Goal: Communication & Community: Answer question/provide support

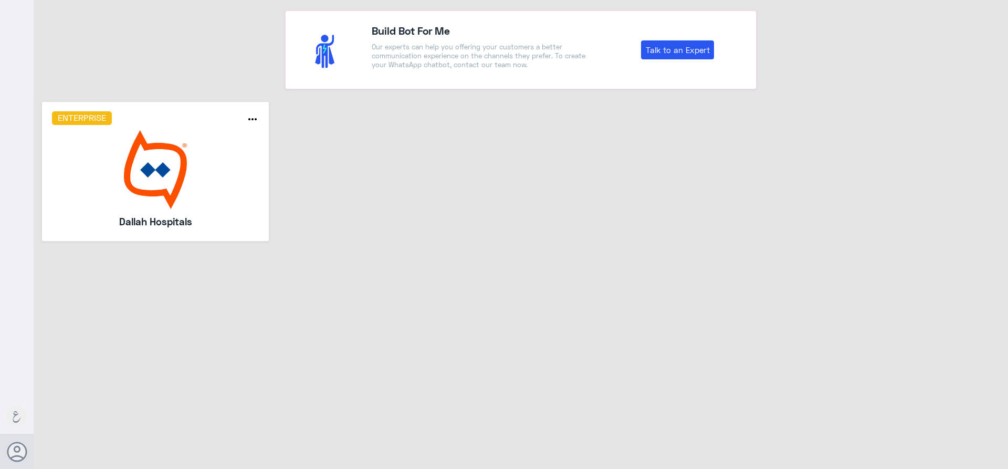
click at [230, 200] on img at bounding box center [155, 169] width 207 height 79
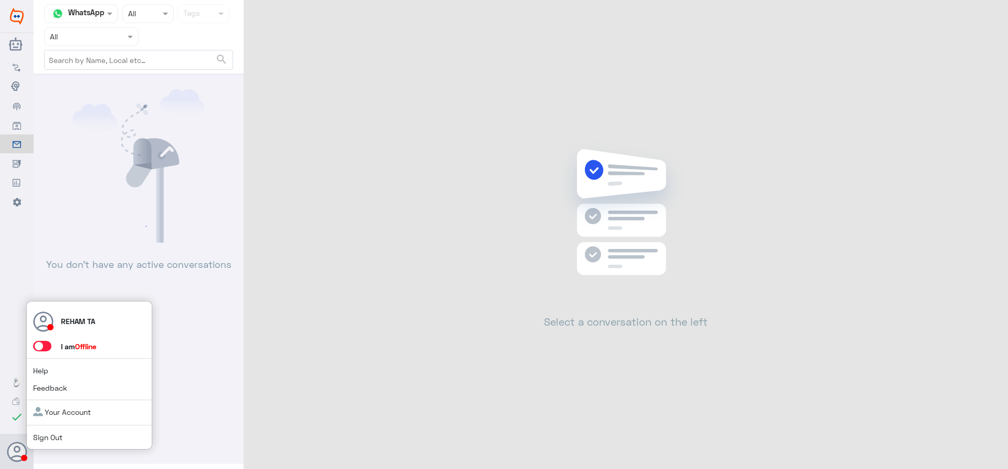
click at [40, 341] on span at bounding box center [42, 346] width 18 height 10
click at [0, 0] on input "checkbox" at bounding box center [0, 0] width 0 height 0
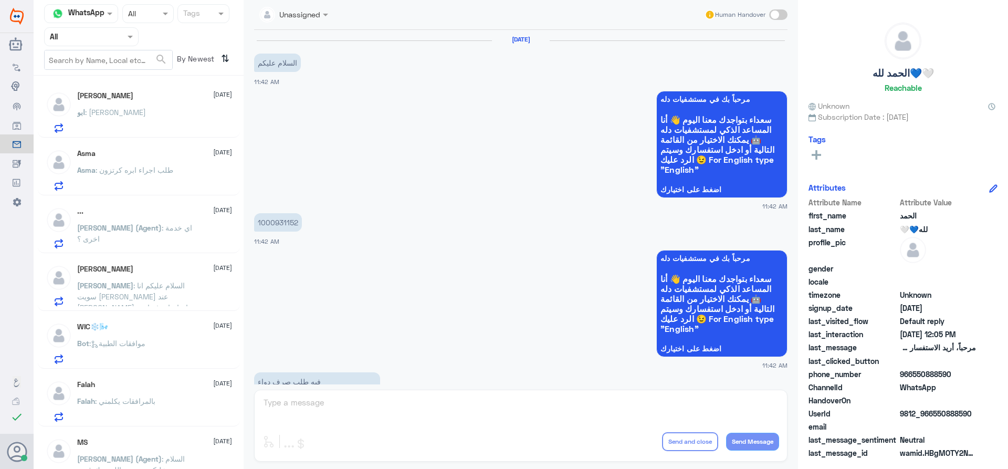
scroll to position [1021, 0]
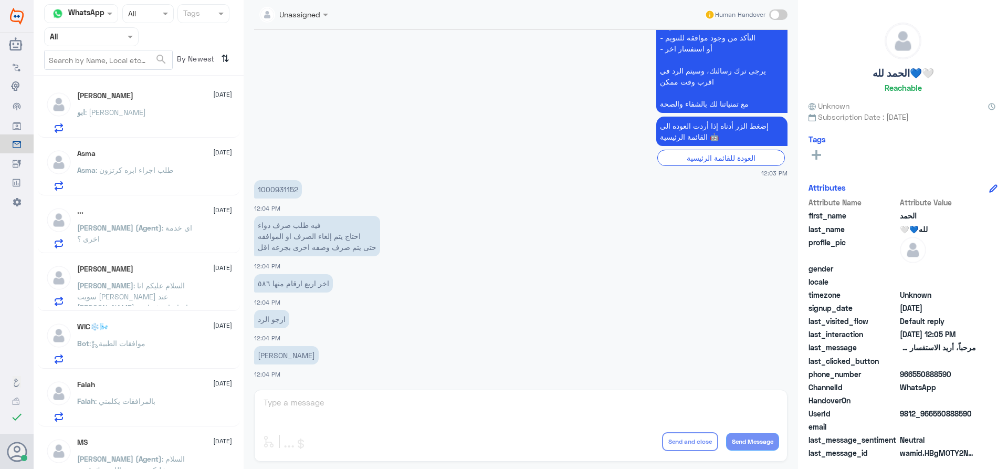
click at [123, 116] on span ": [PERSON_NAME]" at bounding box center [115, 112] width 61 height 9
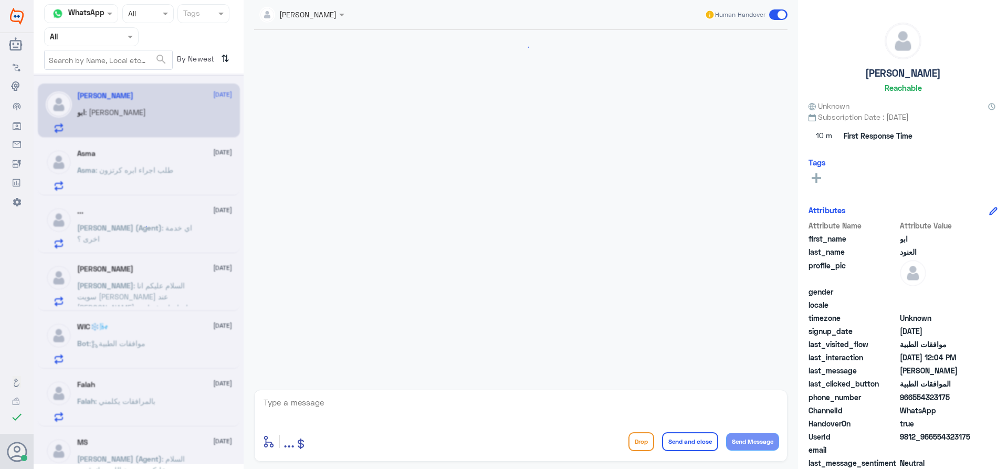
scroll to position [1021, 0]
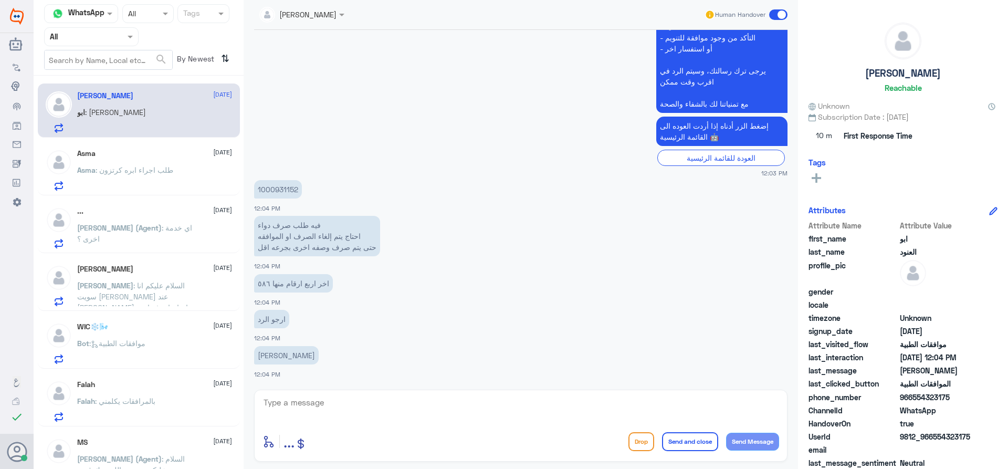
click at [155, 164] on div "Asma [DATE] Asma : طلب اجراء ابره كرتزون" at bounding box center [154, 169] width 155 height 41
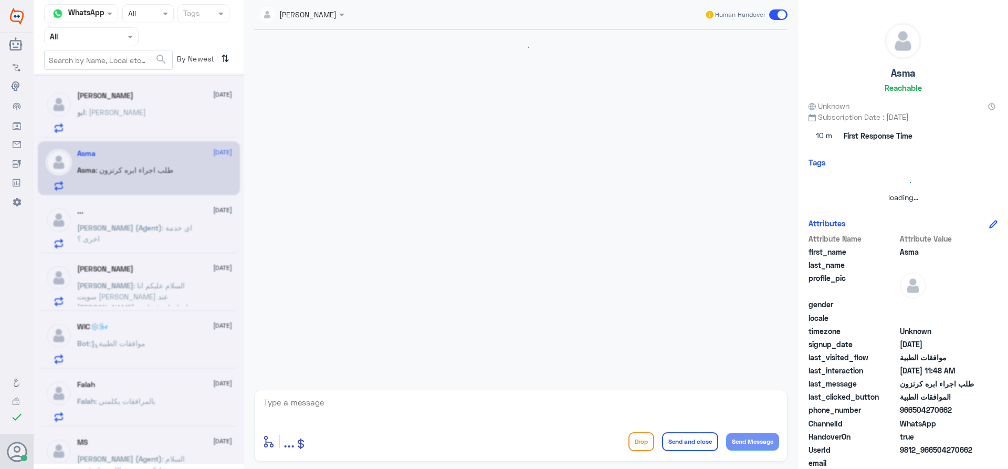
scroll to position [268, 0]
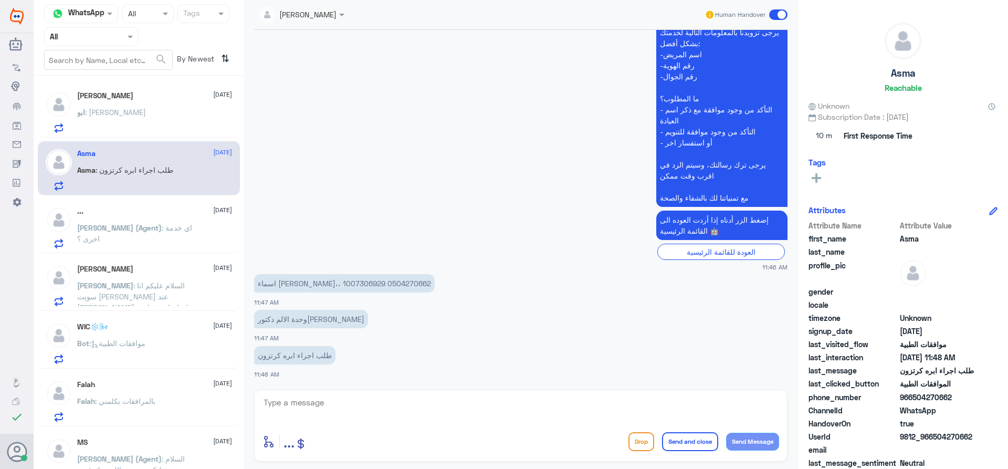
click at [152, 114] on div "ابو : [PERSON_NAME]" at bounding box center [154, 121] width 155 height 24
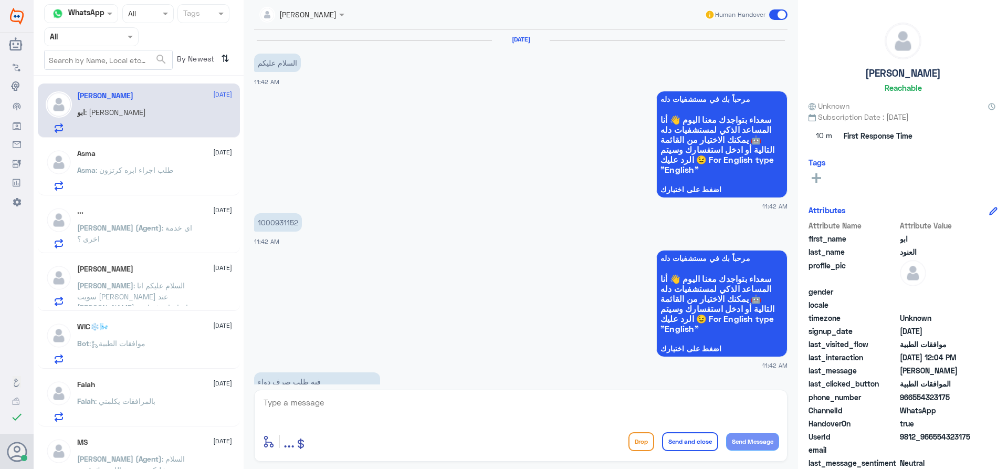
scroll to position [1021, 0]
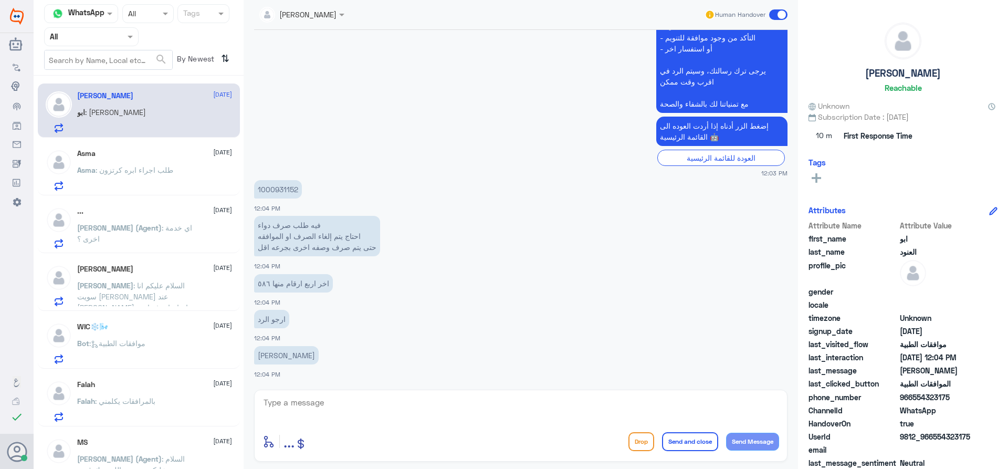
click at [372, 428] on div "enter flow name ... Drop Send and close Send Message" at bounding box center [520, 425] width 533 height 72
click at [374, 424] on div "enter flow name ... Drop Send and close Send Message" at bounding box center [520, 425] width 533 height 72
click at [375, 420] on textarea at bounding box center [520, 408] width 516 height 26
click at [150, 165] on span ": طلب اجراء ابره كرتزون" at bounding box center [135, 169] width 78 height 9
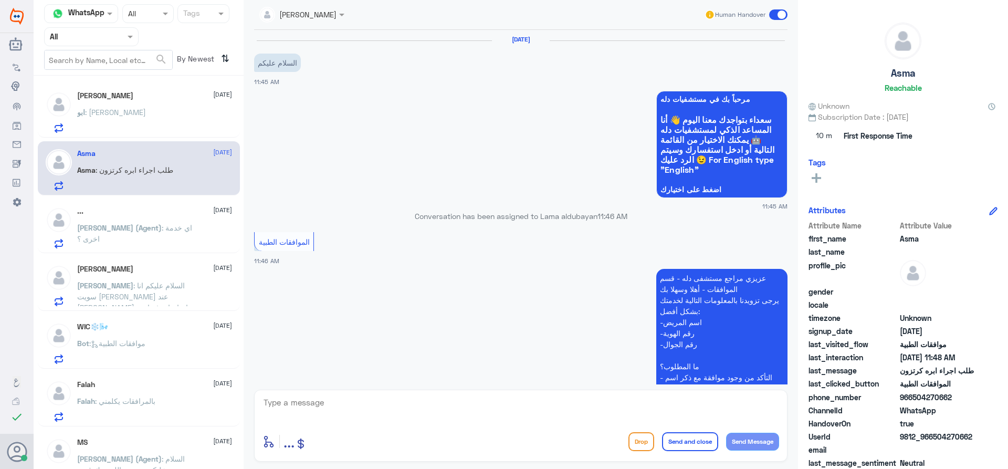
scroll to position [268, 0]
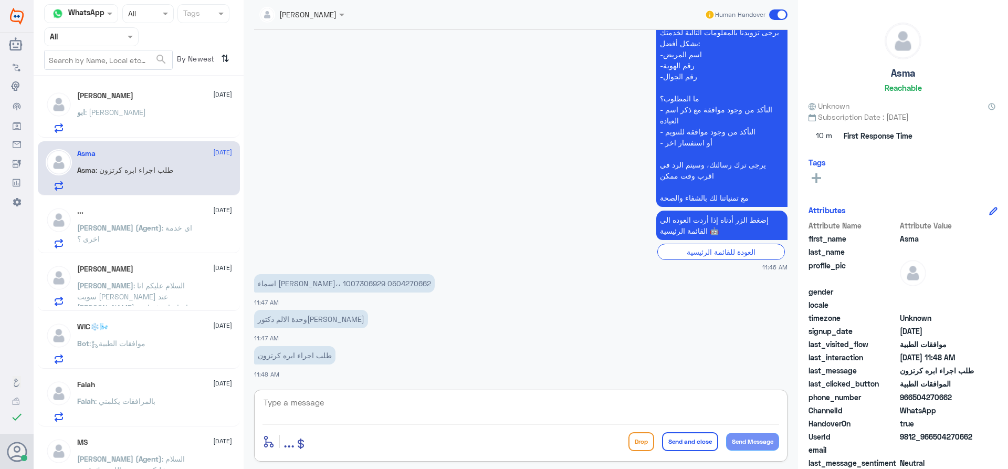
click at [321, 415] on textarea at bounding box center [520, 408] width 516 height 26
click at [325, 411] on textarea at bounding box center [520, 408] width 516 height 26
click at [289, 283] on p "اسماء [PERSON_NAME]،، 1007306929 0504270662" at bounding box center [344, 283] width 181 height 18
copy p "0504270662"
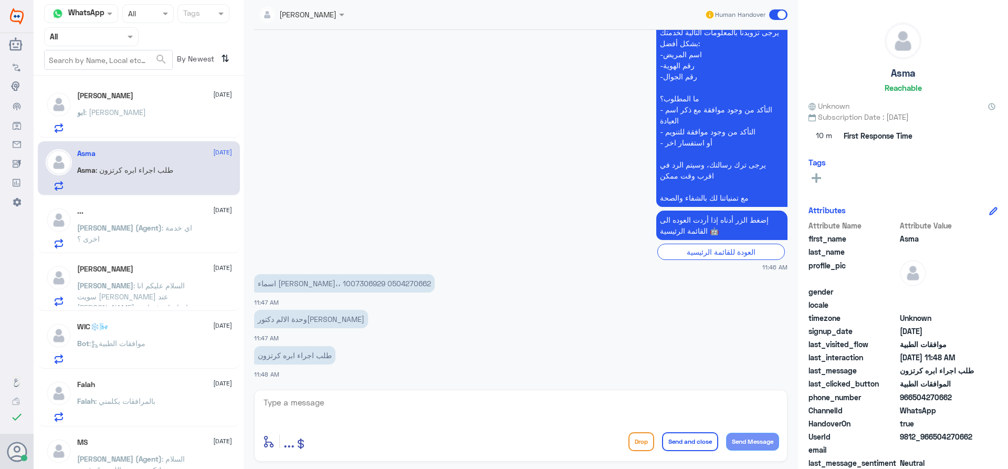
click at [321, 279] on p "اسماء [PERSON_NAME]،، 1007306929 0504270662" at bounding box center [344, 283] width 181 height 18
copy p "1007306929"
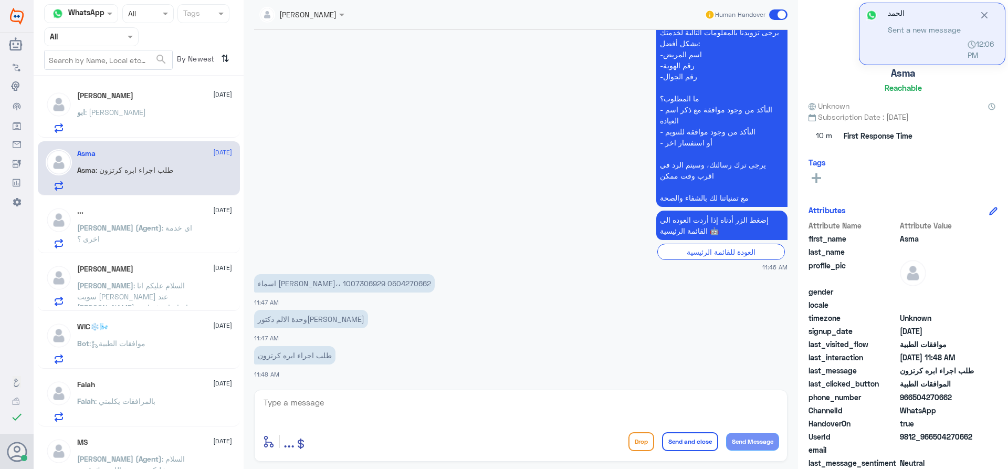
click at [421, 440] on div "enter flow name ... Drop Send and close Send Message" at bounding box center [520, 441] width 516 height 24
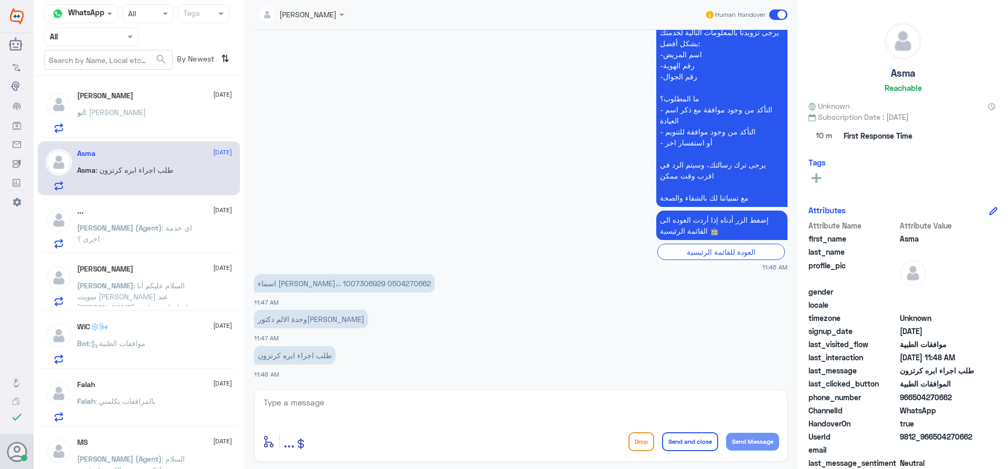
click at [416, 428] on div "enter flow name ... Drop Send and close Send Message" at bounding box center [520, 425] width 533 height 72
click at [420, 416] on textarea at bounding box center [520, 408] width 516 height 26
type textarea "h"
type textarea "اهلا وسهلا ..هل يوجد لديك طلب؟ في دلة النخيل؟"
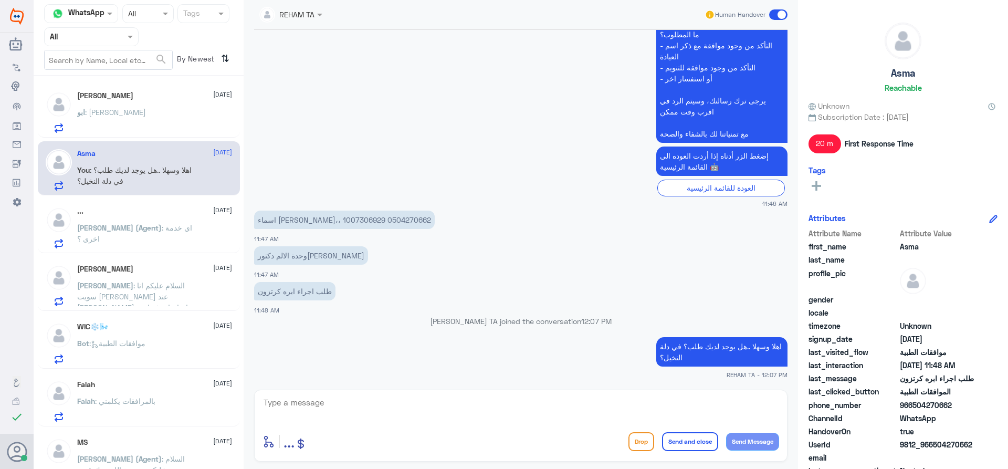
click at [137, 104] on div "[PERSON_NAME] [DATE] ابو : [PERSON_NAME]" at bounding box center [154, 111] width 155 height 41
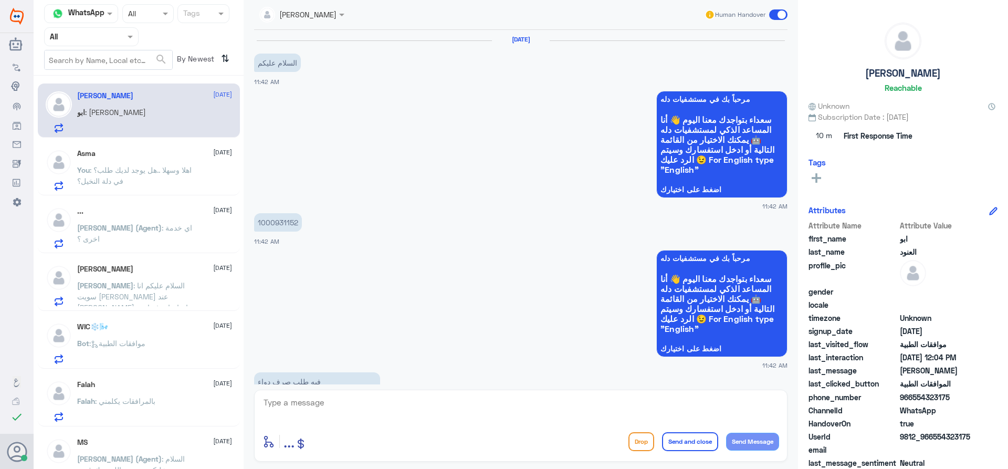
scroll to position [1021, 0]
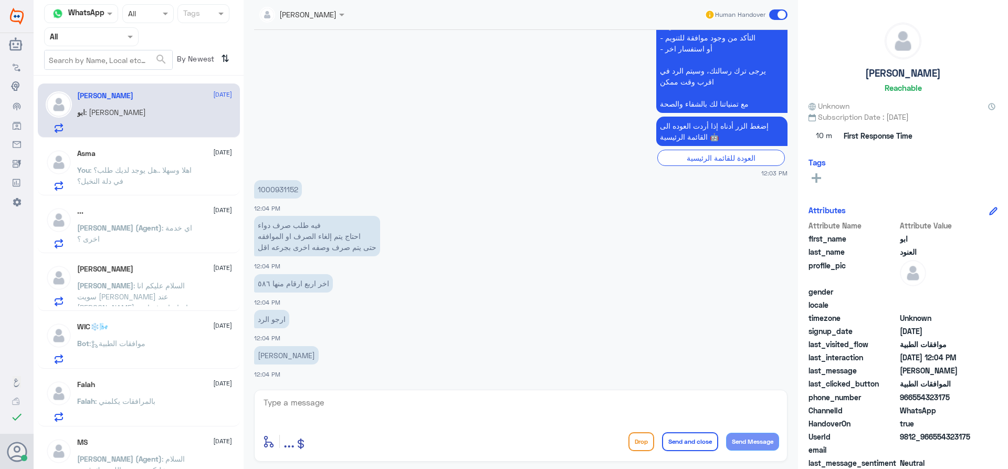
click at [132, 234] on p "[PERSON_NAME] (Agent) : اي خدمة اخرى ؟" at bounding box center [136, 235] width 118 height 26
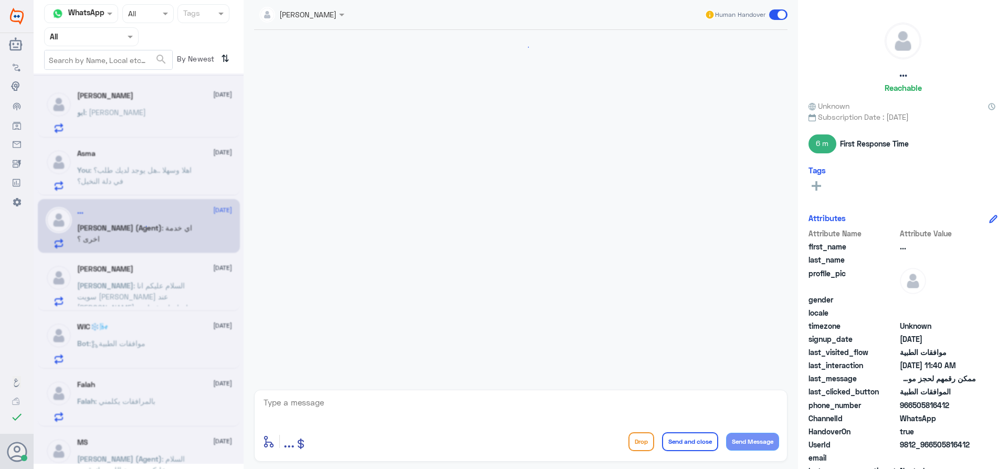
scroll to position [656, 0]
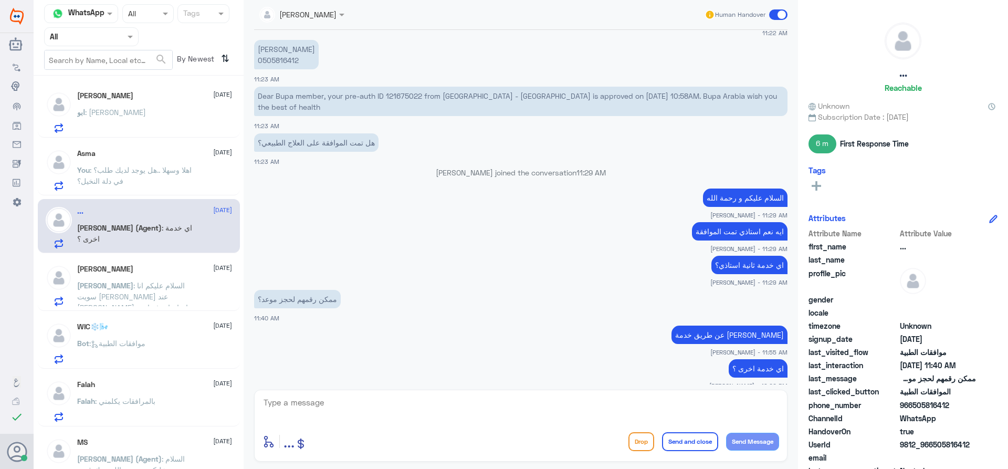
click at [165, 277] on div "Abdurhman [DATE] Abdurhman : السلام عليكم انا سويت [PERSON_NAME] عند [PERSON_NA…" at bounding box center [154, 284] width 155 height 41
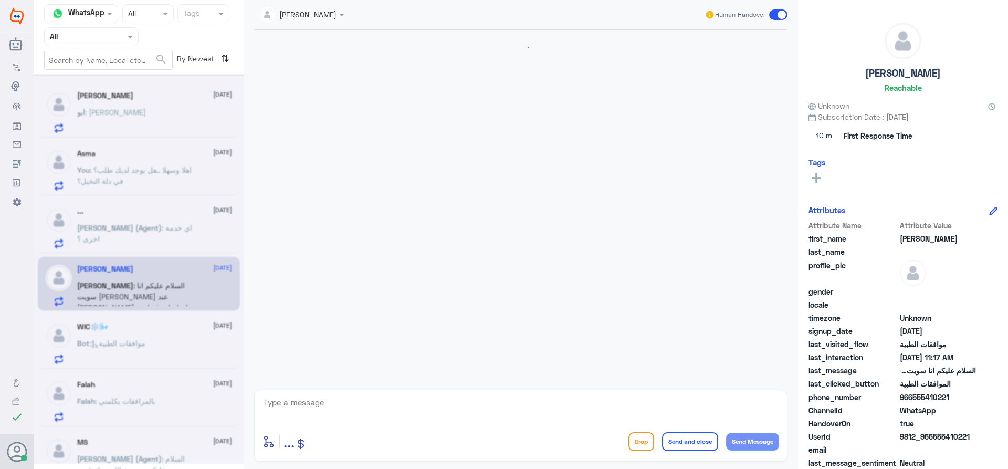
scroll to position [773, 0]
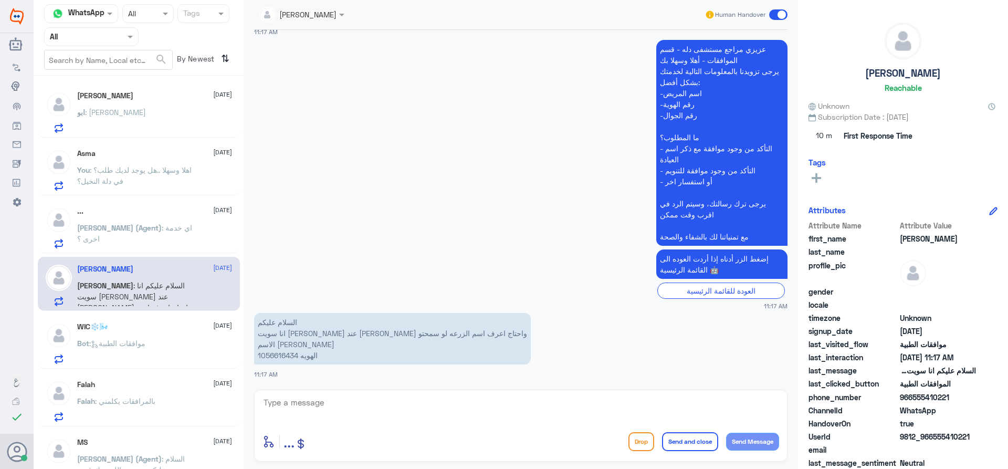
click at [283, 356] on p "السلام عليكم انا سويت [PERSON_NAME] عند [PERSON_NAME] واحتاج اعرف اسم الزرعه لو…" at bounding box center [392, 338] width 277 height 51
copy p "1056616434"
click at [535, 438] on div "enter flow name ... Drop Send and close Send Message" at bounding box center [520, 441] width 516 height 24
click at [402, 409] on textarea at bounding box center [520, 408] width 516 height 26
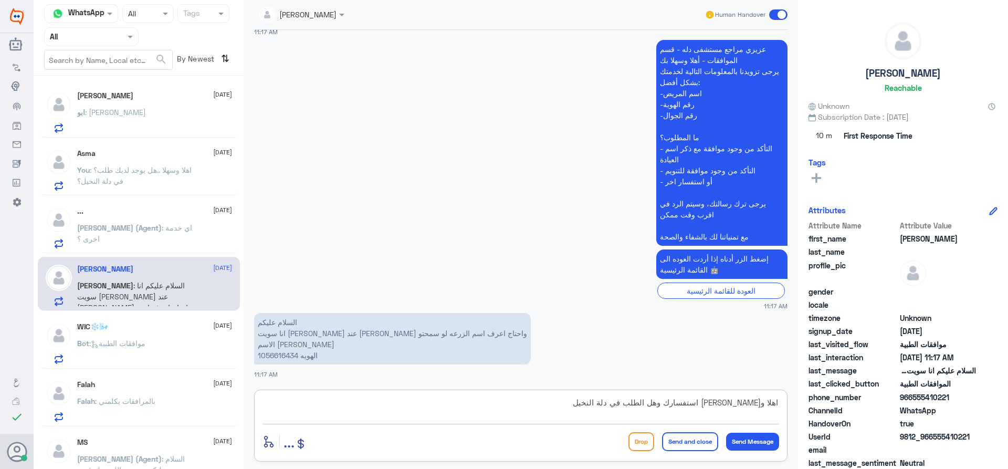
type textarea "اهلا و[PERSON_NAME] استفسارك وهل الطلب في دلة النخيل ؟"
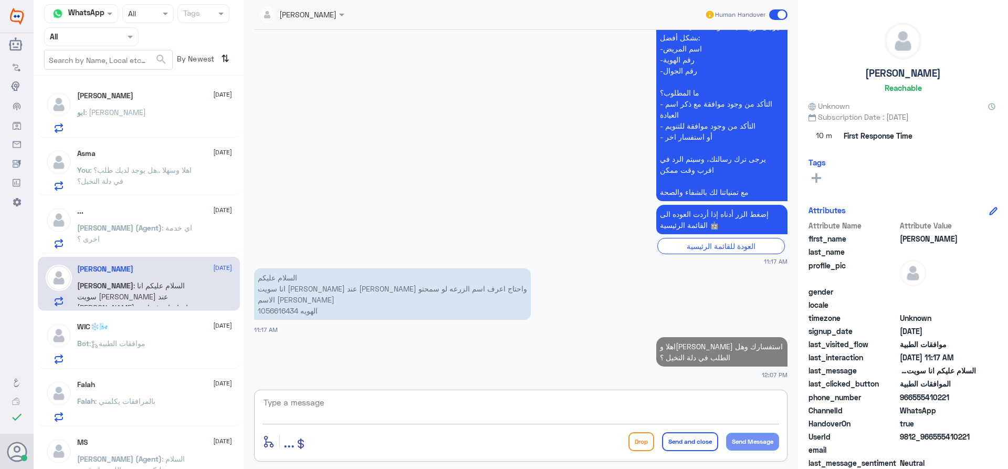
click at [155, 336] on div "WIC❄️🌬️ [DATE] Bot : موافقات الطبية" at bounding box center [154, 342] width 155 height 41
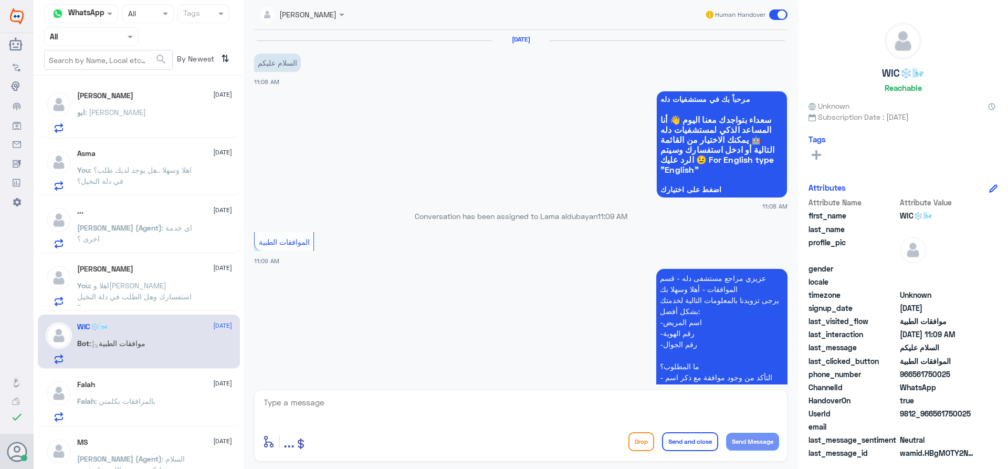
scroll to position [105, 0]
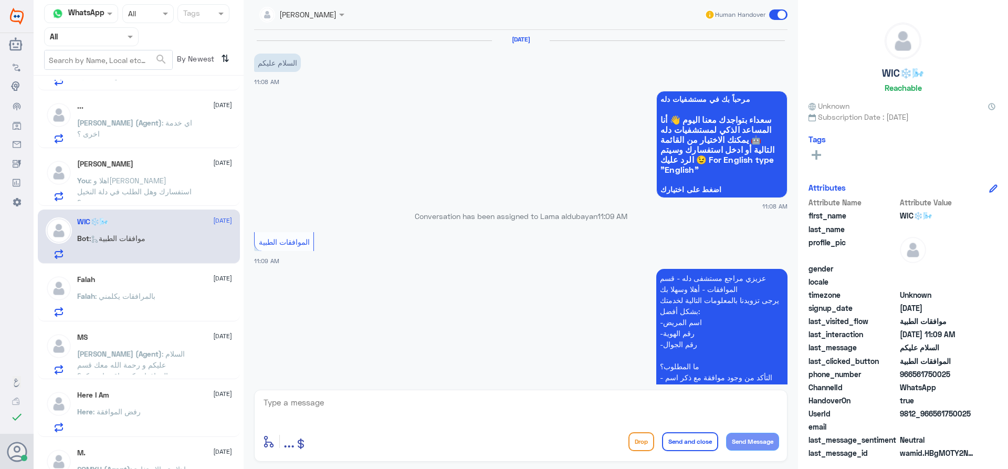
click at [184, 294] on div "Falah : بالمرافقات يكلمني" at bounding box center [154, 305] width 155 height 24
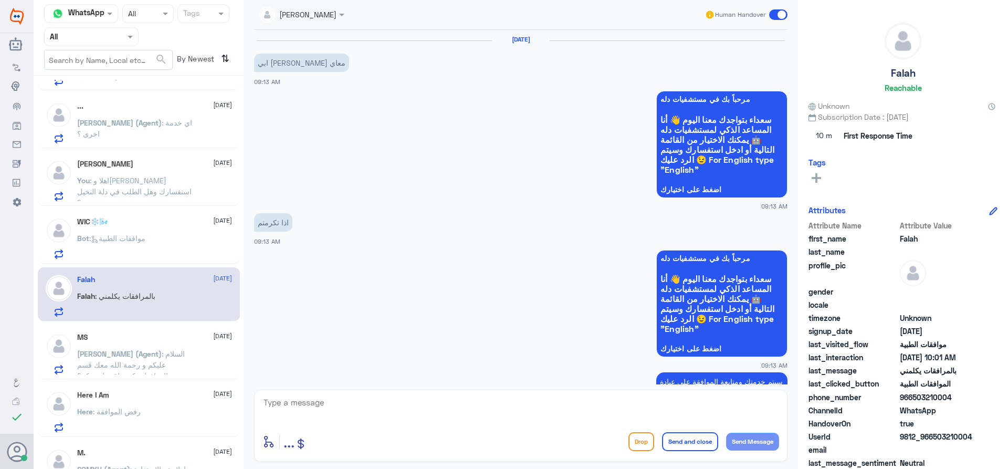
scroll to position [1147, 0]
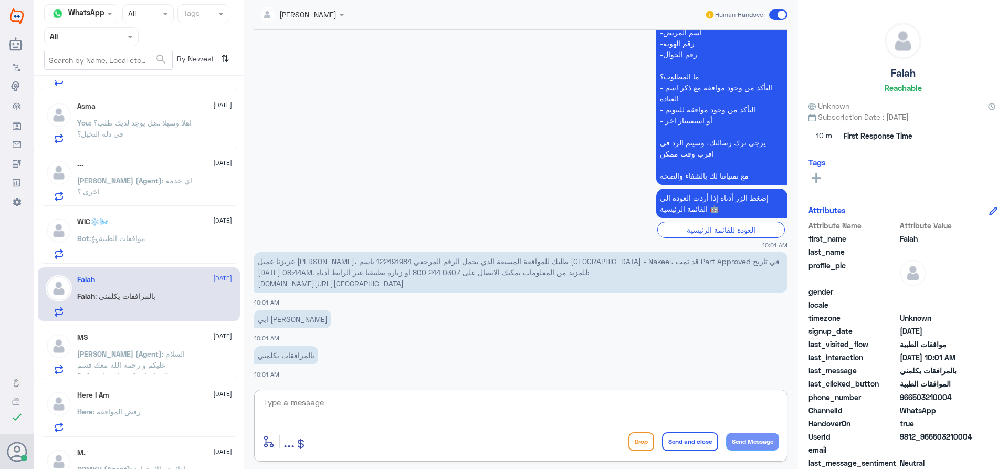
click at [312, 417] on textarea at bounding box center [520, 408] width 516 height 26
click at [713, 405] on textarea "تم تبليغ [PERSON_NAME] ..سيتم التواصل معك" at bounding box center [520, 408] width 516 height 26
click at [626, 409] on textarea "تم تبليغ [PERSON_NAME] ..سيتم التواصل معك" at bounding box center [520, 408] width 516 height 26
click at [778, 405] on textarea "تم تبليغ [PERSON_NAME] ..سيتم التواصل معك من" at bounding box center [520, 408] width 516 height 26
click at [549, 411] on textarea "اهلا وسهلا تم تبليغ [PERSON_NAME] ..سيتم التواصل معك من" at bounding box center [520, 408] width 516 height 26
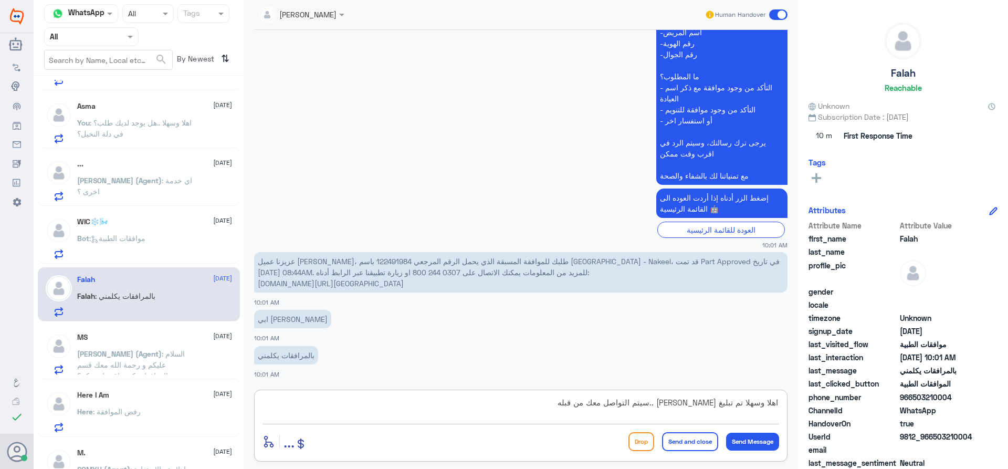
type textarea "اهلا وسهلا تم تبليغ [PERSON_NAME] ..سيتم التواصل معك من قبله"
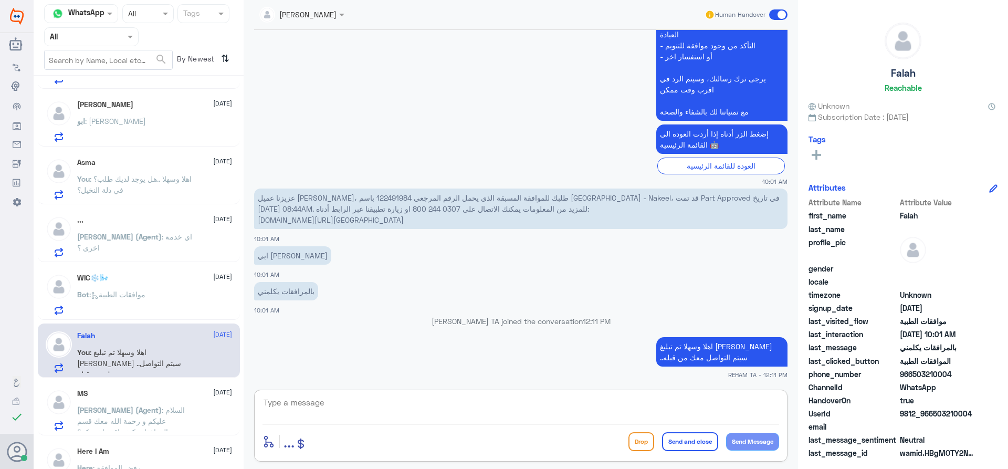
scroll to position [0, 0]
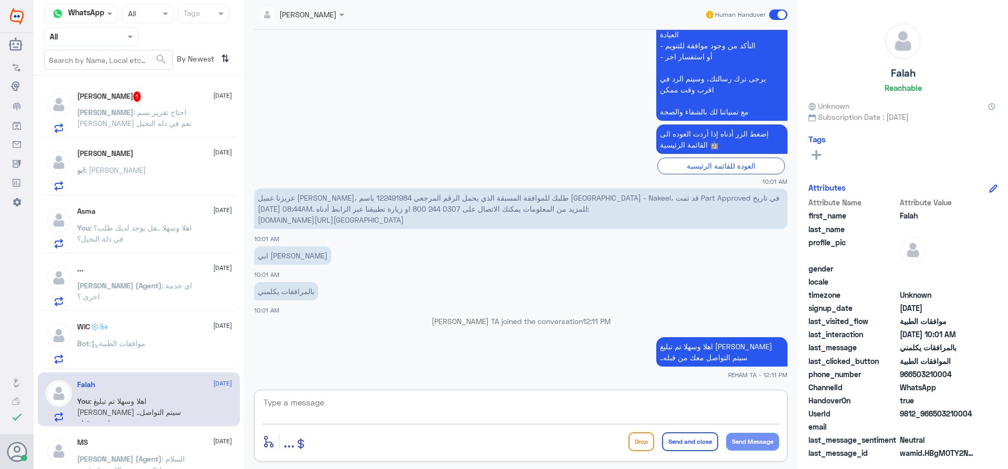
click at [152, 104] on div "Abdurhman 1 [DATE] Abdurhman : احتاج تقرير بسم [PERSON_NAME] نعم في دله النخيل" at bounding box center [154, 111] width 155 height 41
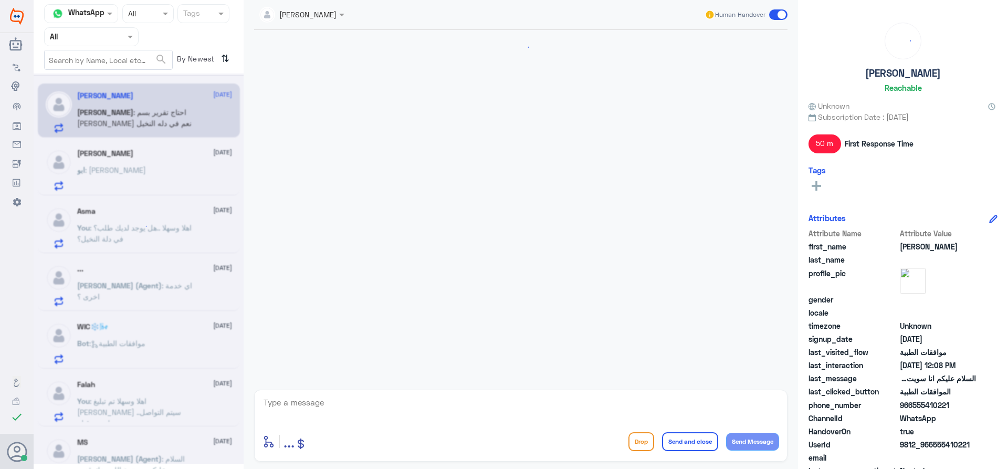
scroll to position [759, 0]
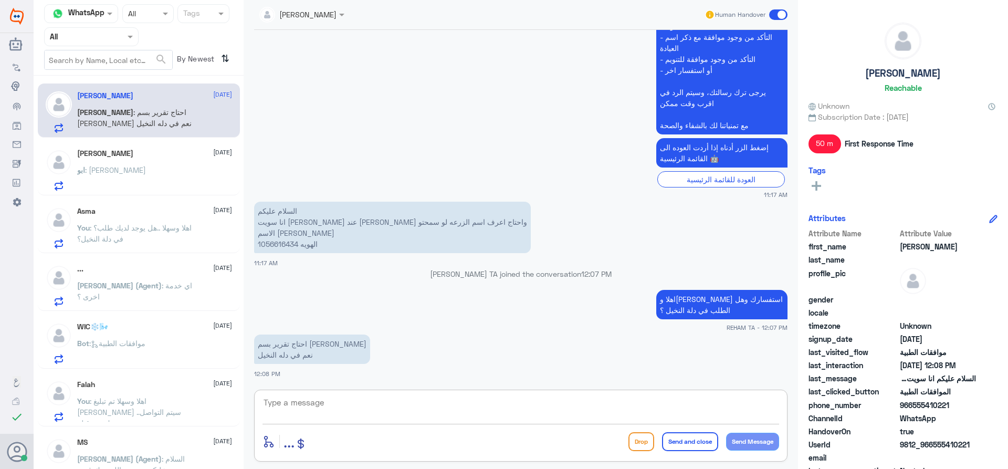
click at [352, 416] on textarea at bounding box center [520, 408] width 516 height 26
type textarea "يمكنك التواصل مع التقارير الطبية نحن قسم الموافقات فقط"
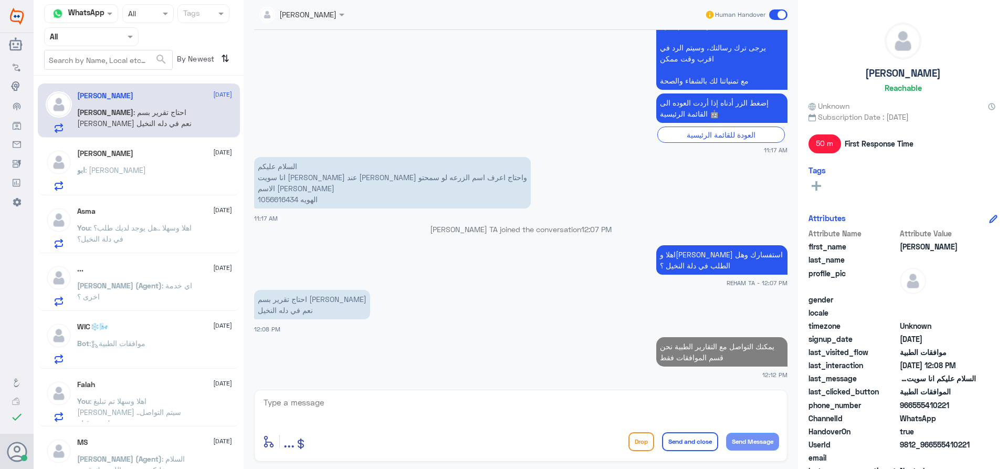
click at [174, 170] on div "ابو : [PERSON_NAME]" at bounding box center [154, 179] width 155 height 24
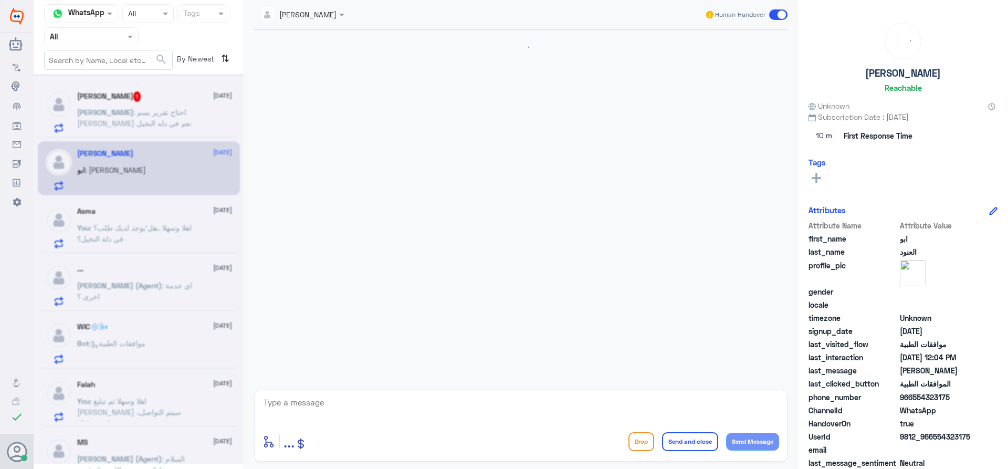
scroll to position [1021, 0]
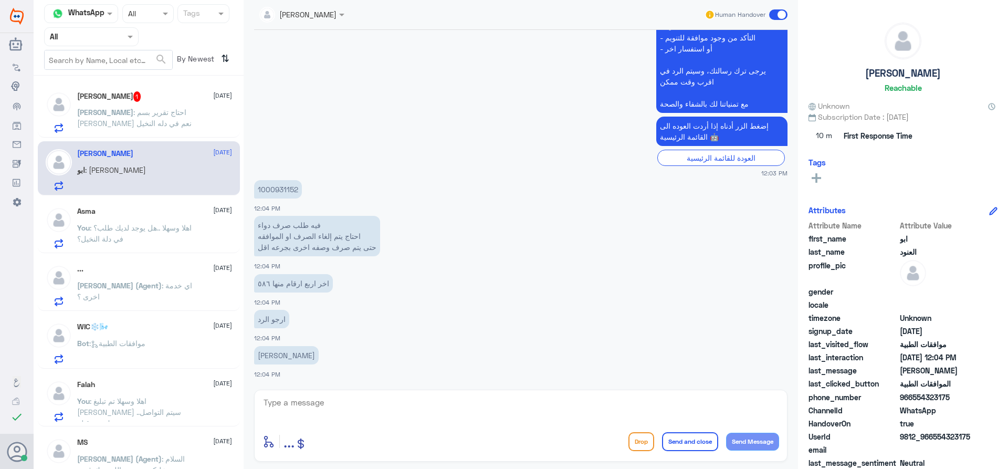
click at [167, 119] on p "Abdurhman : احتاج تقرير بسم [PERSON_NAME] نعم في دله النخيل" at bounding box center [136, 120] width 118 height 26
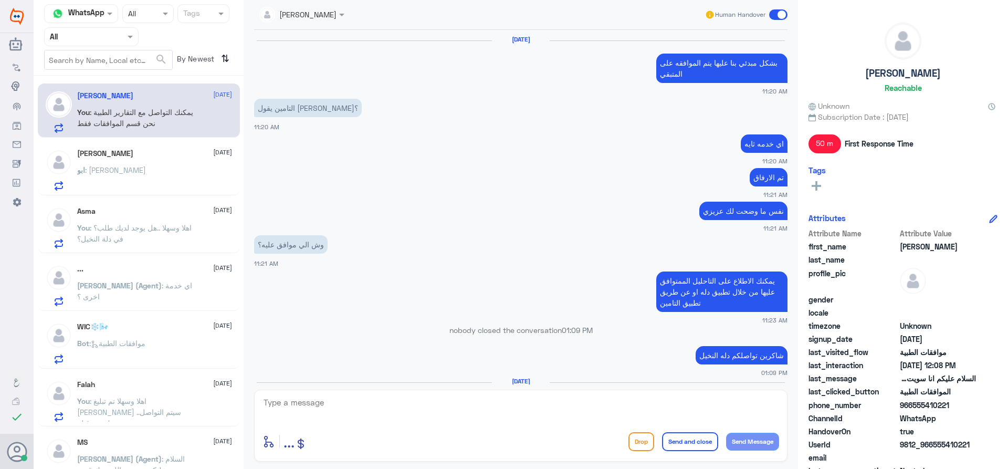
scroll to position [804, 0]
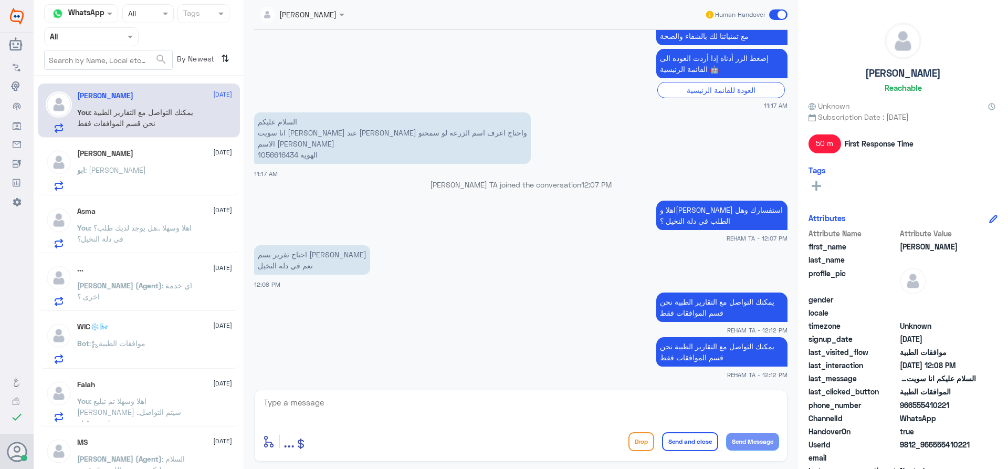
click at [149, 229] on span ": اهلا وسهلا ..هل يوجد لديك طلب؟ في دلة النخيل؟" at bounding box center [134, 233] width 114 height 20
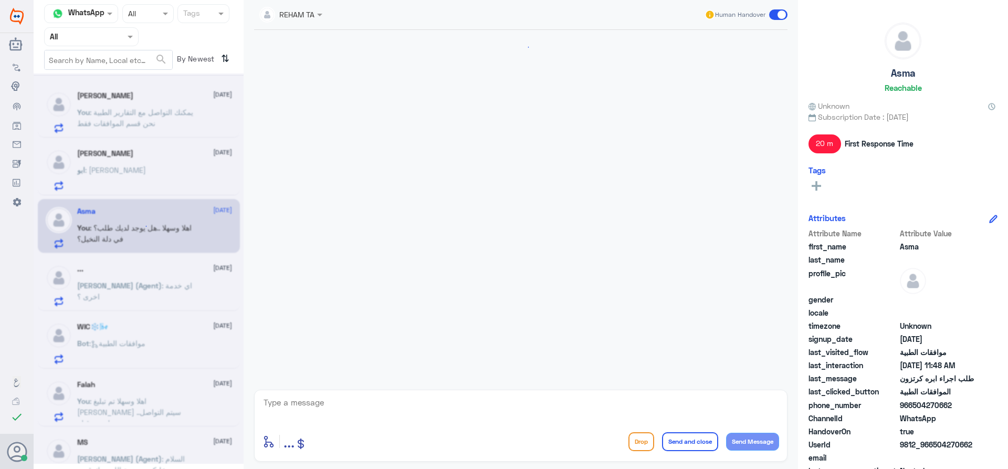
scroll to position [332, 0]
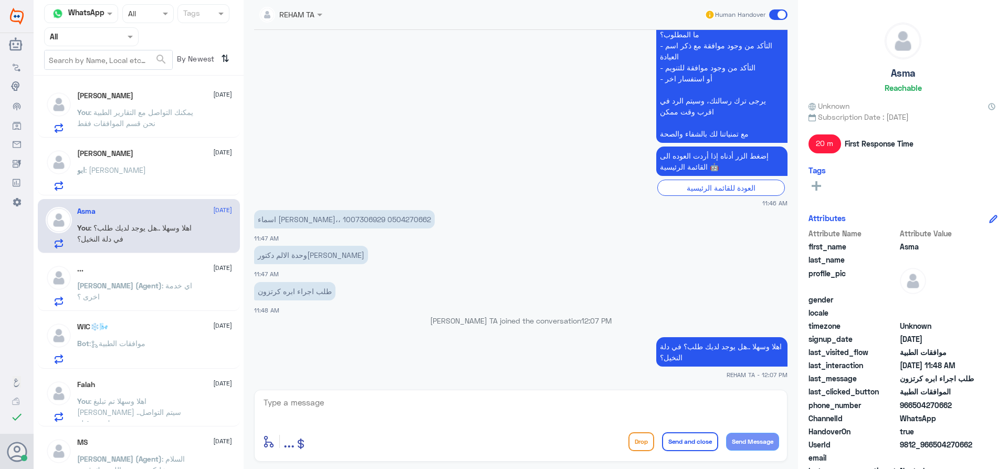
click at [134, 289] on span "[PERSON_NAME] (Agent)" at bounding box center [119, 285] width 84 height 9
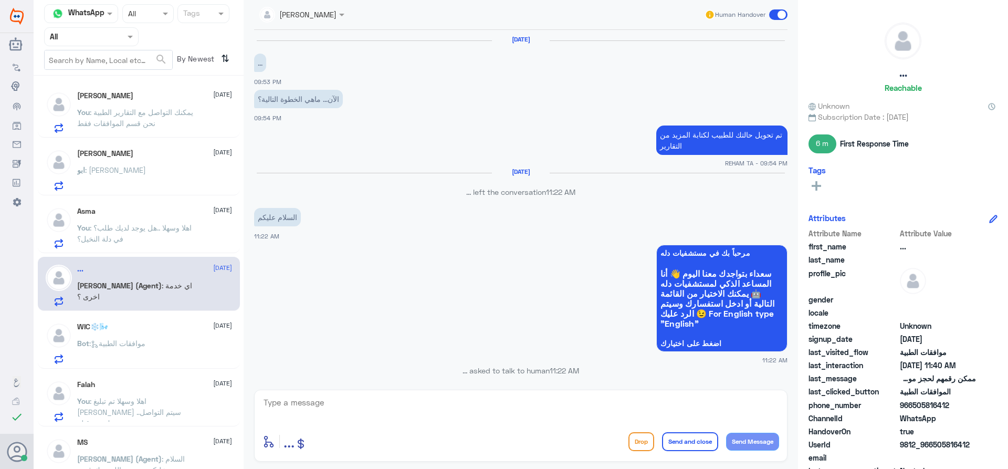
scroll to position [656, 0]
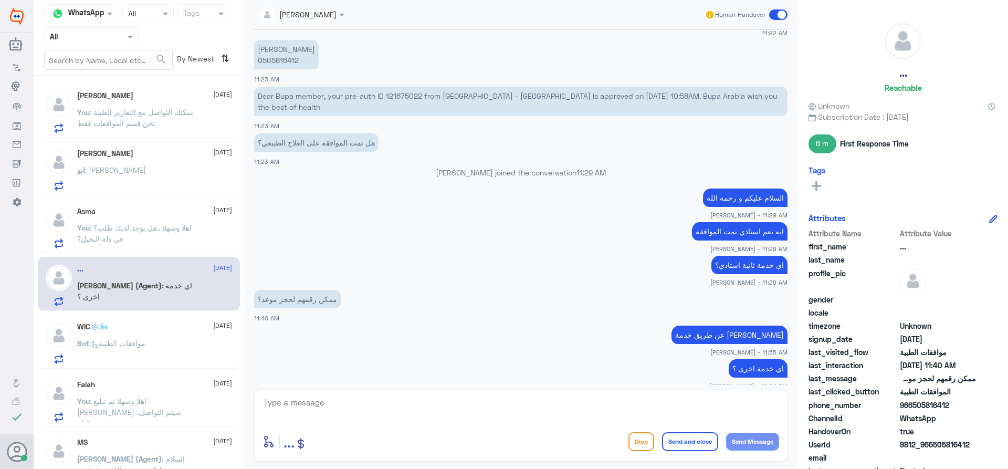
click at [116, 336] on div "WIC❄️🌬️ [DATE] Bot : موافقات الطبية" at bounding box center [154, 342] width 155 height 41
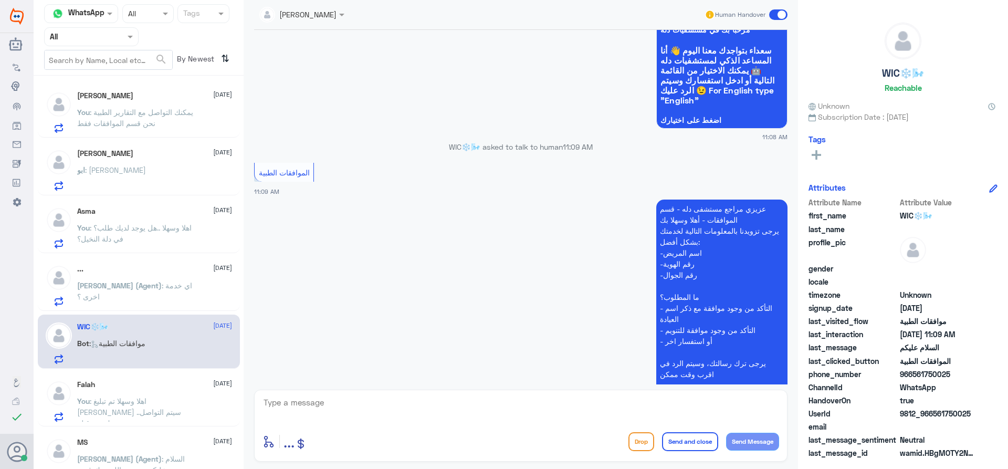
scroll to position [160, 0]
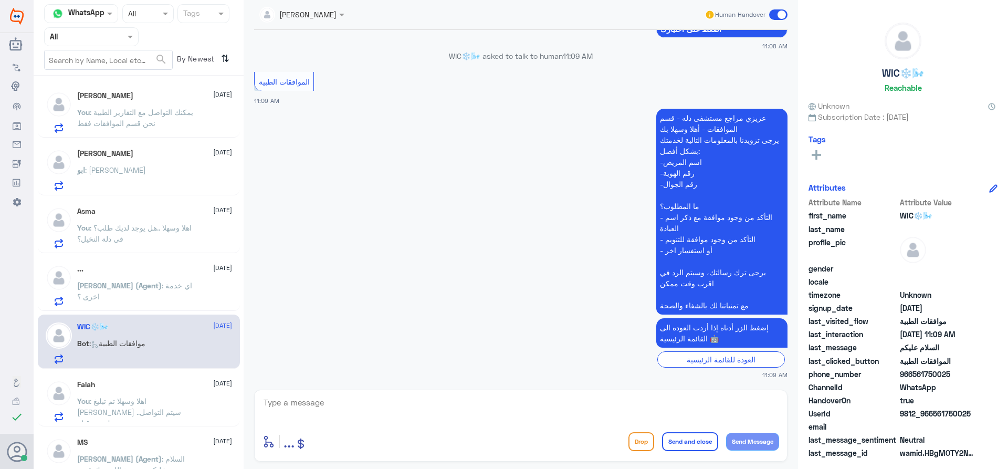
click at [421, 396] on textarea at bounding box center [520, 408] width 516 height 26
type textarea "و"
type textarea "اهلا وسهلا ..كيف نقدر نخدمك؟"
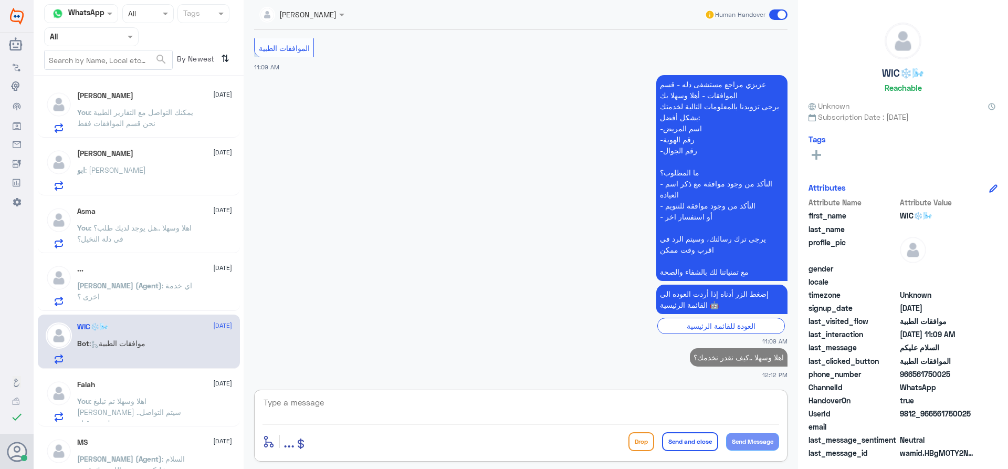
click at [171, 393] on div "Falah [DATE] You : اهلا وسهلا تم تبليغ [PERSON_NAME] ..سيتم التواصل معك من قبله" at bounding box center [154, 400] width 155 height 41
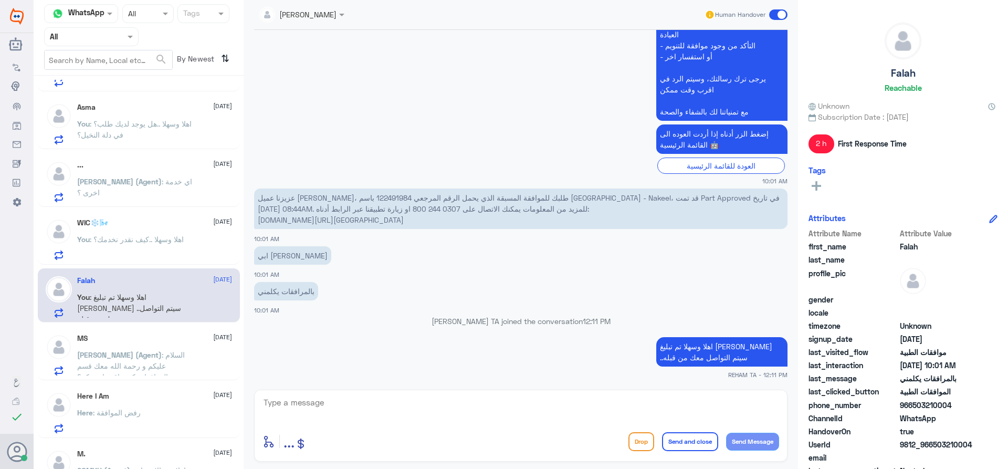
scroll to position [105, 0]
click at [143, 361] on span ": السلام عليكم و رحمة الله معك قسم الموافقات كيف اقدر اخدمكم؟" at bounding box center [131, 364] width 108 height 31
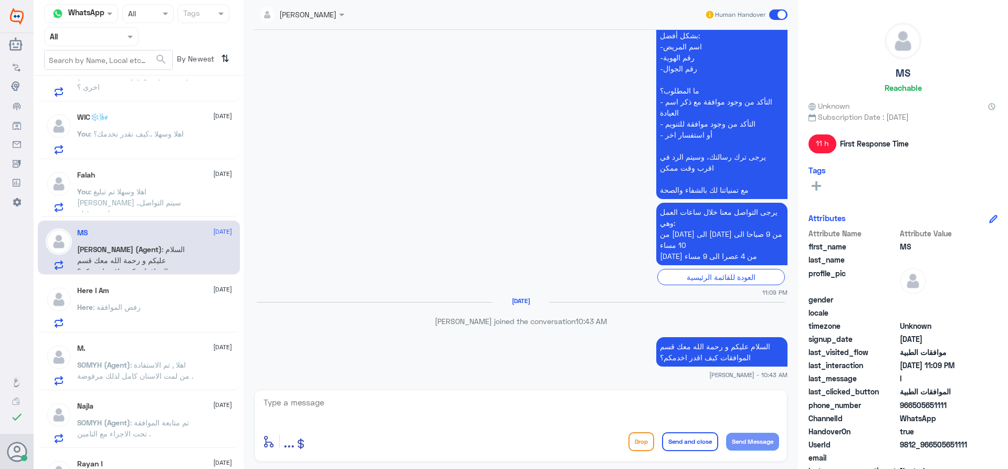
scroll to position [210, 0]
click at [135, 308] on span ": رفض الموافقة" at bounding box center [117, 306] width 48 height 9
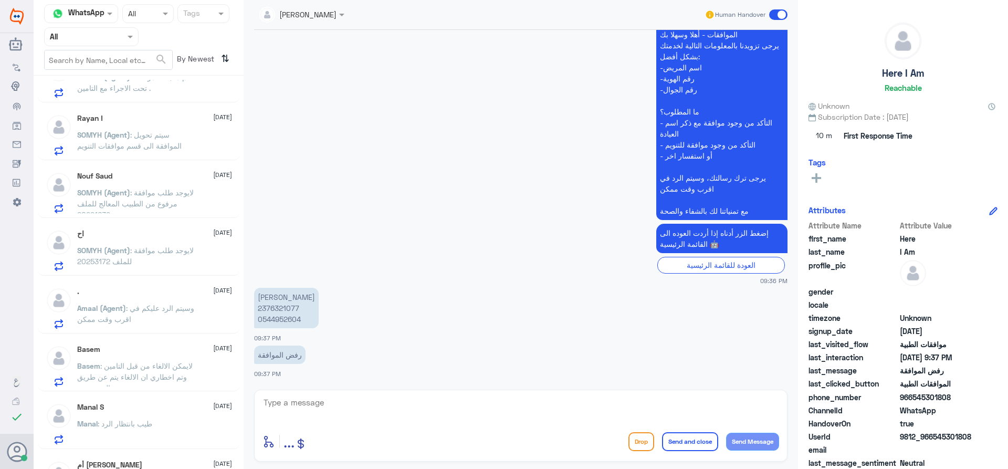
scroll to position [420, 0]
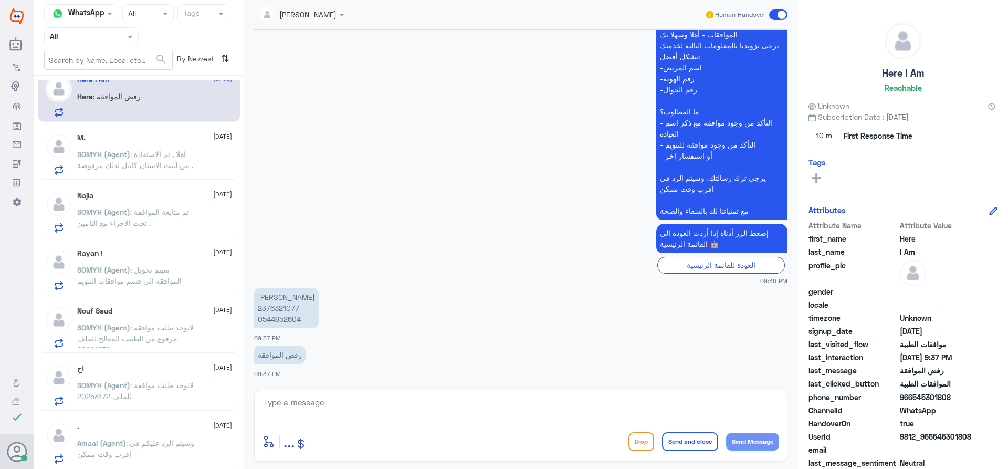
click at [101, 42] on input "text" at bounding box center [79, 36] width 58 height 12
click at [88, 126] on Team "Your Team" at bounding box center [86, 129] width 36 height 9
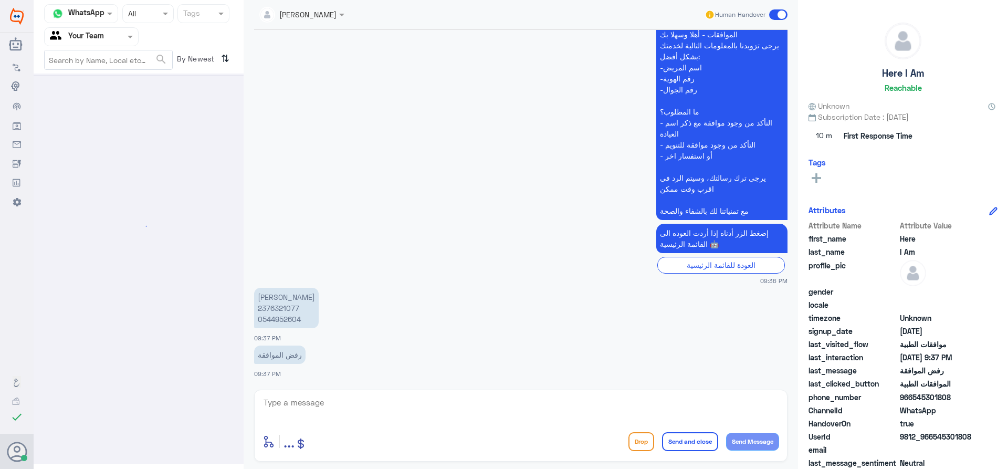
scroll to position [0, 0]
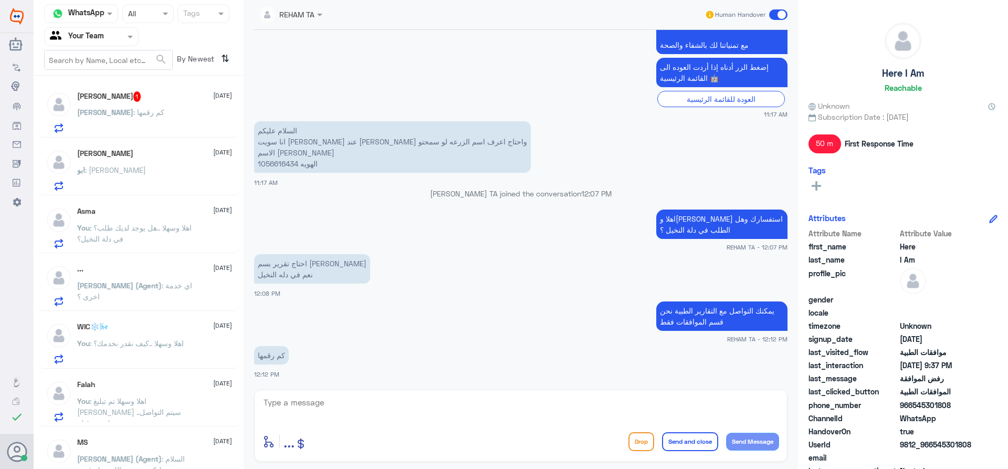
click at [140, 114] on span ": كم رقمها" at bounding box center [148, 112] width 31 height 9
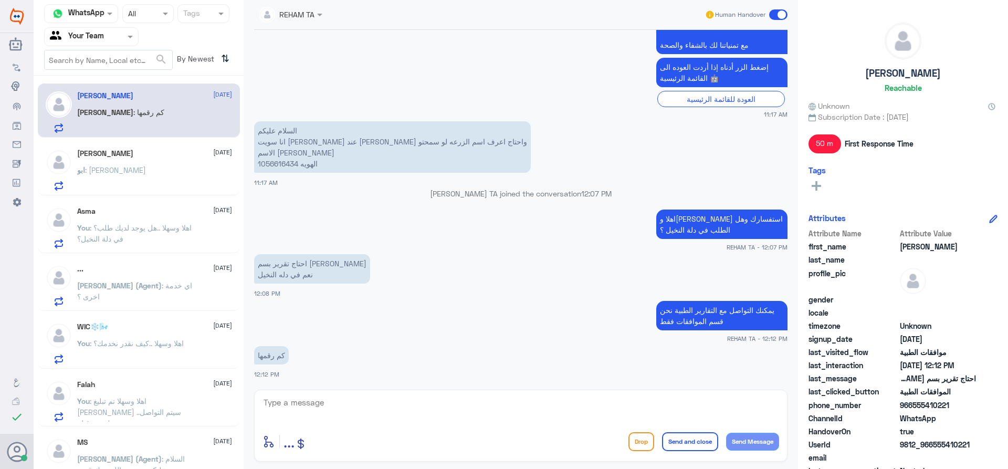
click at [299, 409] on textarea at bounding box center [520, 408] width 516 height 26
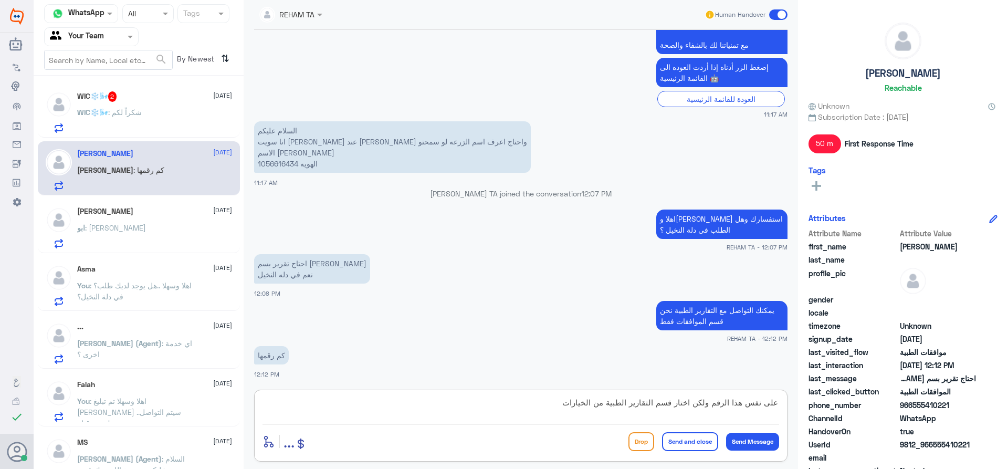
type textarea "على نفس هذا الرقم ولكن اختار قسم التقارير الطبية من الخيارات"
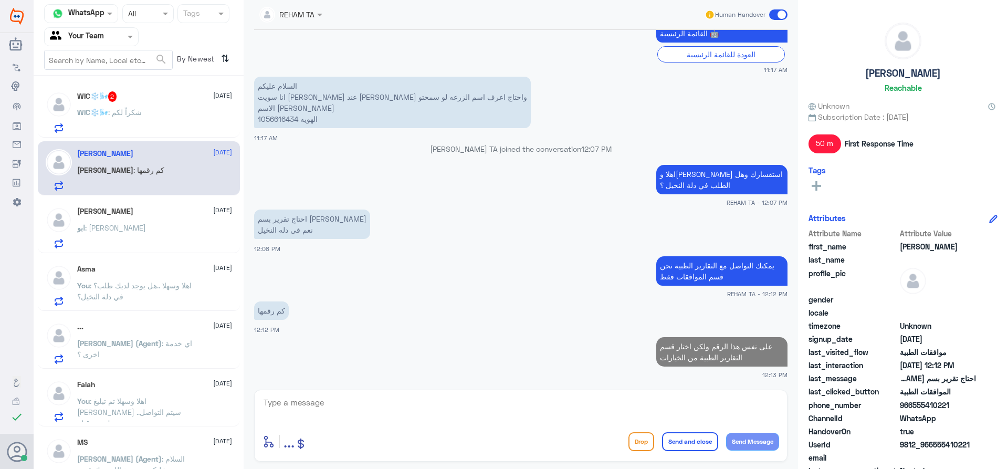
click at [80, 106] on div "WIC❄️🌬️ 2 [DATE] WIC❄️🌬️ : شكراً لكم" at bounding box center [154, 111] width 155 height 41
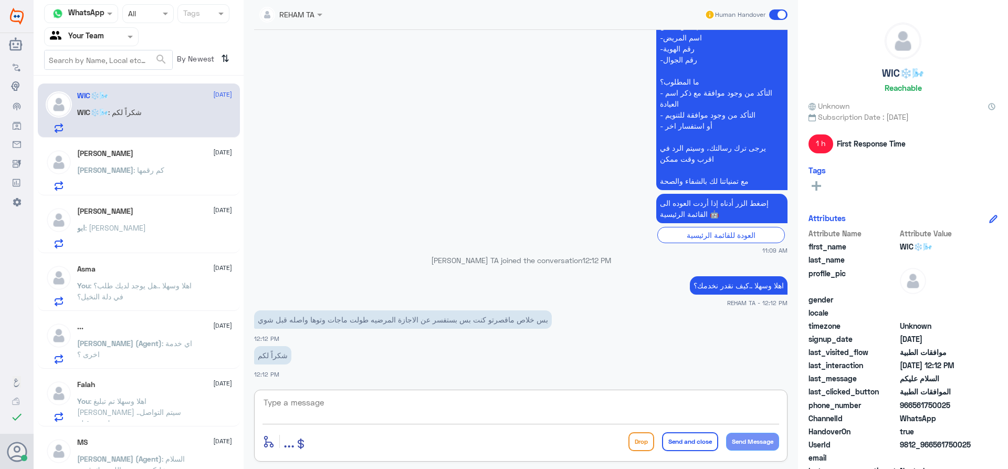
click at [422, 414] on textarea at bounding box center [520, 408] width 516 height 26
click at [425, 414] on textarea at bounding box center [520, 408] width 516 height 26
type textarea "اي خدمة اخرى؟"
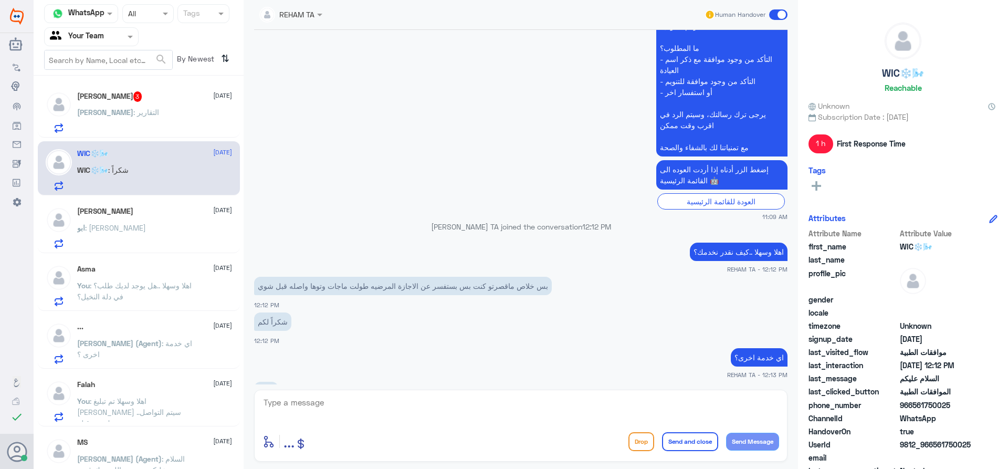
scroll to position [354, 0]
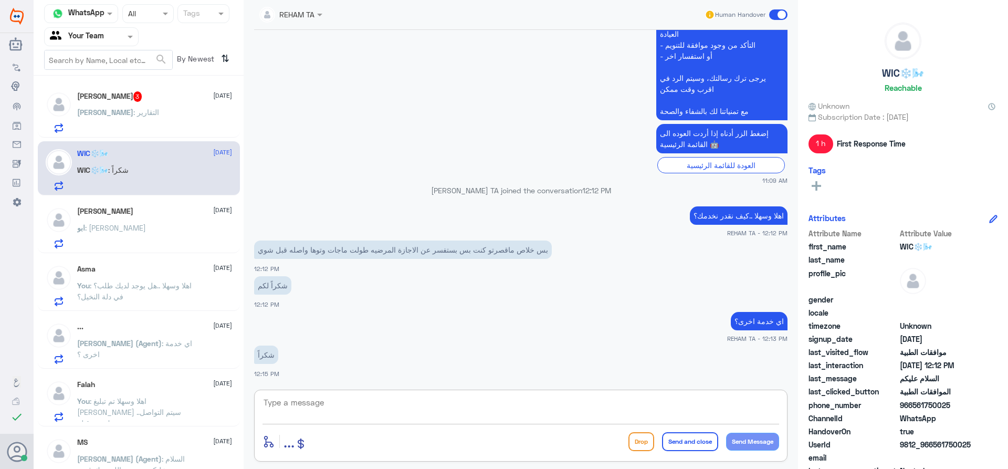
click at [345, 399] on textarea at bounding box center [520, 408] width 516 height 26
type textarea "h"
type textarea "العفو ..قدامكم العافية"
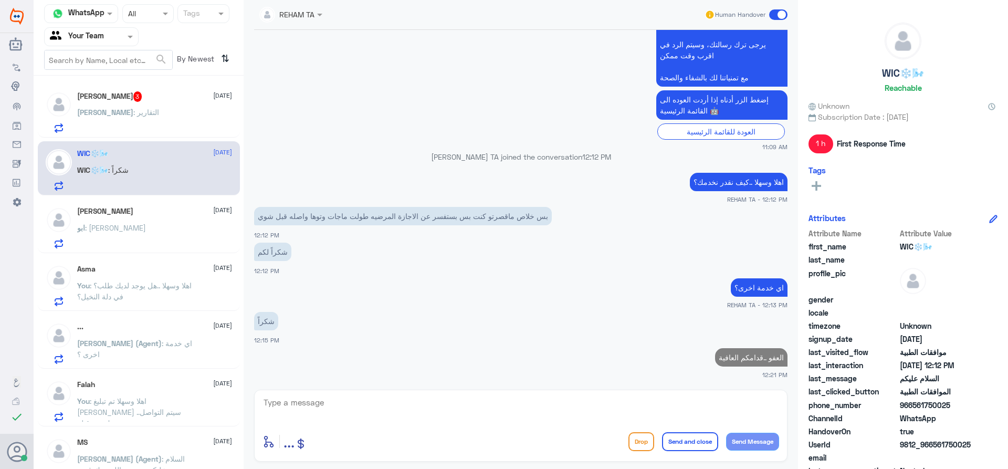
click at [147, 84] on div "Abdurhman 3 [DATE] Abdurhman : التقارير" at bounding box center [139, 110] width 202 height 54
click at [145, 105] on div "Abdurhman 3 [DATE] Abdurhman : التقارير" at bounding box center [154, 111] width 155 height 41
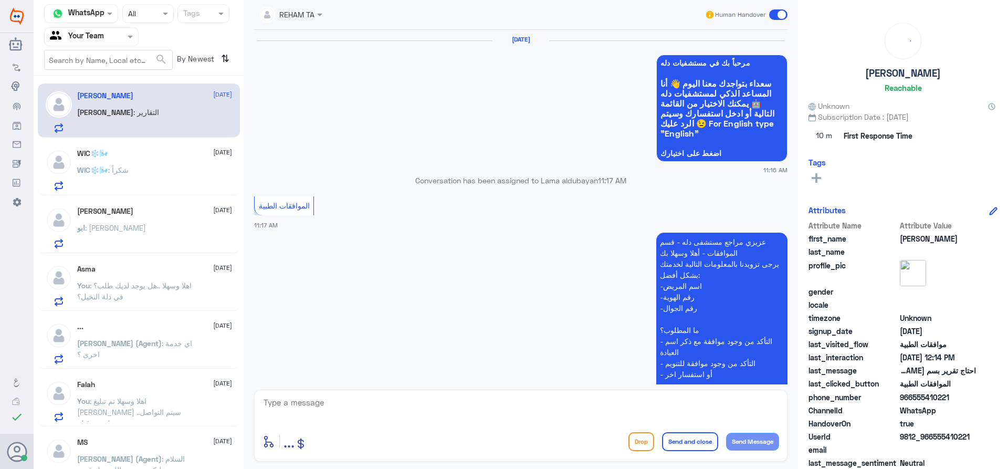
scroll to position [710, 0]
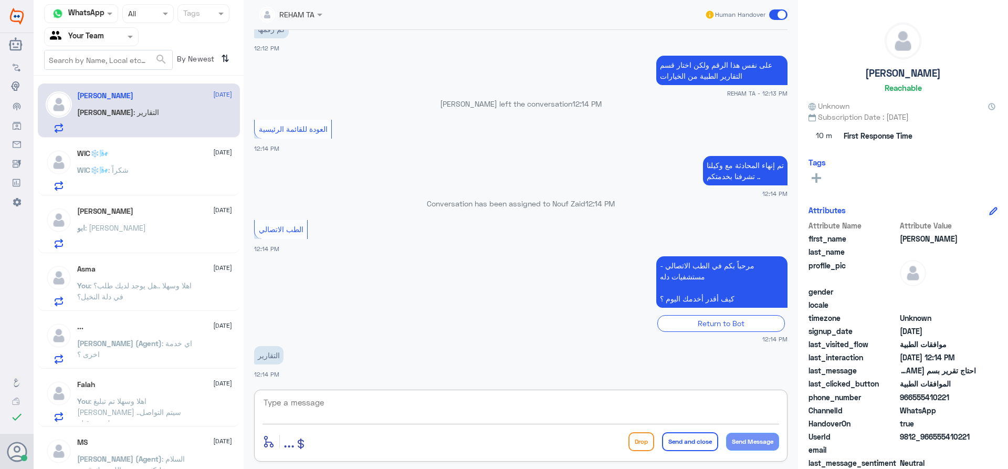
click at [439, 419] on textarea at bounding box center [520, 408] width 516 height 26
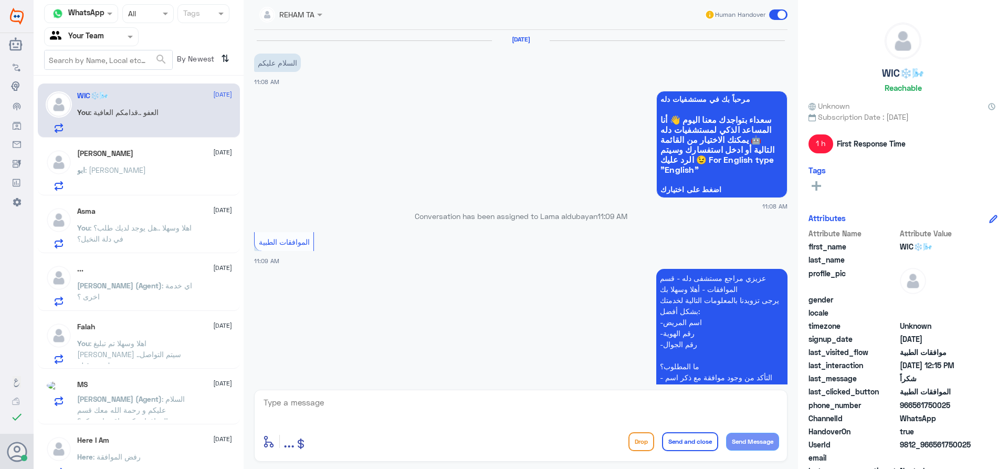
scroll to position [388, 0]
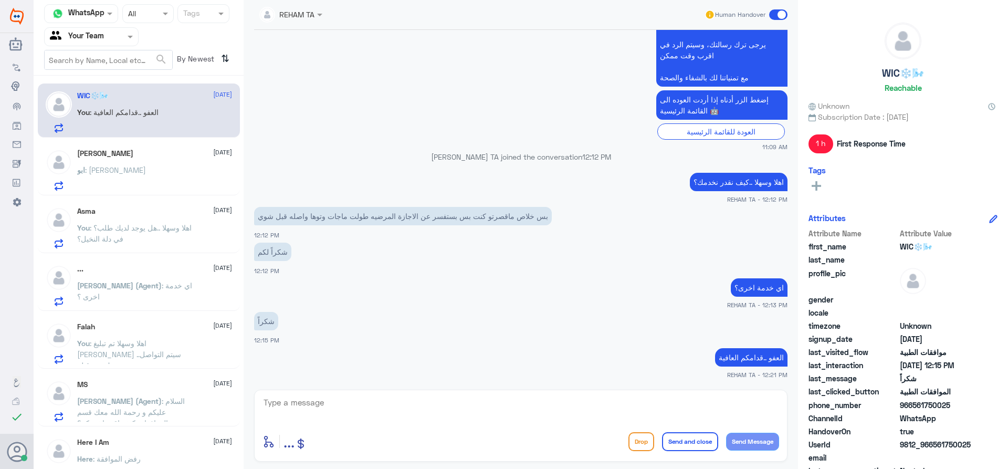
click at [85, 167] on span "ابو" at bounding box center [81, 169] width 8 height 9
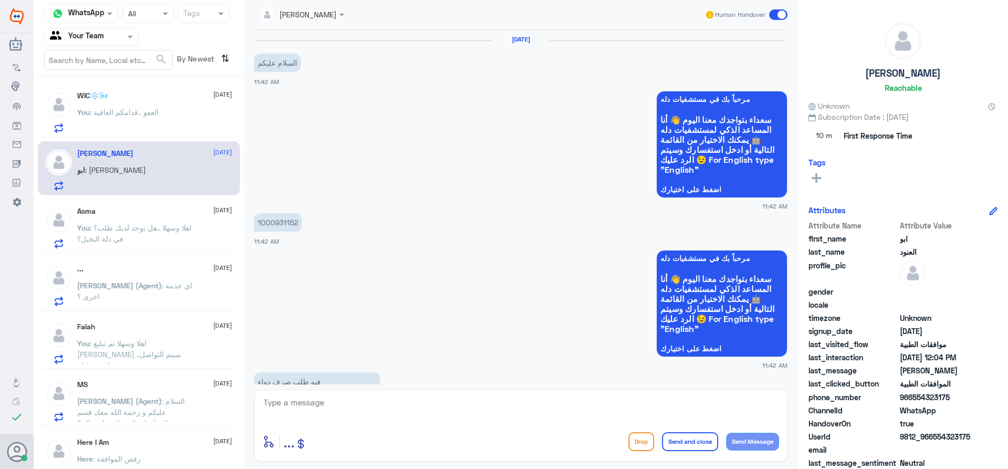
scroll to position [1021, 0]
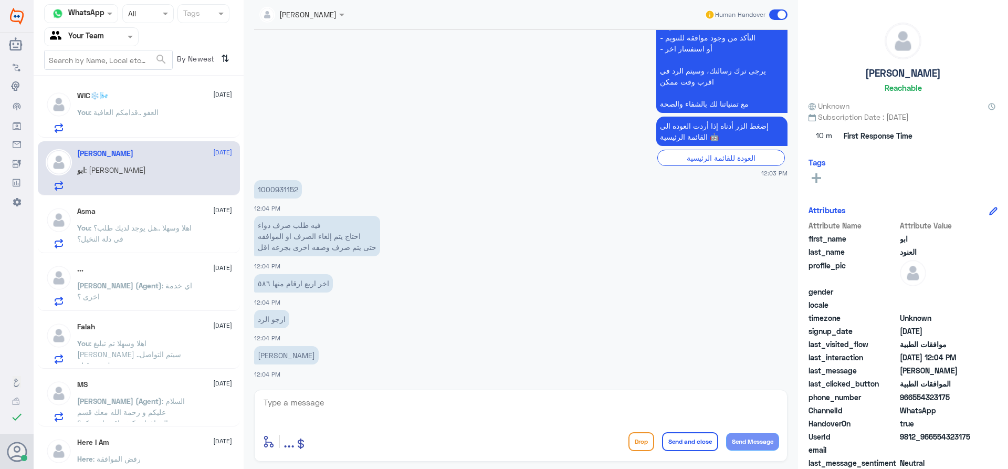
click at [129, 226] on span ": اهلا وسهلا ..هل يوجد لديك طلب؟ في دلة النخيل؟" at bounding box center [134, 233] width 114 height 20
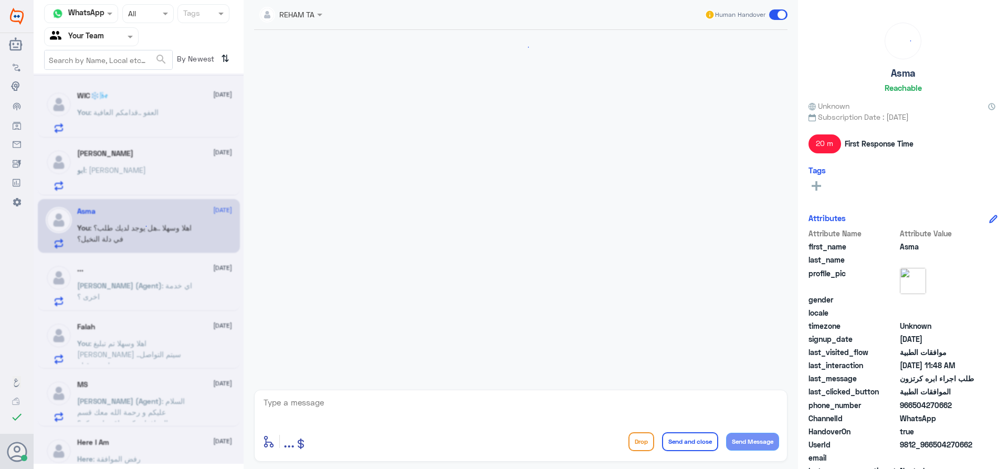
scroll to position [332, 0]
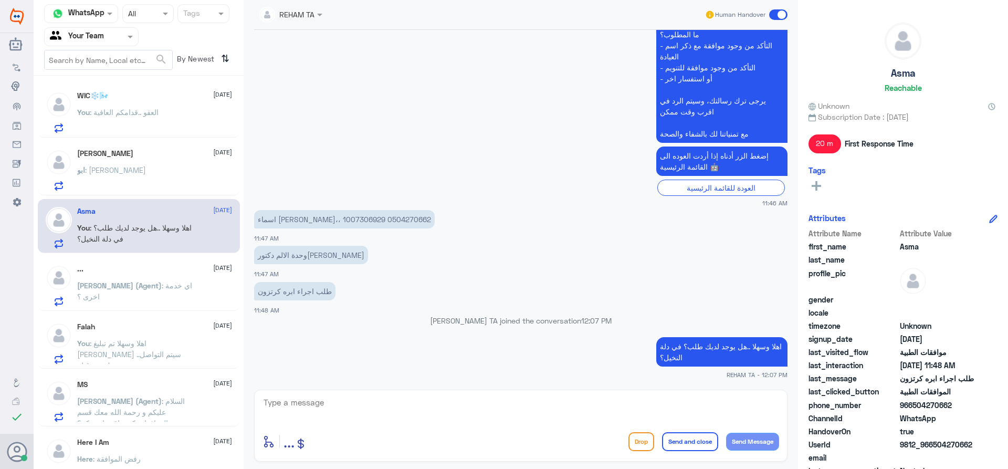
click at [144, 298] on p "[PERSON_NAME] (Agent) : اي خدمة اخرى ؟" at bounding box center [136, 293] width 118 height 26
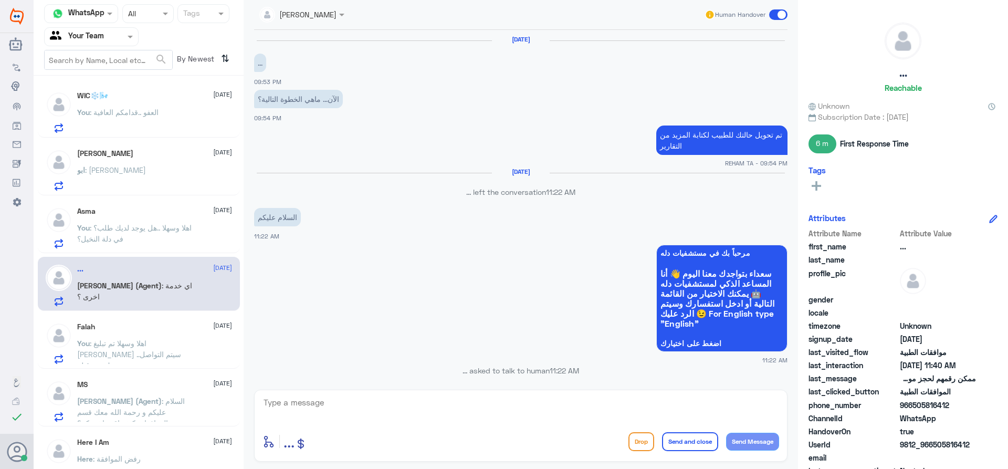
scroll to position [656, 0]
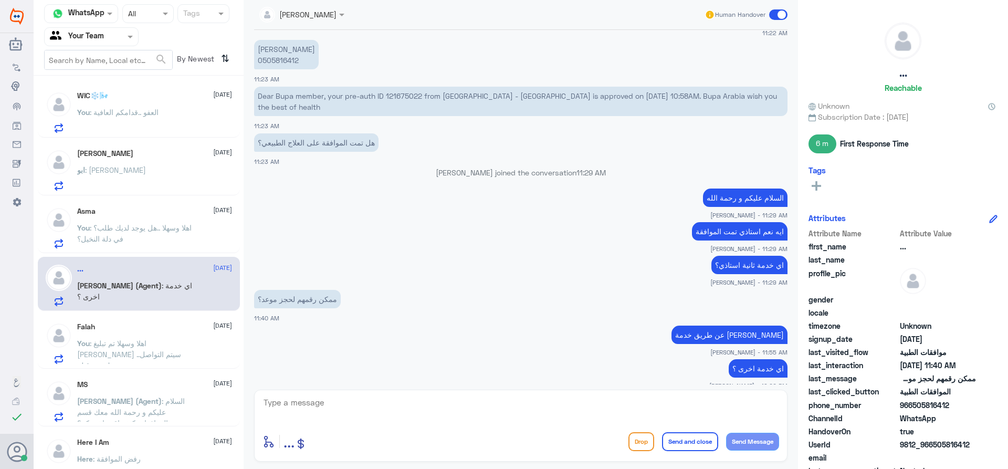
click at [158, 340] on span ": اهلا وسهلا تم تبليغ [PERSON_NAME] ..سيتم التواصل معك من قبله" at bounding box center [129, 353] width 104 height 31
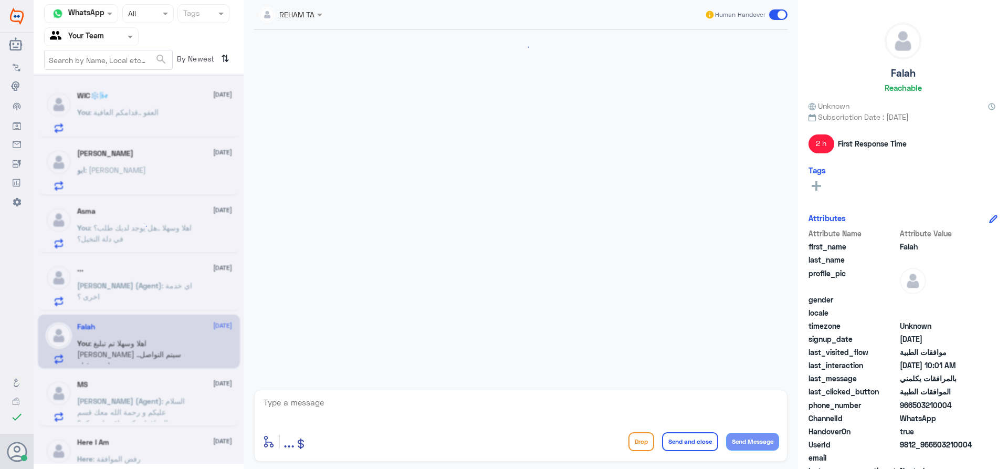
scroll to position [1051, 0]
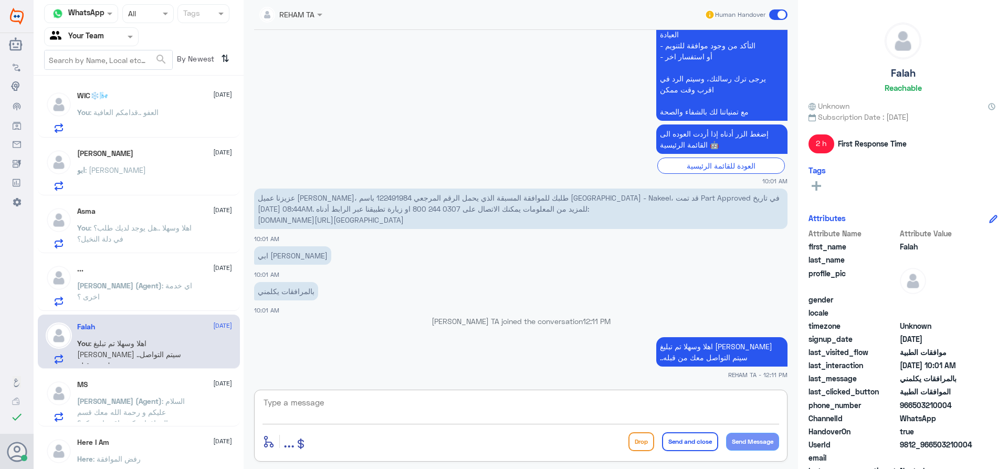
click at [351, 408] on textarea at bounding box center [520, 408] width 516 height 26
type textarea "اي خدمة اخرى؟"
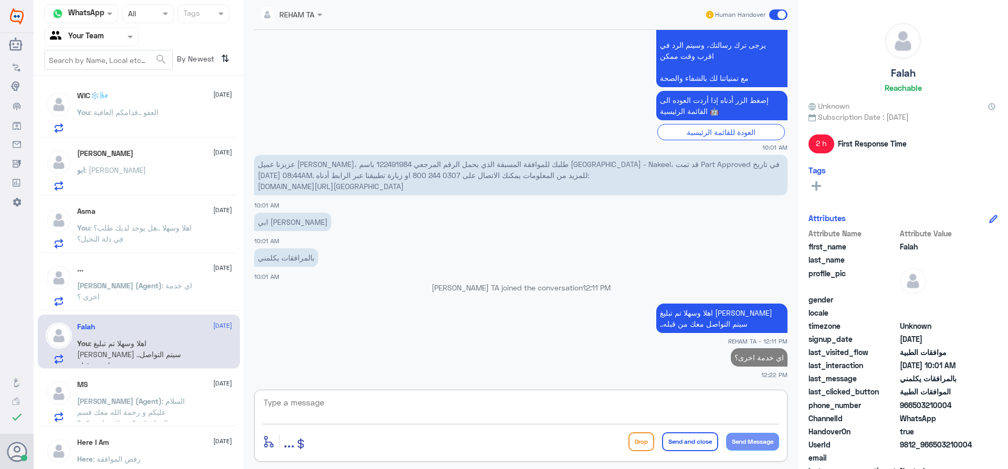
click at [149, 410] on span ": السلام عليكم و رحمة الله معك قسم الموافقات كيف اقدر اخدمكم؟" at bounding box center [131, 411] width 108 height 31
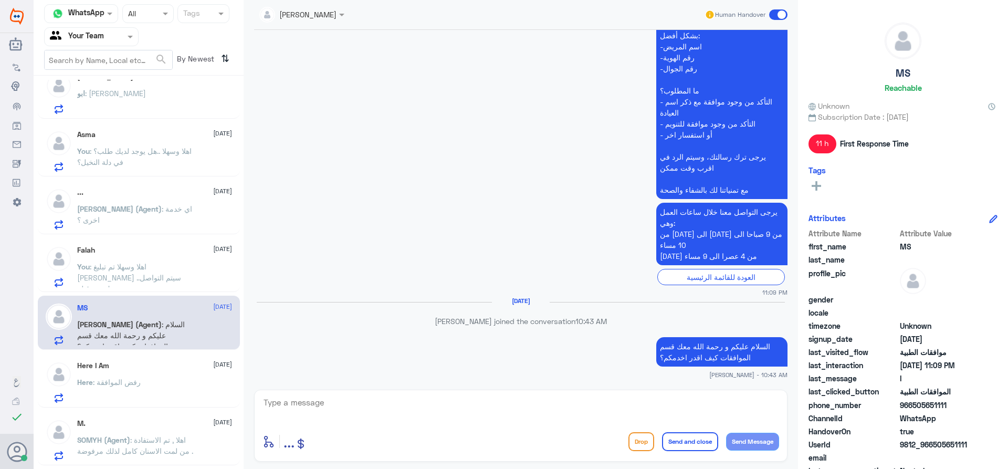
scroll to position [157, 0]
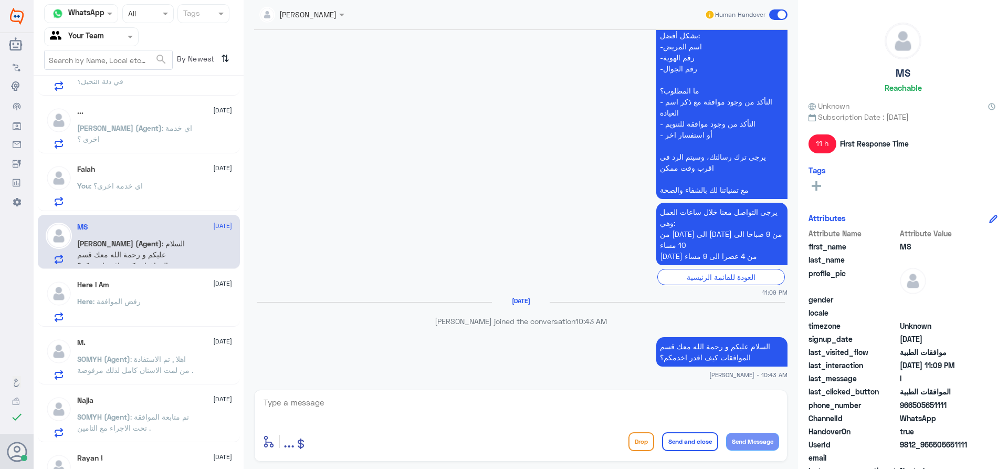
click at [148, 300] on div "Here : رفض الموافقة" at bounding box center [154, 310] width 155 height 24
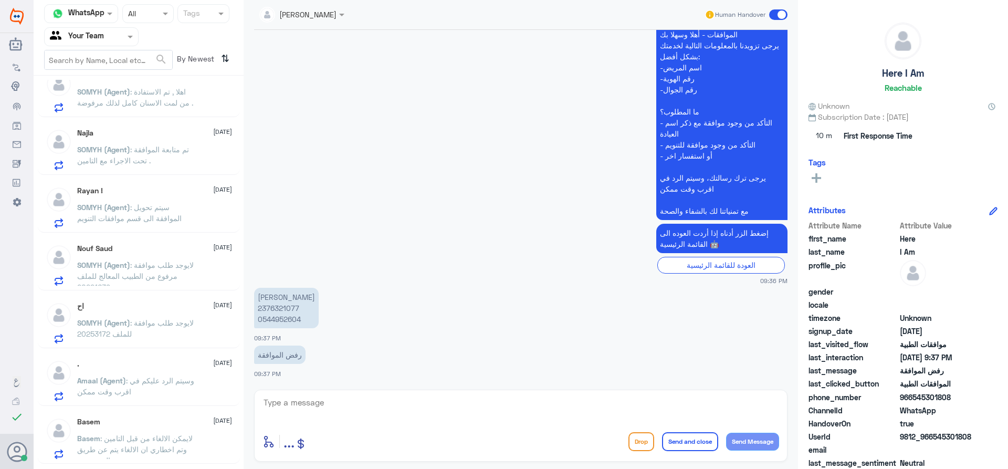
scroll to position [478, 0]
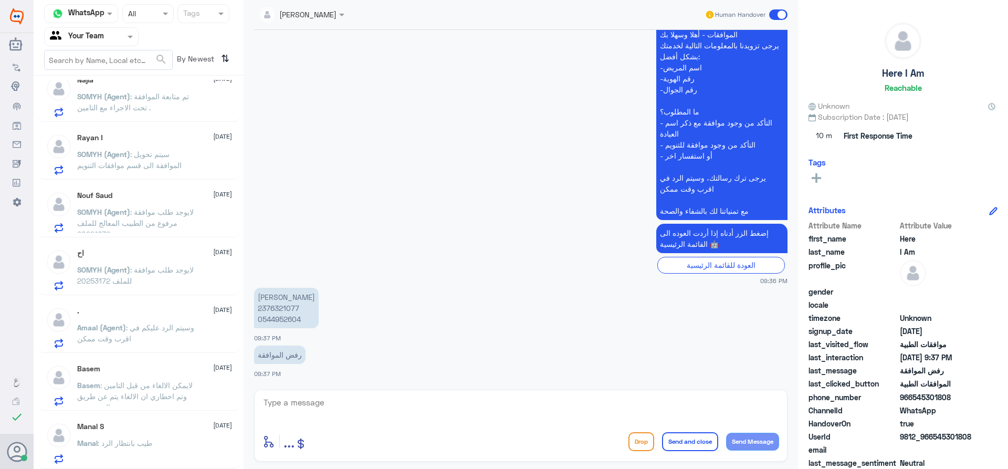
click at [179, 387] on p "Basem : لايمكن الالغاء من قبل التامين وتم اخطاري ان الالغاء يتم عن طريق المستشفى" at bounding box center [136, 392] width 118 height 26
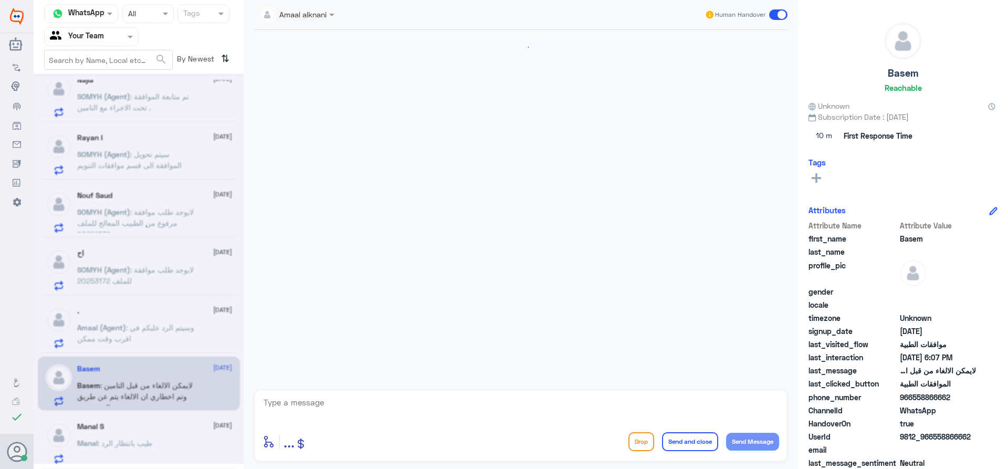
scroll to position [800, 0]
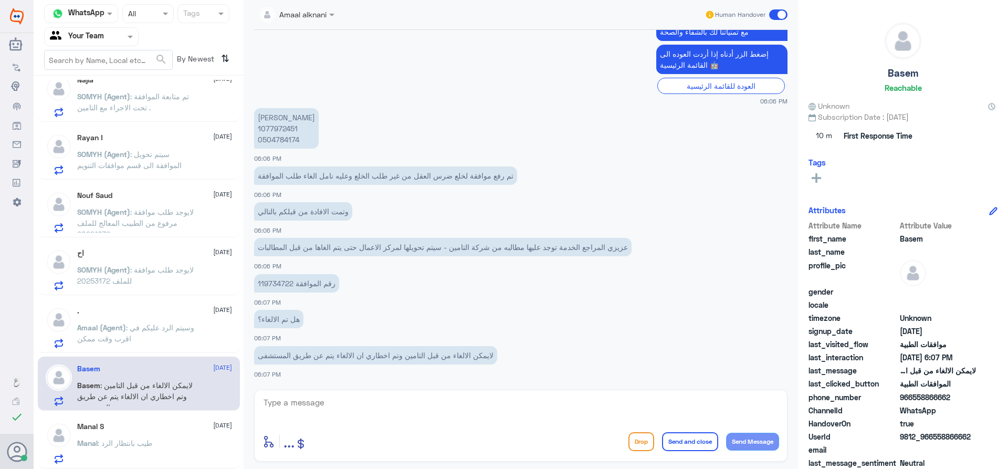
click at [150, 341] on p "Amaal (Agent) : وسيتم الرد عليكم في اقرب وقت ممكن" at bounding box center [136, 335] width 118 height 26
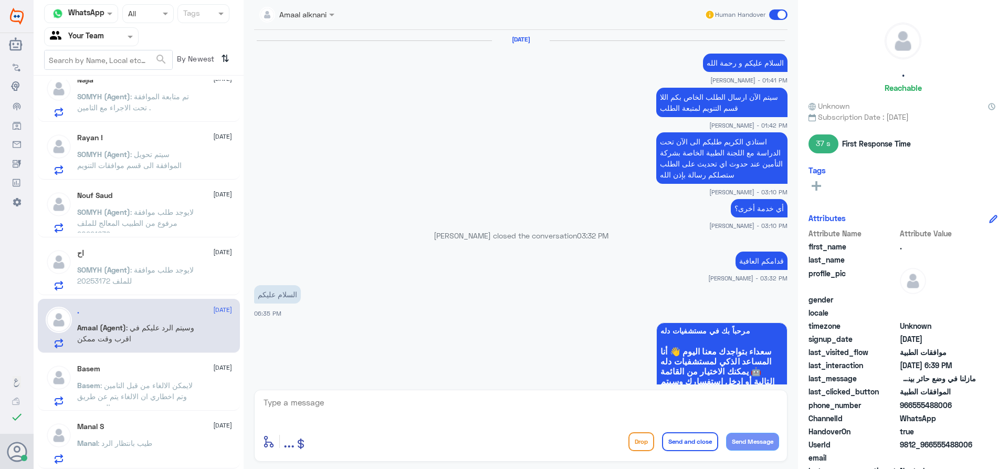
scroll to position [796, 0]
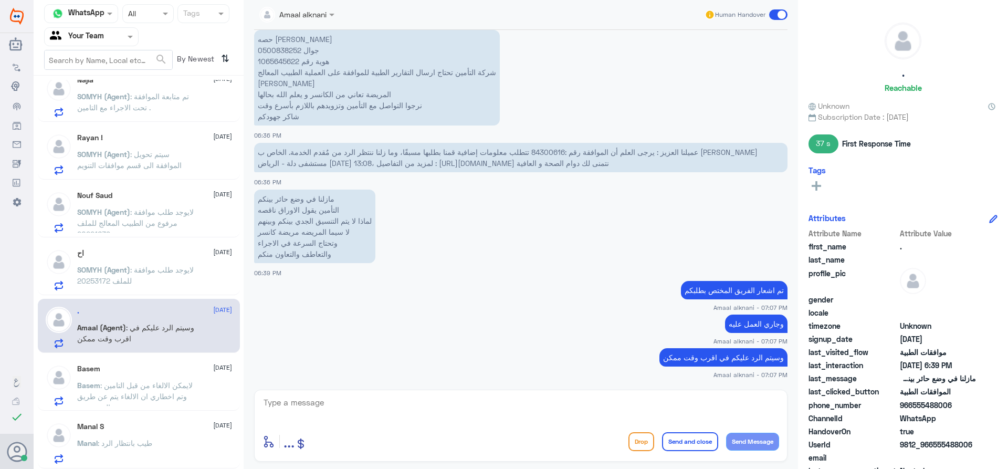
click at [178, 433] on div "Manal S 15 September Manal : طيب بانتظار الرد" at bounding box center [154, 442] width 155 height 41
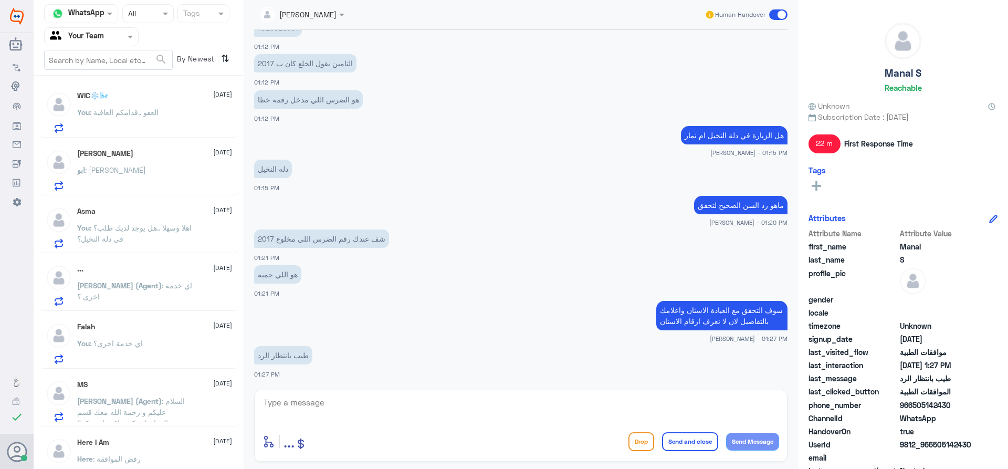
click at [152, 108] on span ": العفو ..قدامكم العافية" at bounding box center [124, 112] width 69 height 9
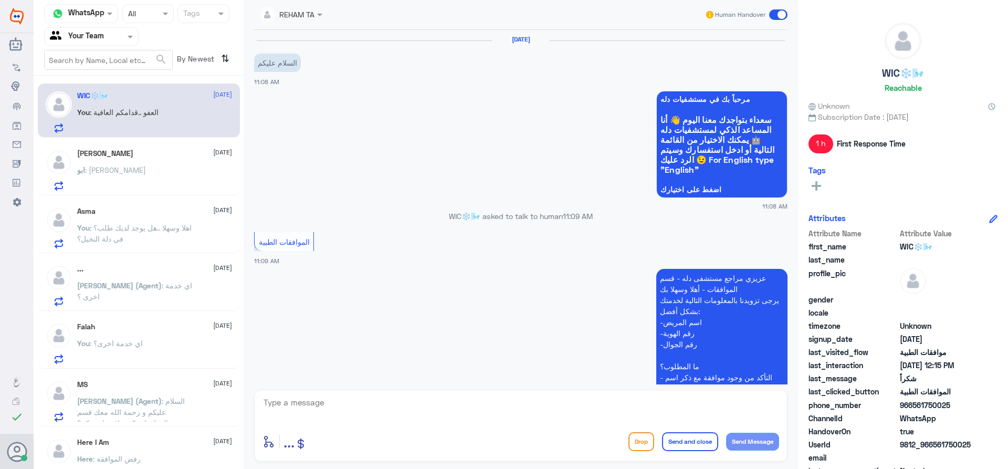
scroll to position [388, 0]
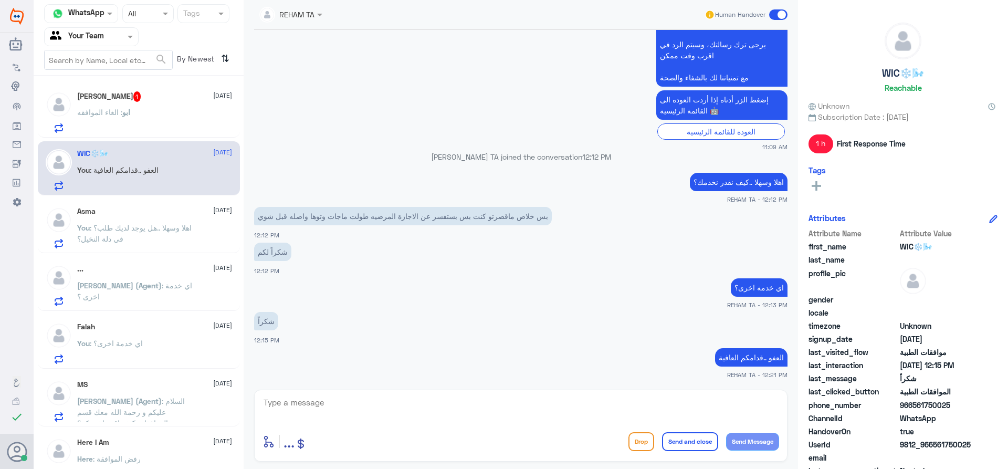
click at [164, 104] on div "ابو العنود 1 16 September ابو : الغاء الموافقه" at bounding box center [154, 111] width 155 height 41
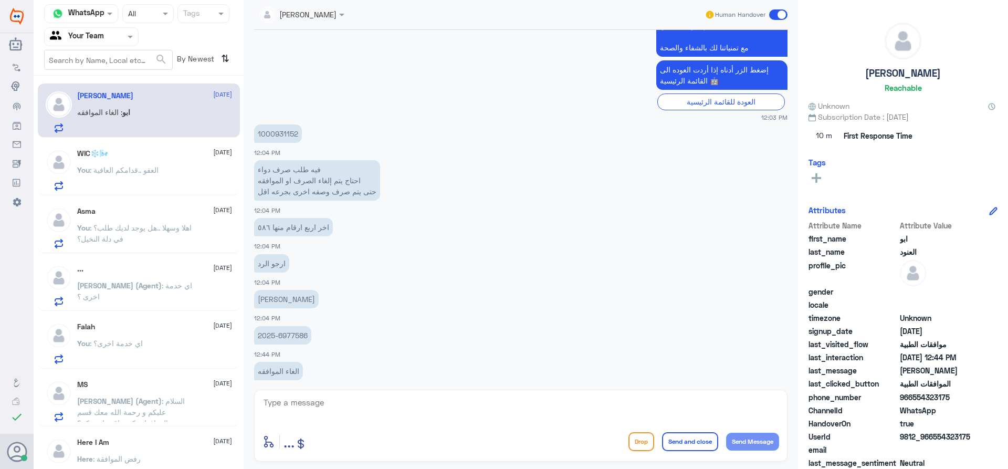
scroll to position [1056, 0]
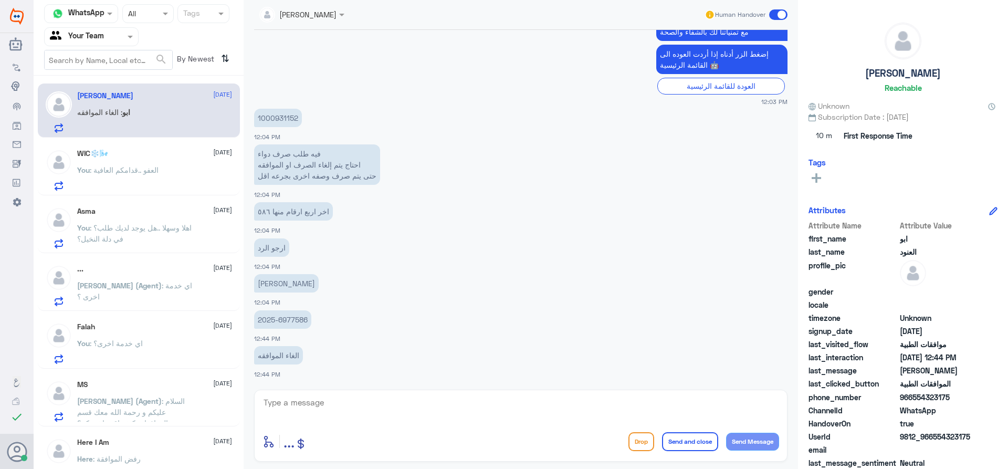
click at [276, 119] on p "1000931152" at bounding box center [278, 118] width 48 height 18
copy p "1000931152"
click at [353, 411] on textarea at bounding box center [520, 408] width 516 height 26
type textarea "ا"
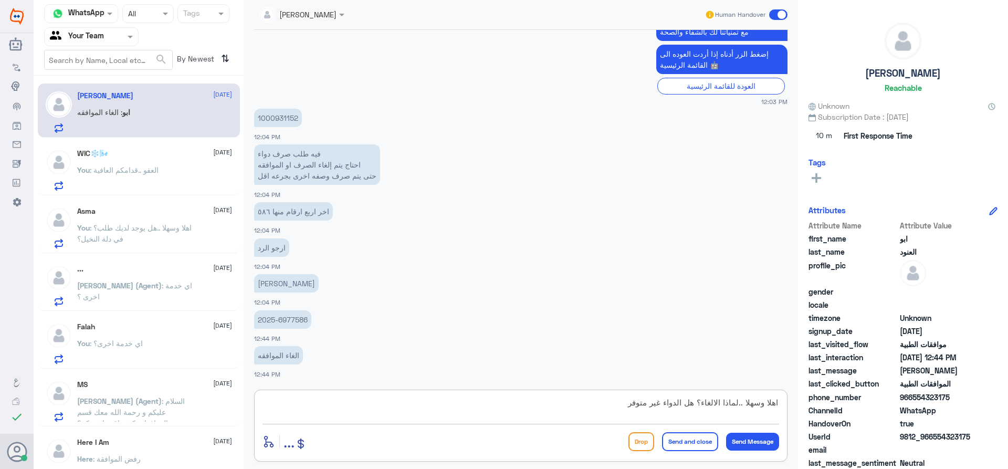
type textarea "اهلا وسهلا ..لماذا الالغاء؟ هل الدواء غير متوفر؟"
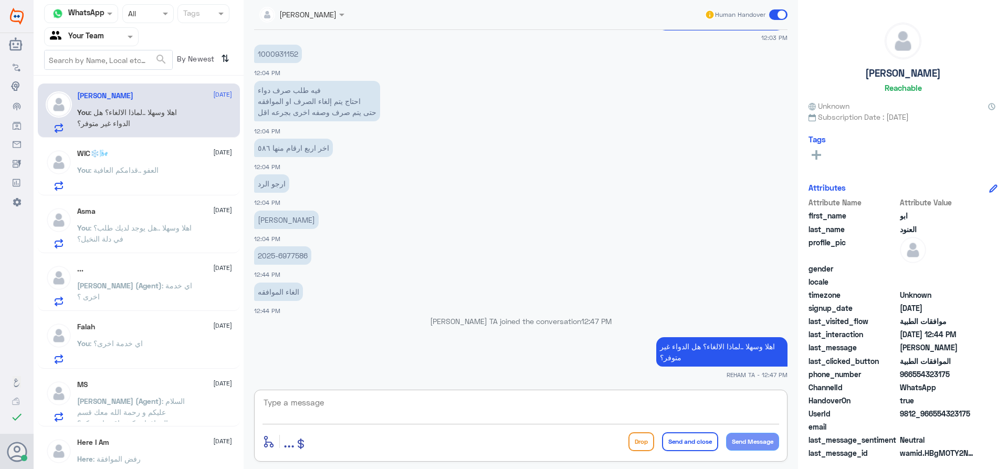
click at [500, 410] on textarea at bounding box center [520, 408] width 516 height 26
type textarea "كما يوجد فاتوره تفيد باستلامك للدواء على 4 علب"
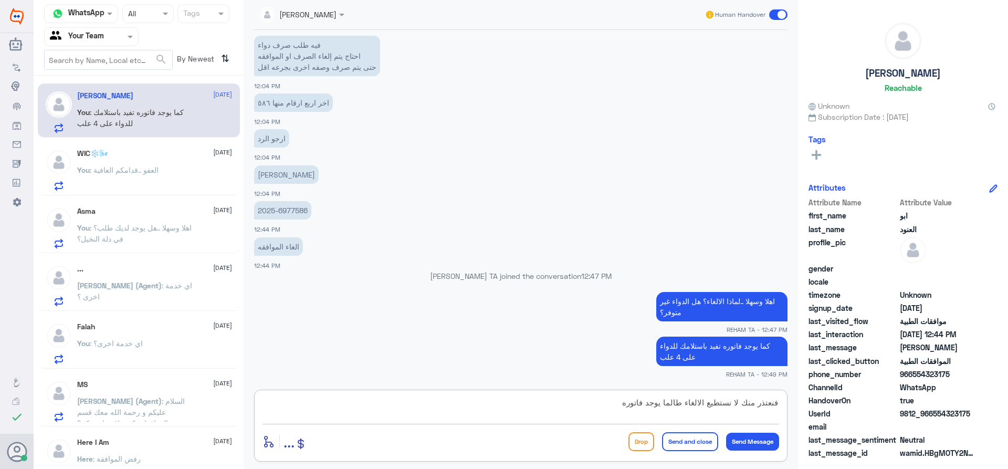
type textarea "فنعتذر منك لا نستطيع الالغاء طالما يوجد فاتوره"
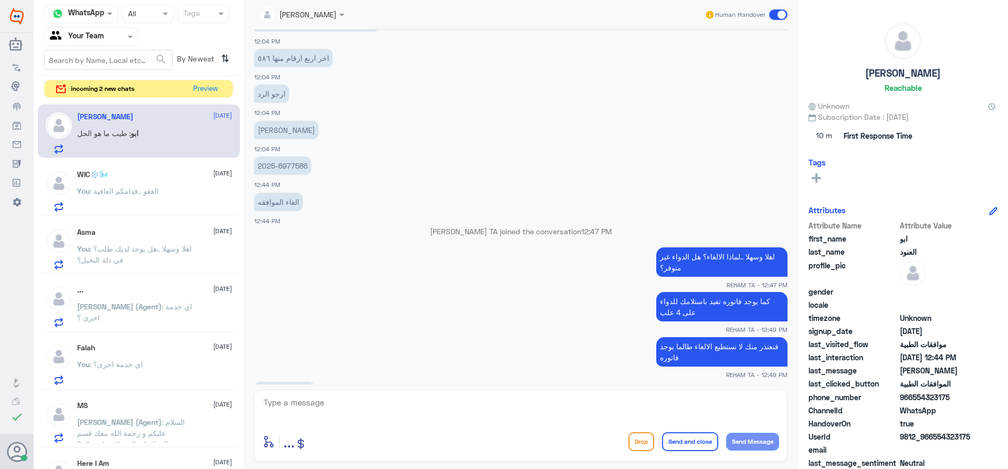
scroll to position [1309, 0]
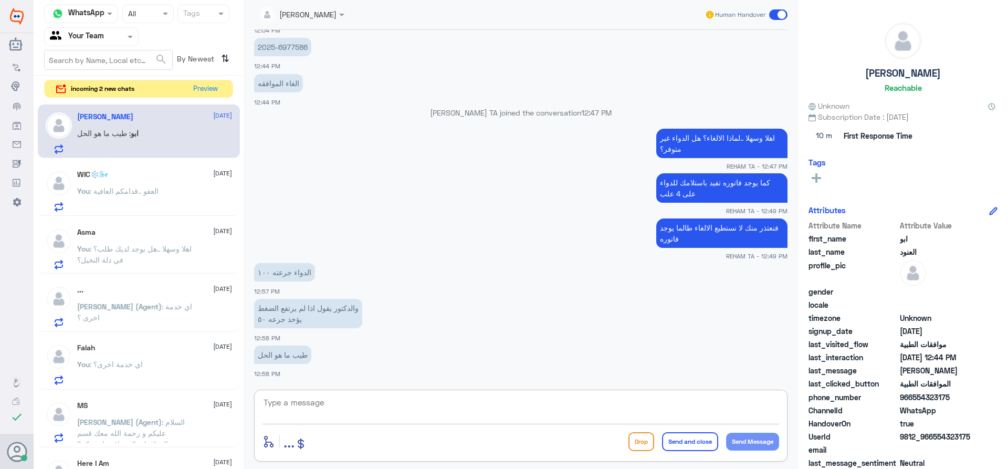
click at [189, 97] on div "incoming 2 new chats Preview" at bounding box center [138, 89] width 189 height 18
click at [194, 93] on button "Preview" at bounding box center [205, 88] width 33 height 16
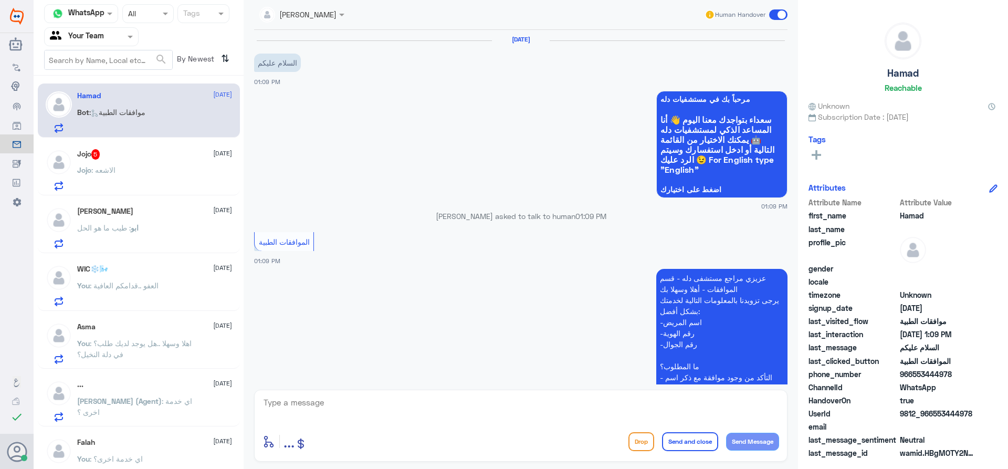
click at [105, 173] on span ": الاشعه" at bounding box center [103, 169] width 24 height 9
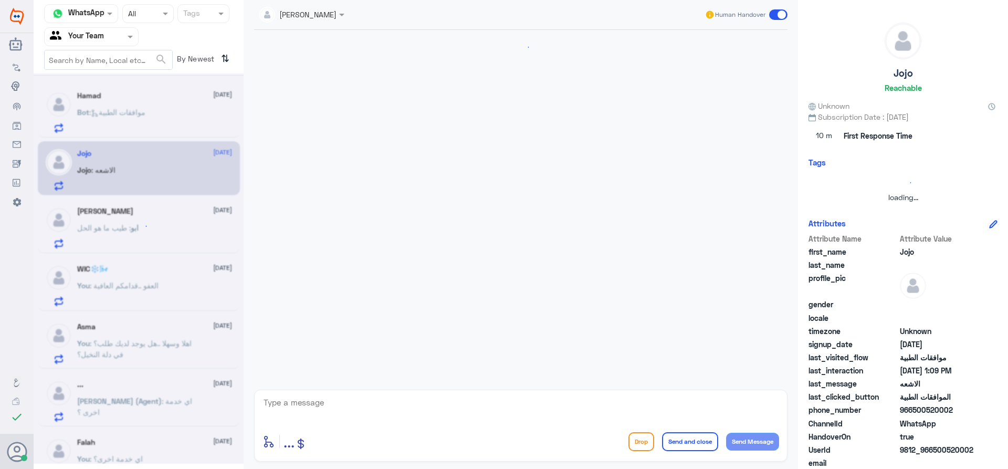
scroll to position [1046, 0]
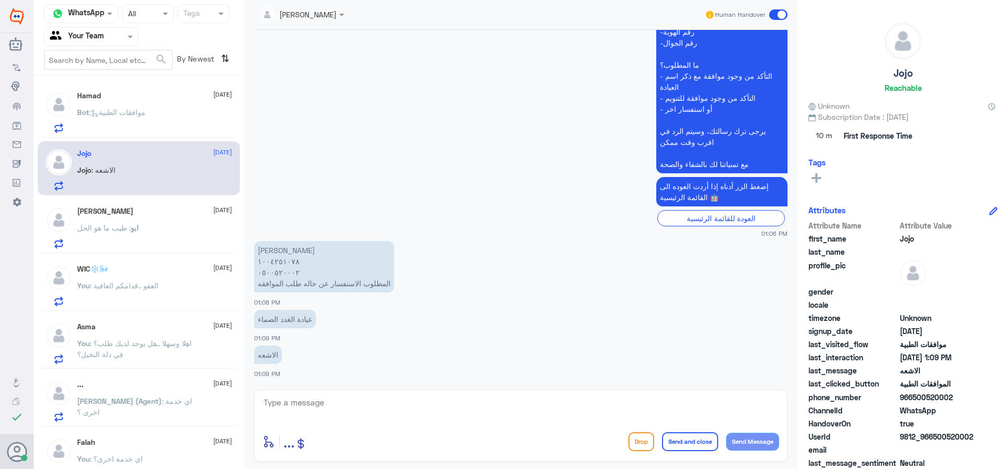
click at [101, 223] on span ": طيب ما هو الحل" at bounding box center [104, 227] width 54 height 9
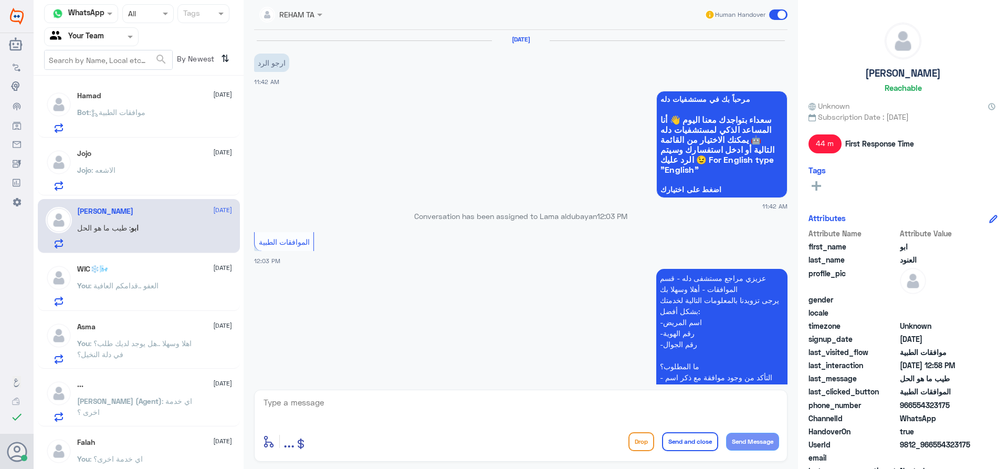
scroll to position [705, 0]
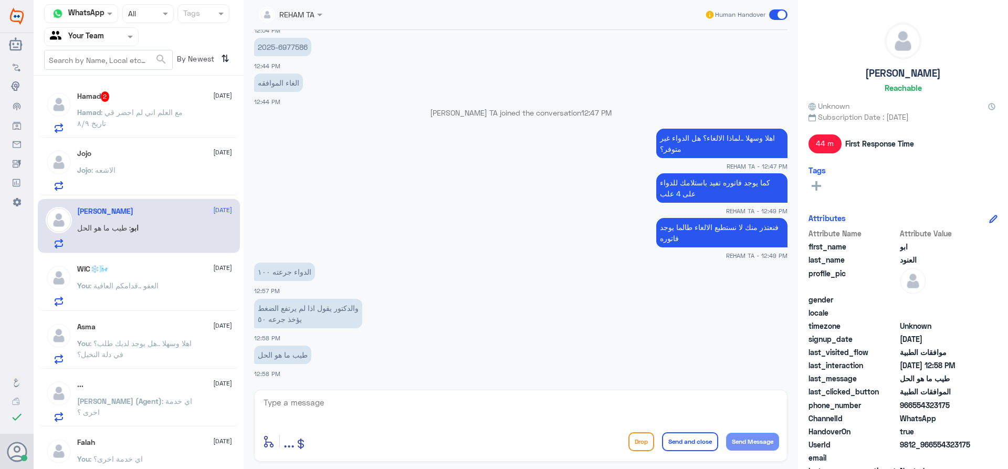
click at [156, 110] on span ": مع العلم اني لم احضر قي تاريخ ٨/٩" at bounding box center [129, 118] width 105 height 20
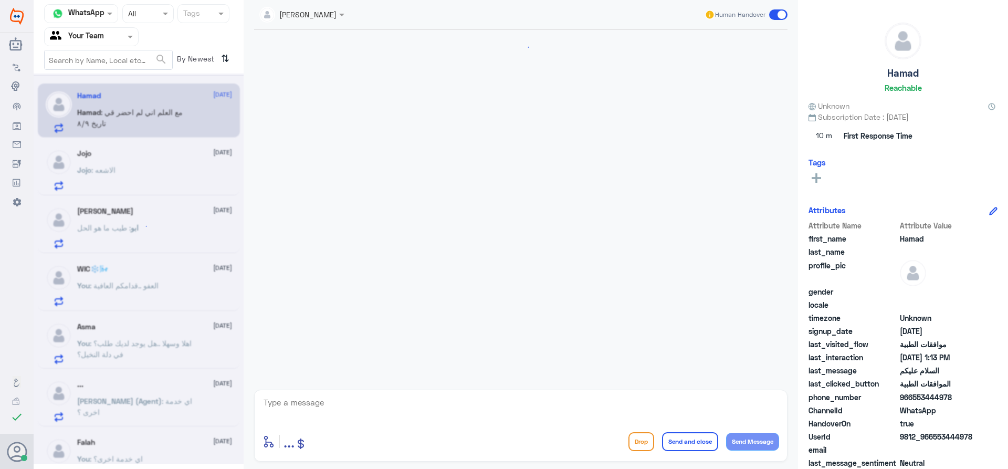
scroll to position [276, 0]
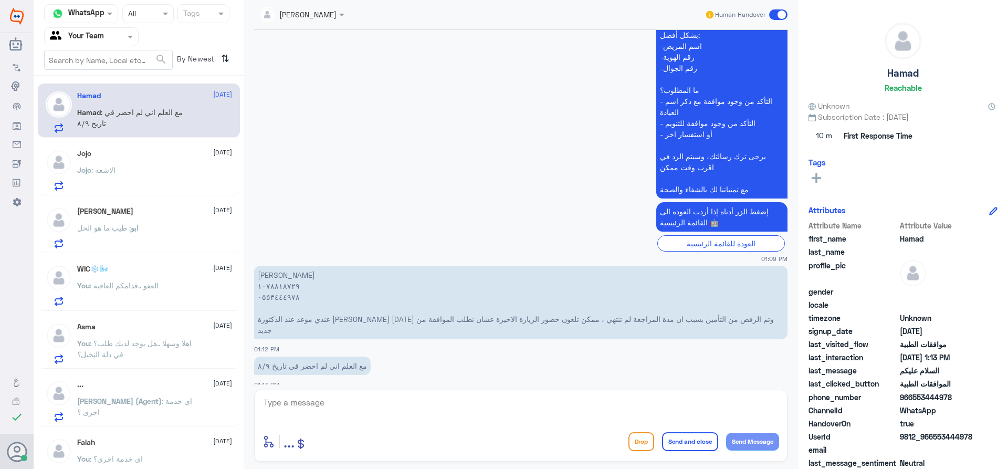
click at [159, 165] on div "Jojo 16 September Jojo : الاشعه" at bounding box center [154, 169] width 155 height 41
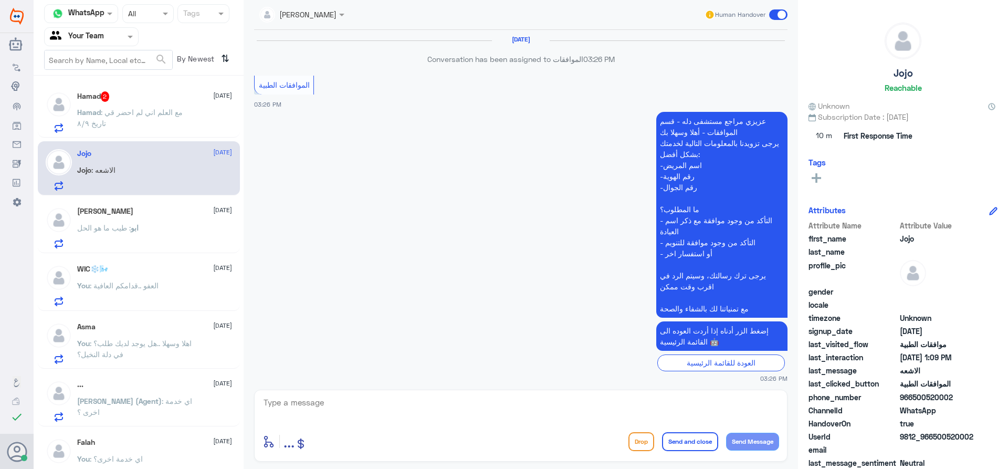
scroll to position [1046, 0]
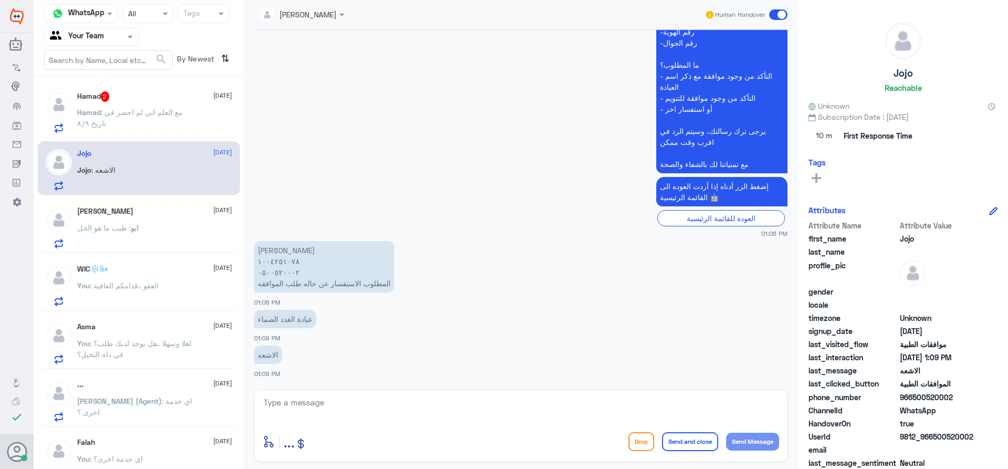
click at [99, 199] on div "ابو العنود 16 September ابو : طيب ما هو الحل" at bounding box center [139, 226] width 202 height 54
click at [110, 213] on div "ابو العنود 16 September" at bounding box center [154, 211] width 155 height 9
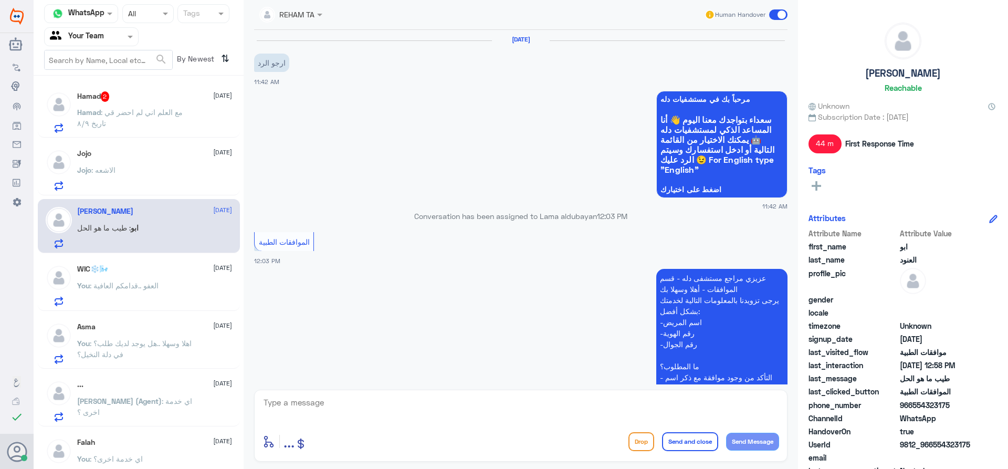
scroll to position [705, 0]
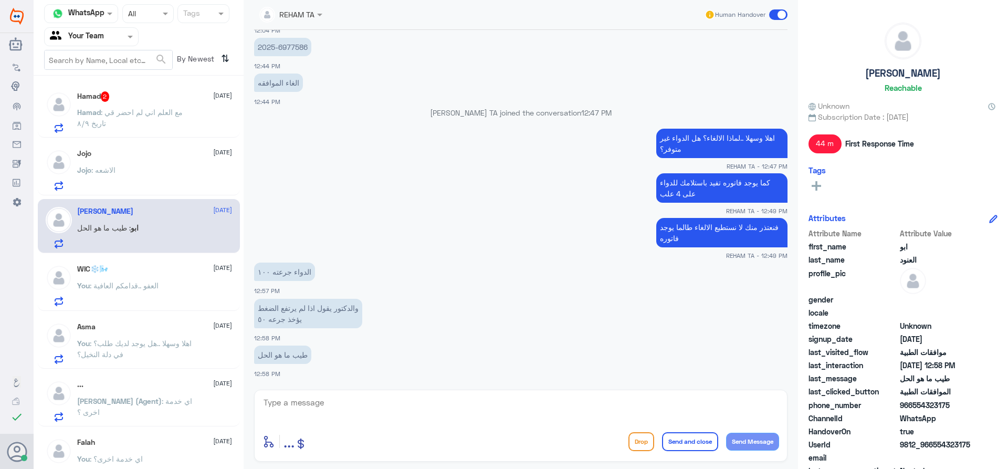
click at [301, 409] on textarea at bounding box center [520, 408] width 516 height 26
type textarea "d"
type textarea "ا"
type textarea "الرجوع للطبيب حيث أن كموافقات طبية تم استلامك 4 كراتين لمدة 3 شهور"
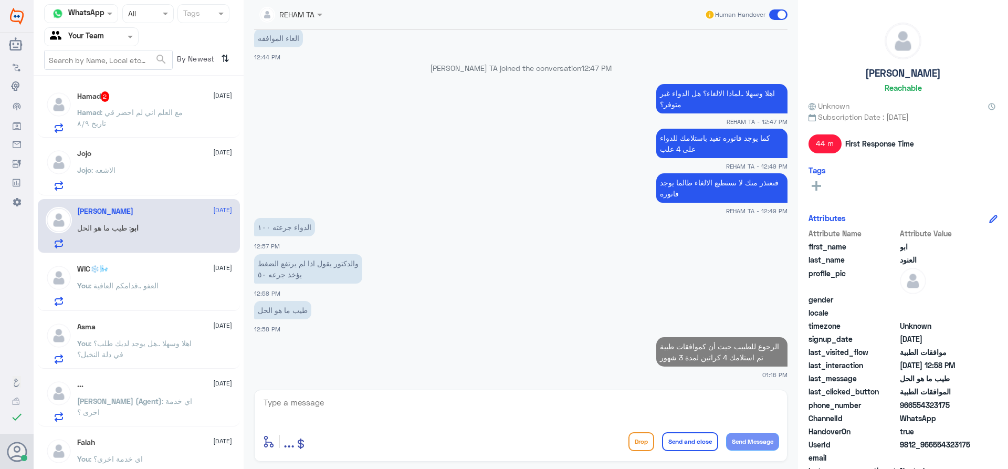
click at [81, 167] on span "Jojo" at bounding box center [84, 169] width 14 height 9
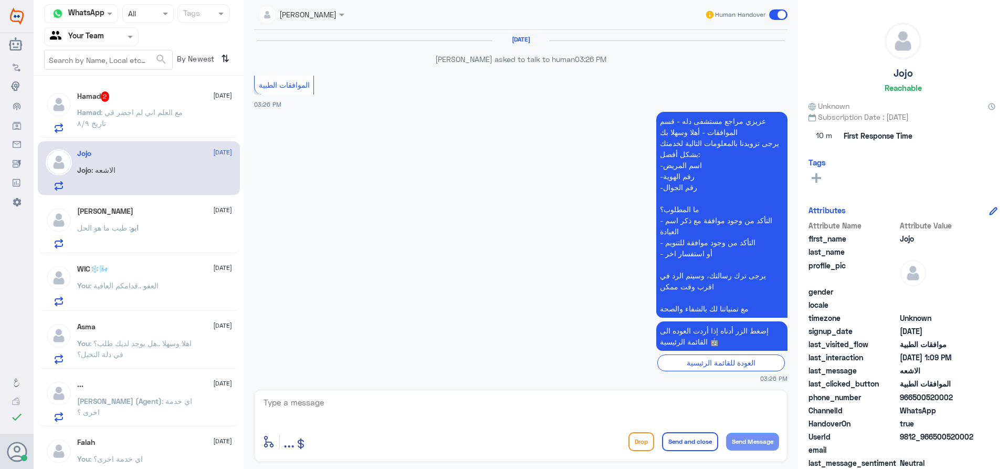
scroll to position [1046, 0]
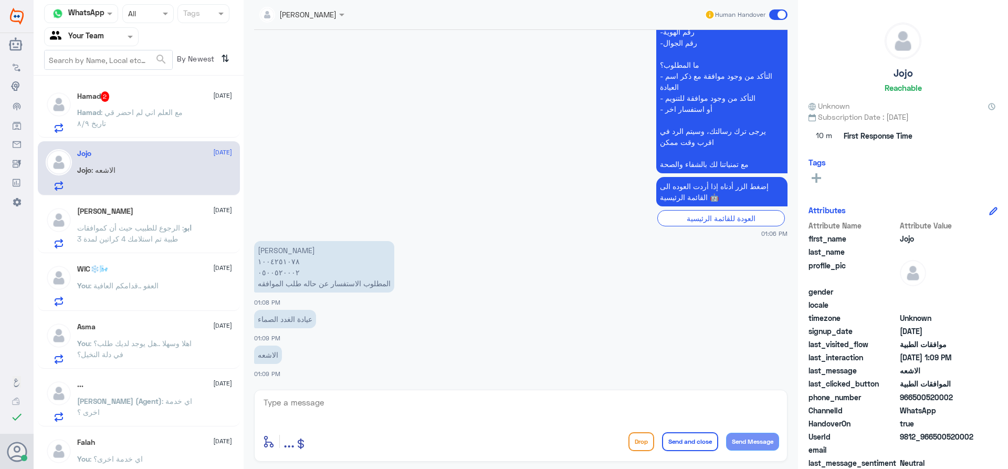
click at [141, 220] on div "ابو العنود 16 September ابو : الرجوع للطبيب حيث أن كموافقات طبية تم استلامك 4 ك…" at bounding box center [154, 227] width 155 height 41
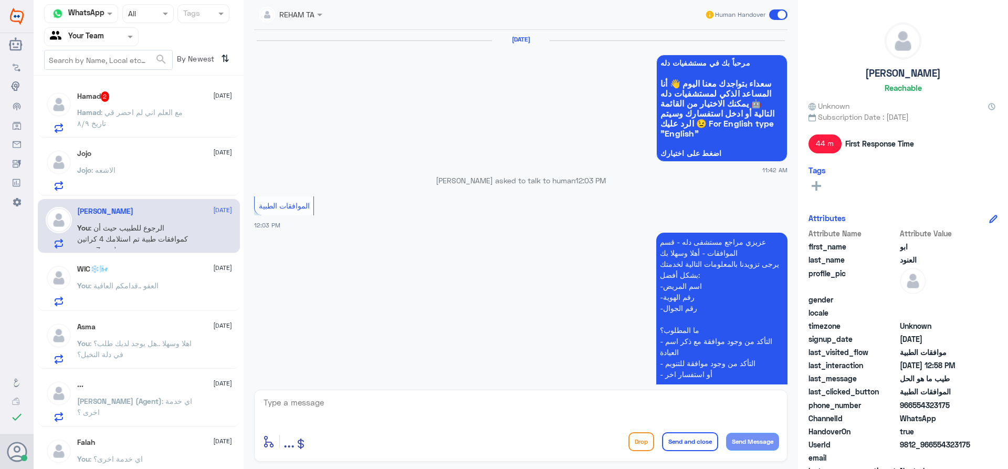
scroll to position [714, 0]
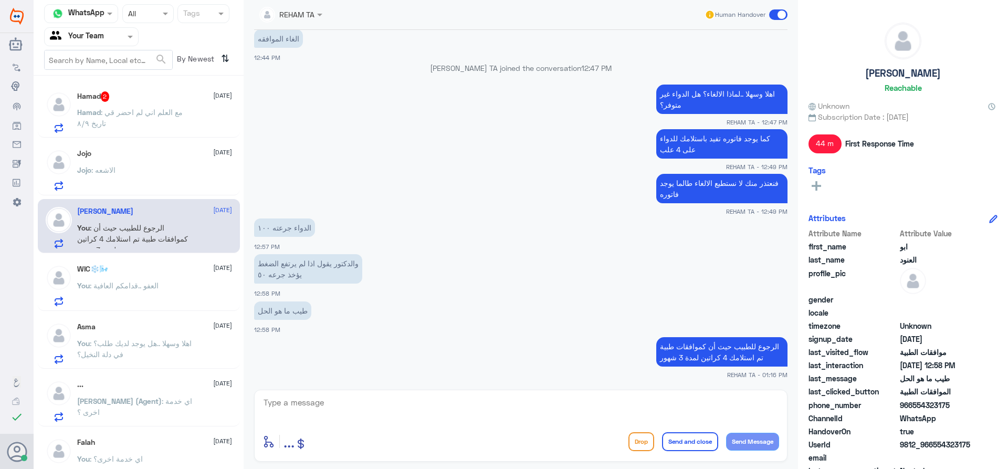
click at [138, 177] on div "Jojo : الاشعه" at bounding box center [154, 179] width 155 height 24
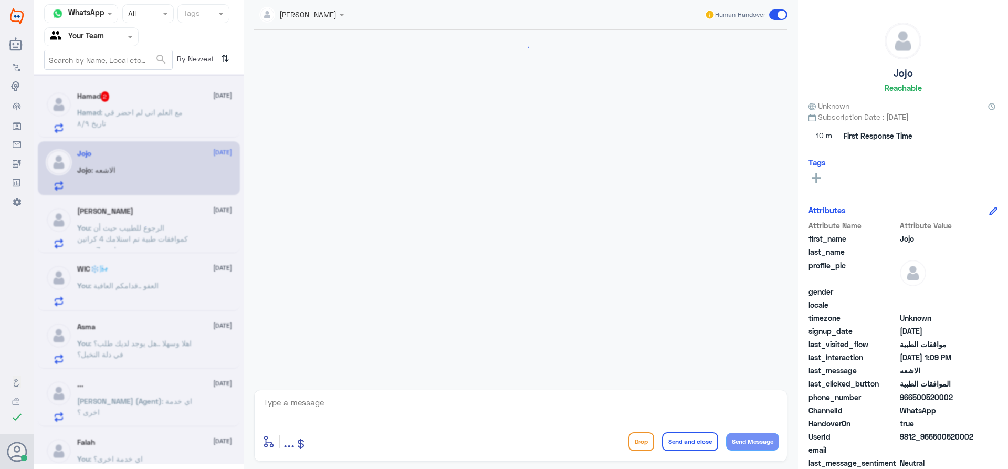
scroll to position [1046, 0]
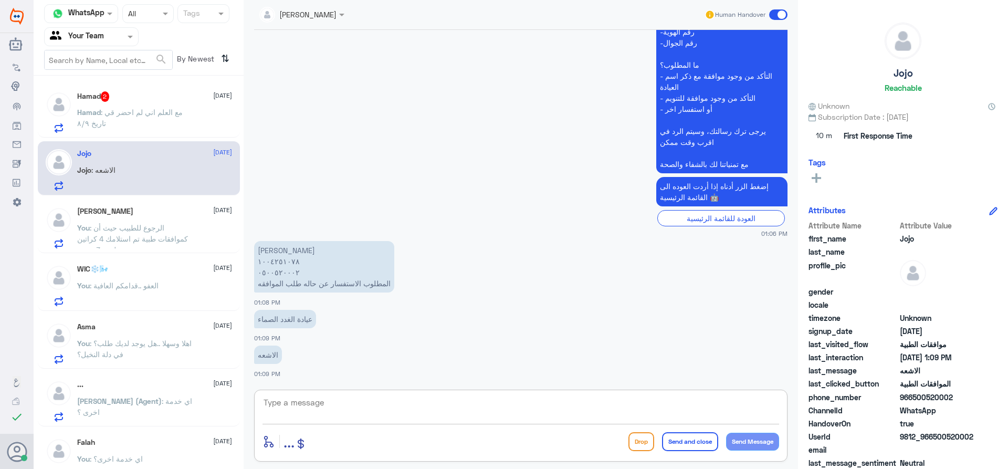
click at [290, 404] on textarea at bounding box center [520, 408] width 516 height 26
drag, startPoint x: 340, startPoint y: 397, endPoint x: 130, endPoint y: 400, distance: 209.4
click at [133, 401] on div "Channel WhatsApp Status × All Tags Agent Filter Your Team search By Newest ⇅ Ha…" at bounding box center [521, 236] width 974 height 472
type textarea "هل تم عمل التحليل التي توجد عليها موافق؟"
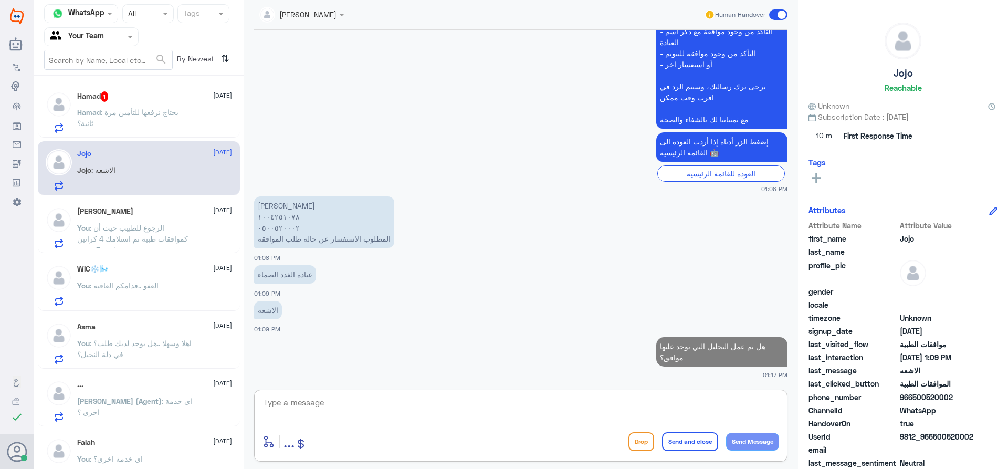
click at [184, 101] on div "Hamad 1 16 September" at bounding box center [154, 96] width 155 height 10
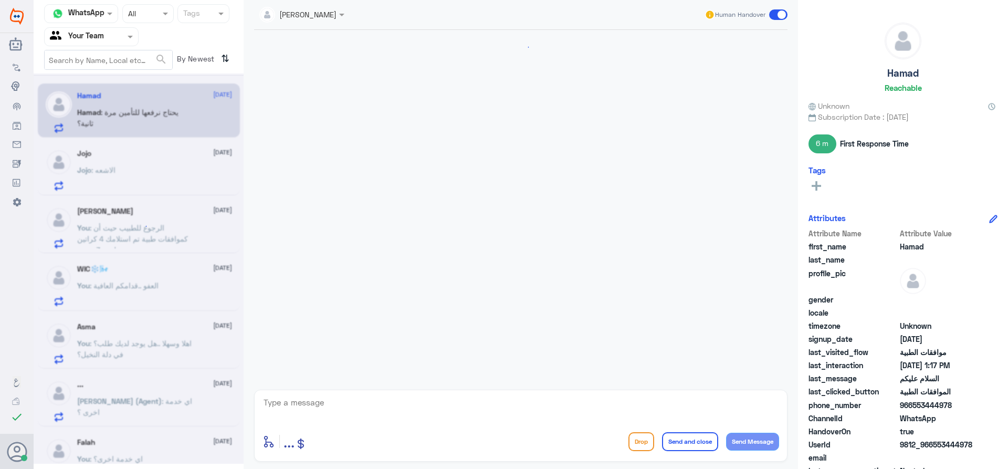
scroll to position [443, 0]
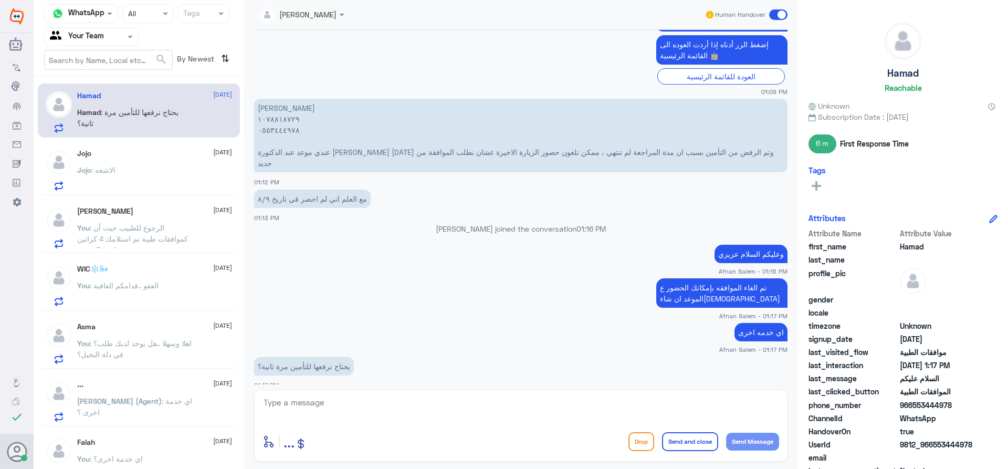
click at [365, 409] on textarea at bounding box center [520, 408] width 516 height 26
type textarea "لا كتأمين لابد من استهلاك كامل الدواء ل3 شهور"
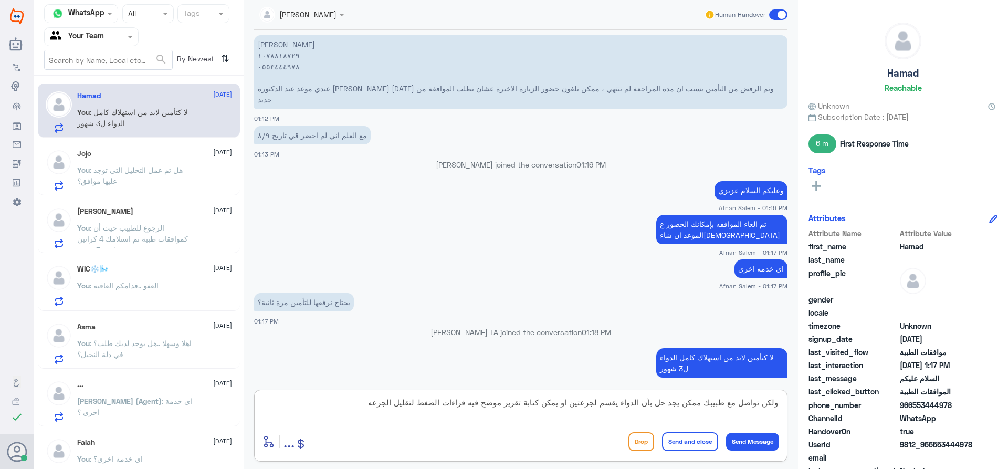
type textarea "ولكن تواصل مع طبيبك ممكن يجد حل بأن الدواء يقسم لجرعتين او يمكن كتابة تقرير موض…"
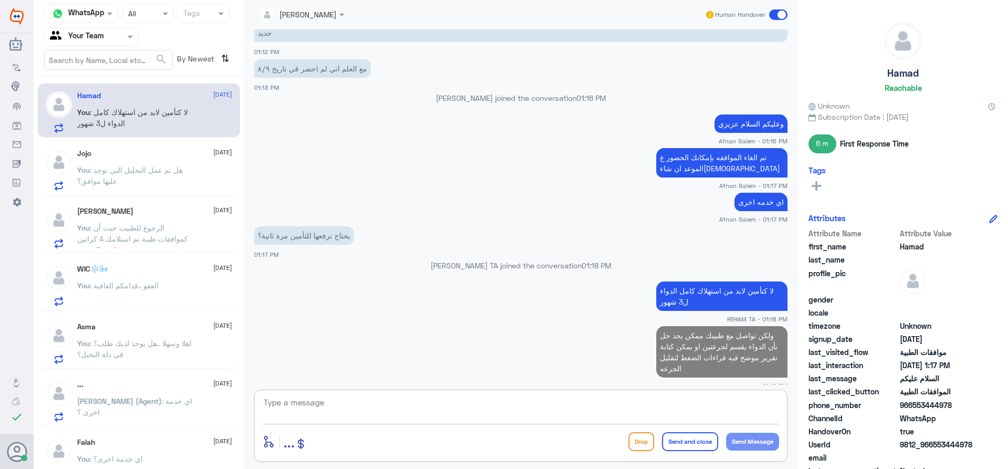
click at [125, 171] on span ": هل تم عمل التحليل التي توجد عليها موافق؟" at bounding box center [129, 175] width 105 height 20
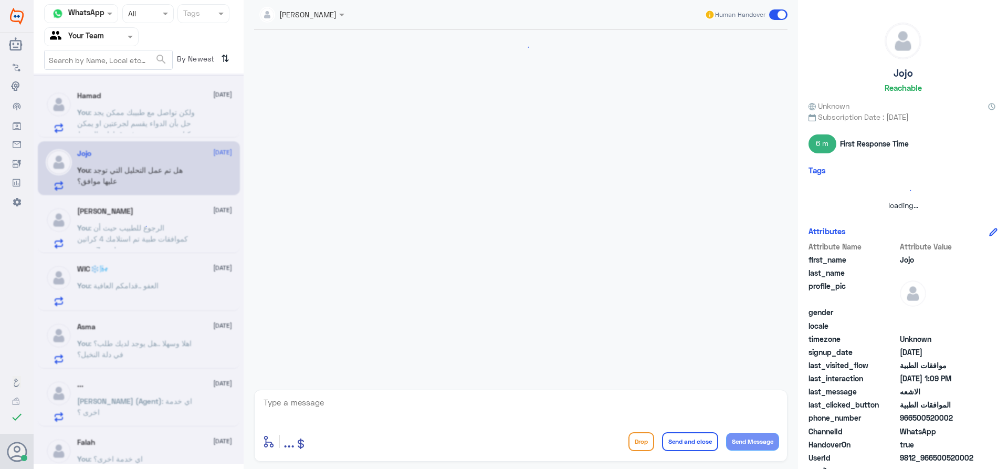
click at [130, 109] on div at bounding box center [139, 268] width 210 height 390
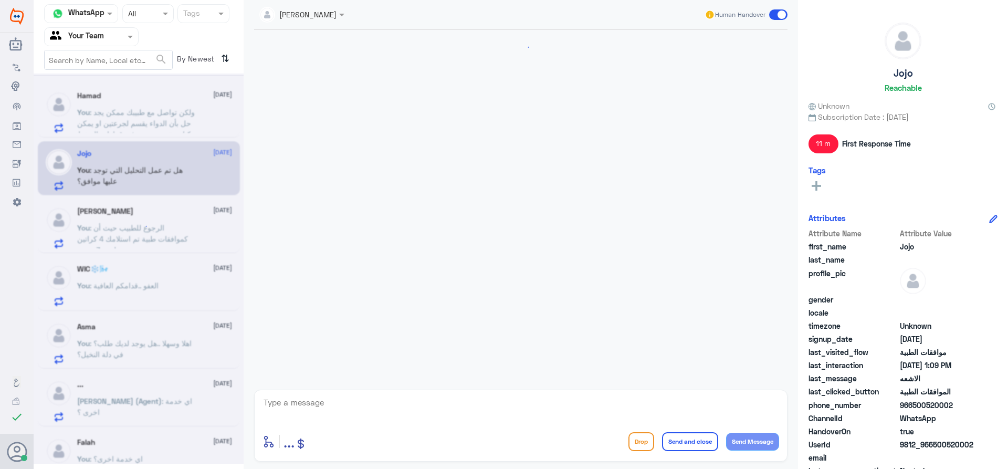
scroll to position [1088, 0]
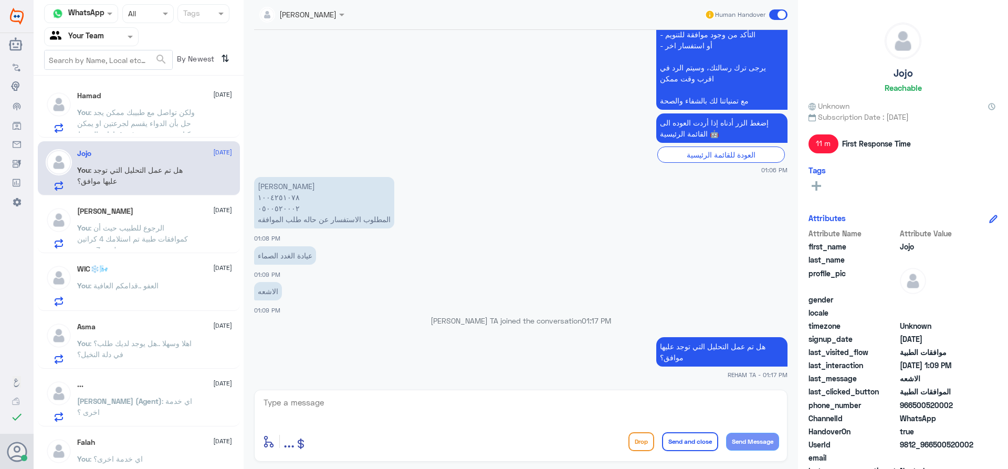
click at [131, 114] on span ": ولكن تواصل مع طبيبك ممكن يجد حل بأن الدواء يقسم لجرعتين او يمكن كتابة تقرير م…" at bounding box center [136, 129] width 118 height 42
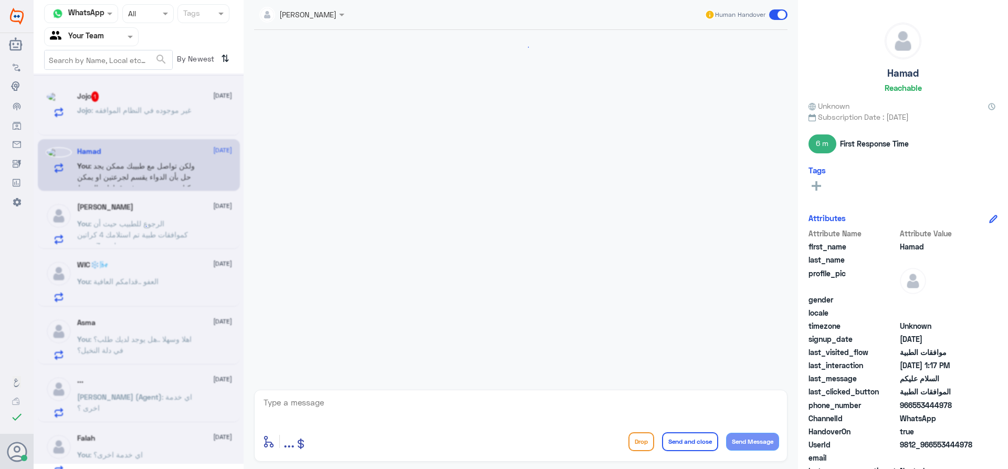
scroll to position [574, 0]
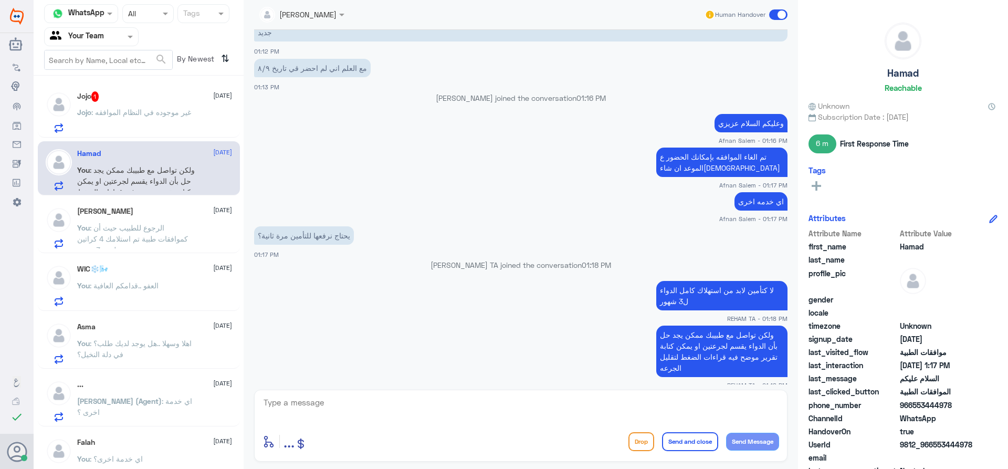
click at [145, 108] on span ": غير موجوده في النظام الموافقه" at bounding box center [141, 112] width 100 height 9
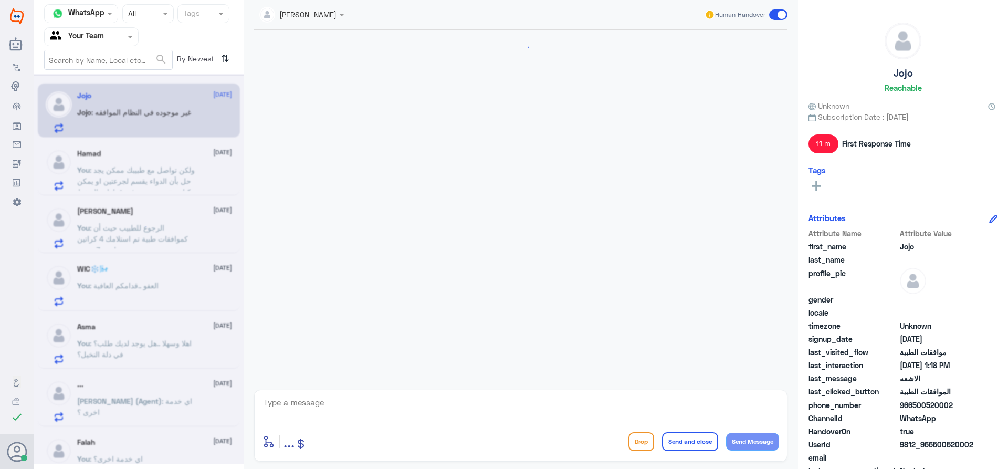
scroll to position [1088, 0]
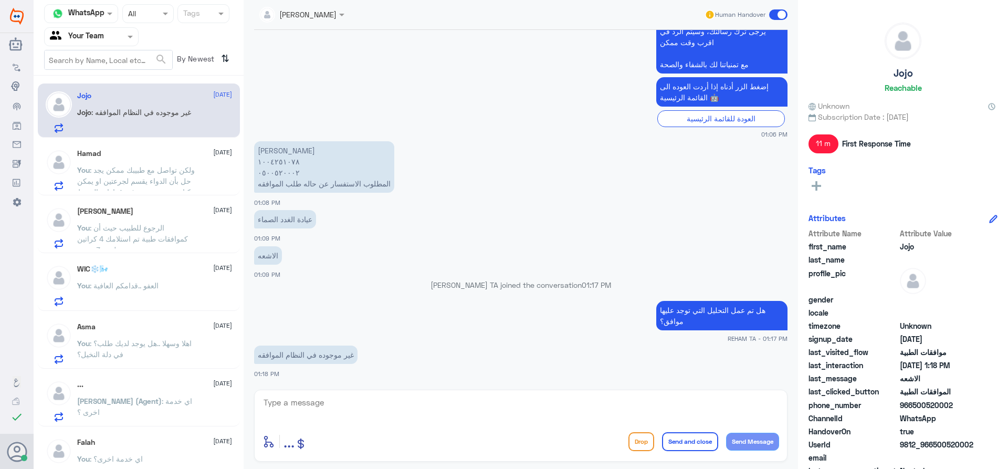
click at [348, 408] on textarea at bounding box center [520, 408] width 516 height 26
click at [497, 413] on textarea at bounding box center [520, 408] width 516 height 26
type textarea "يوجد موافقه ومحدثه في النظام"
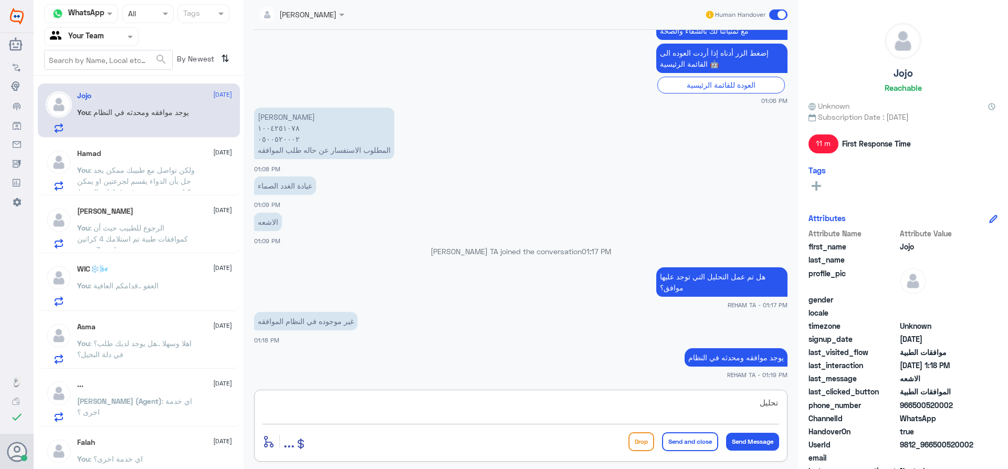
paste textarea "BONE PROFILE"
type textarea "تحليل BONE PROFILE"
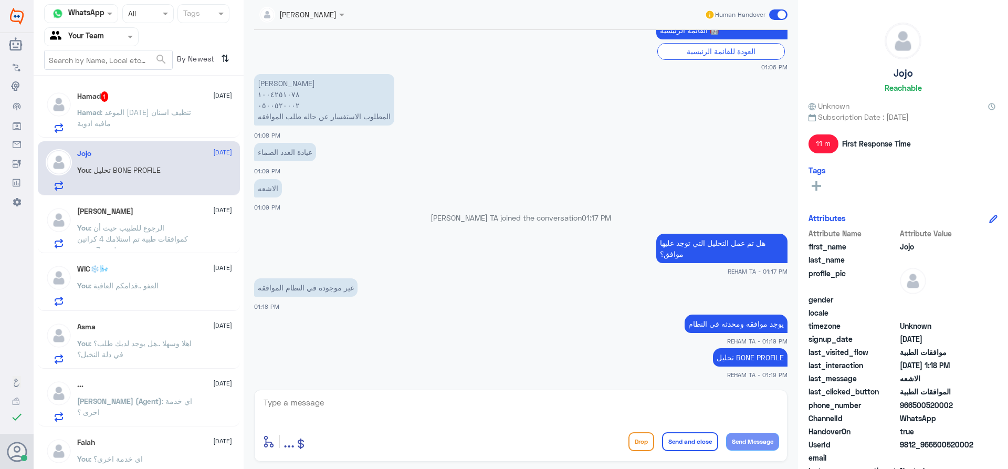
click at [132, 122] on p "Hamad : الموعد اليوم تنظيف اسنان مافيه ادوية" at bounding box center [136, 120] width 118 height 26
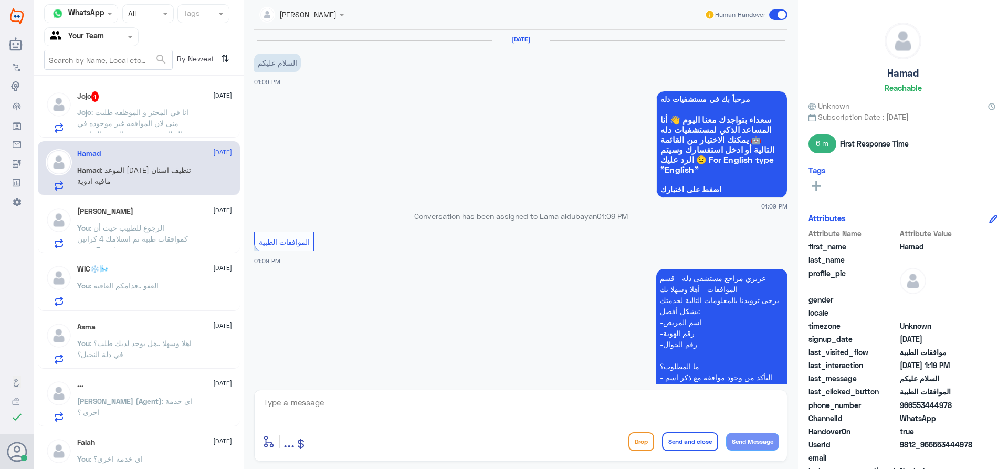
scroll to position [609, 0]
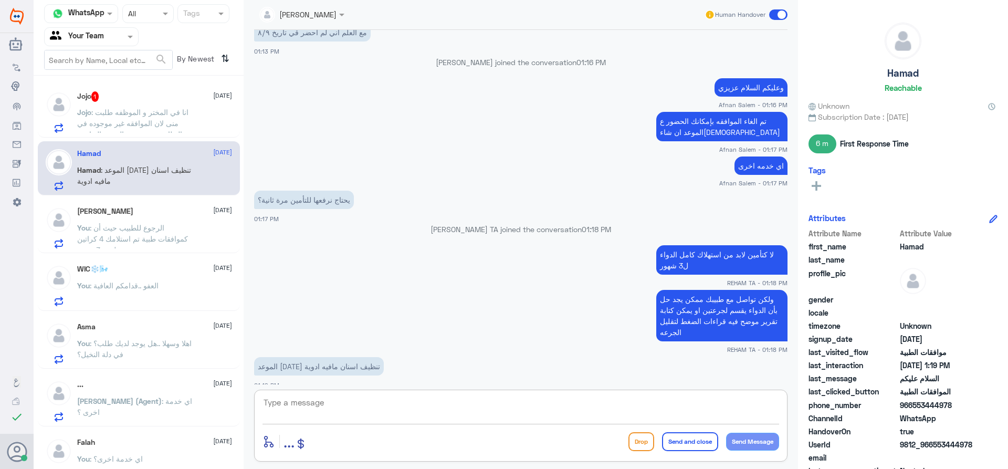
click at [359, 405] on textarea at bounding box center [520, 408] width 516 height 26
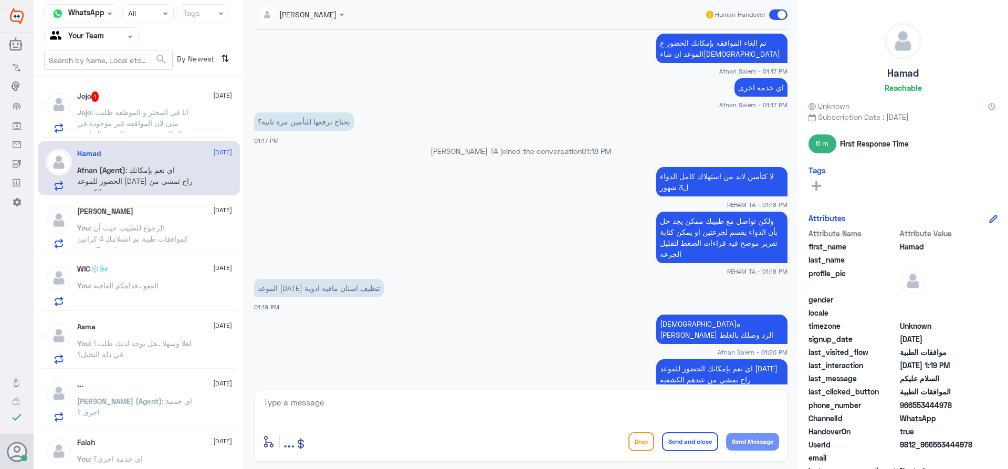
click at [379, 424] on div "enter flow name ... Drop Send and close Send Message" at bounding box center [520, 425] width 533 height 72
click at [379, 421] on div at bounding box center [520, 409] width 516 height 28
click at [379, 420] on textarea at bounding box center [520, 408] width 516 height 26
click at [175, 110] on span ": انا في المختر و الموظفه طلبت منى لان الموافقه غير موجوده في النظام مع وجود رس…" at bounding box center [132, 129] width 111 height 42
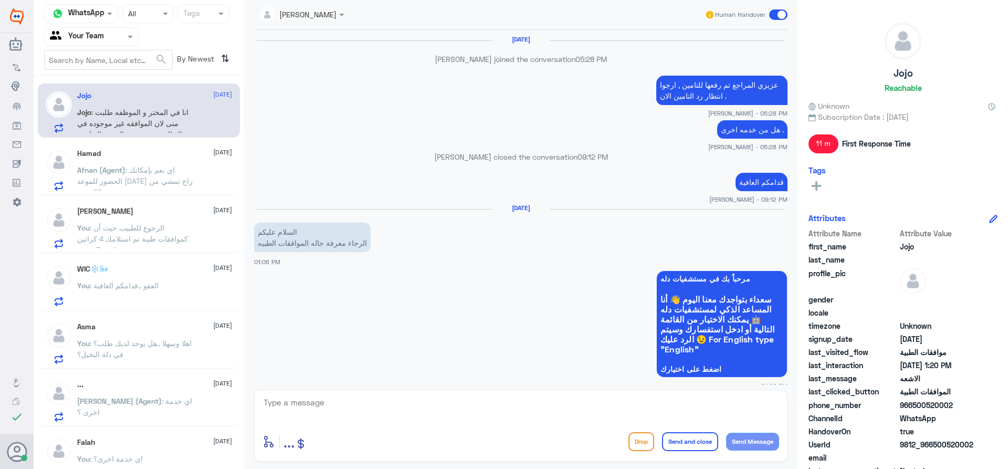
scroll to position [683, 0]
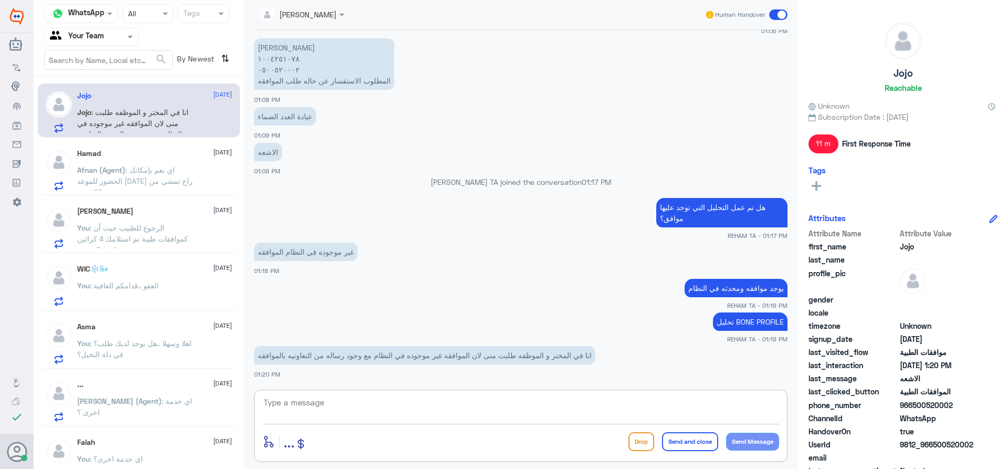
click at [448, 398] on textarea at bounding box center [520, 408] width 516 height 26
click at [470, 404] on textarea at bounding box center [520, 408] width 516 height 26
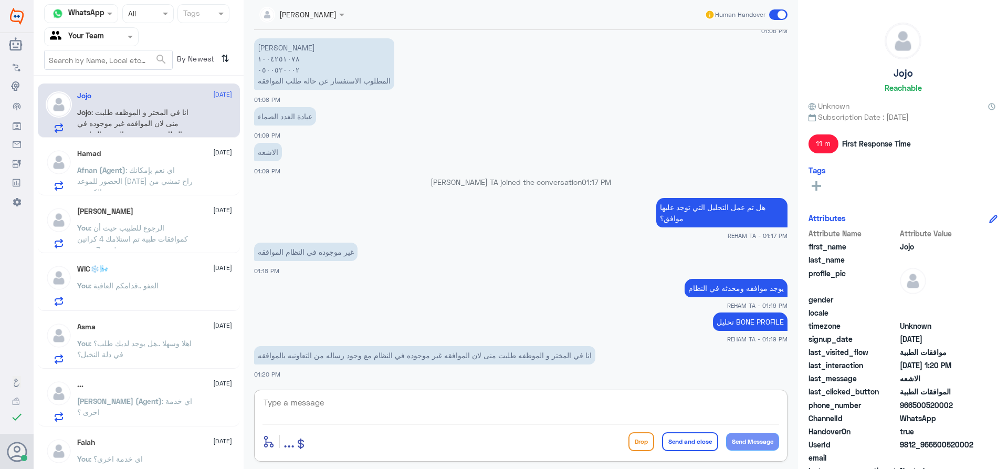
click at [470, 404] on textarea at bounding box center [520, 408] width 516 height 26
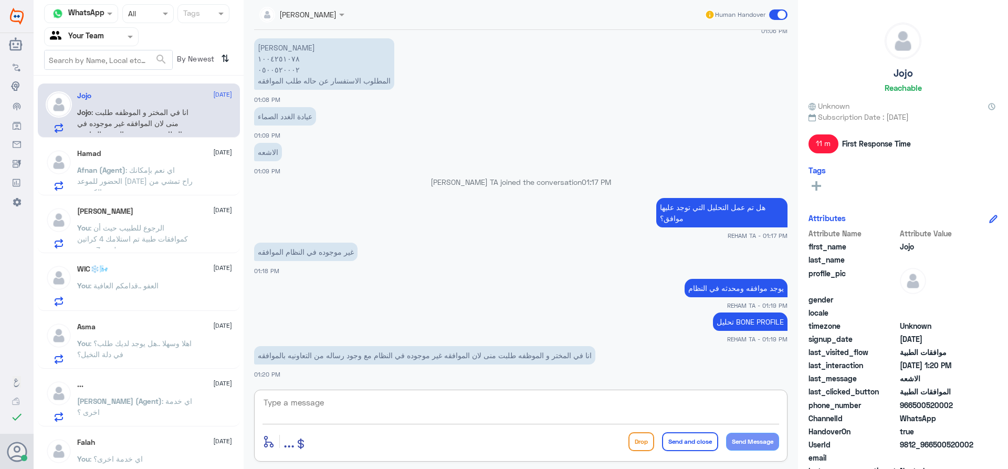
click at [470, 404] on textarea at bounding box center [520, 408] width 516 height 26
type textarea "ت"
click at [198, 168] on div "Afnan (Agent) : اي خدمه اخرى" at bounding box center [154, 179] width 155 height 24
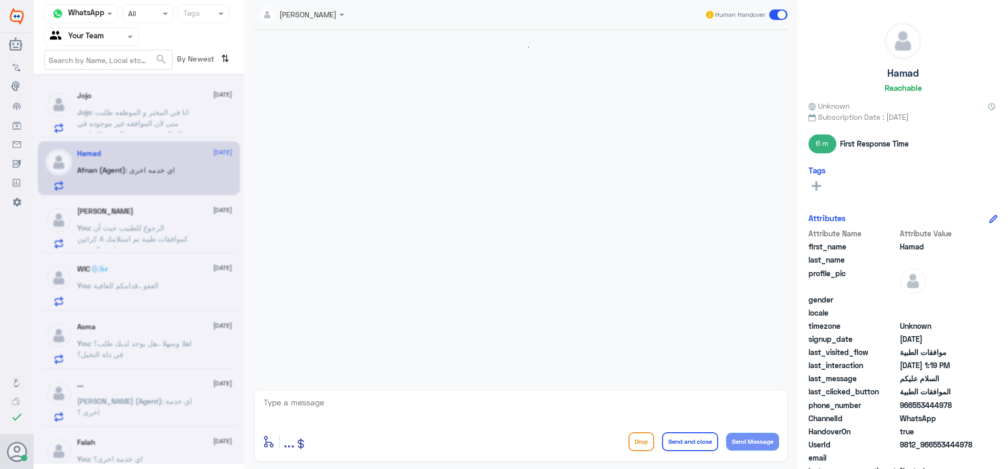
scroll to position [721, 0]
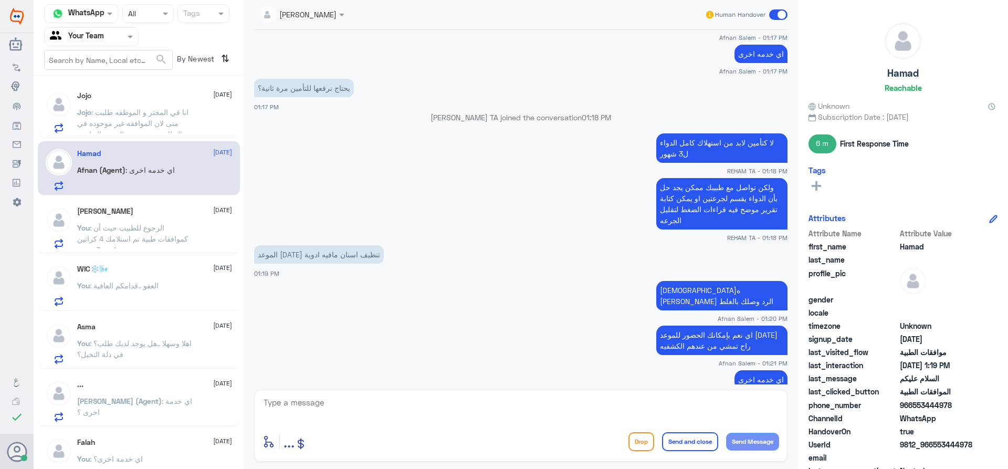
click at [146, 247] on p "You : الرجوع للطبيب حيث أن كموافقات طبية تم استلامك 4 كراتين لمدة 3 شهور" at bounding box center [136, 235] width 118 height 26
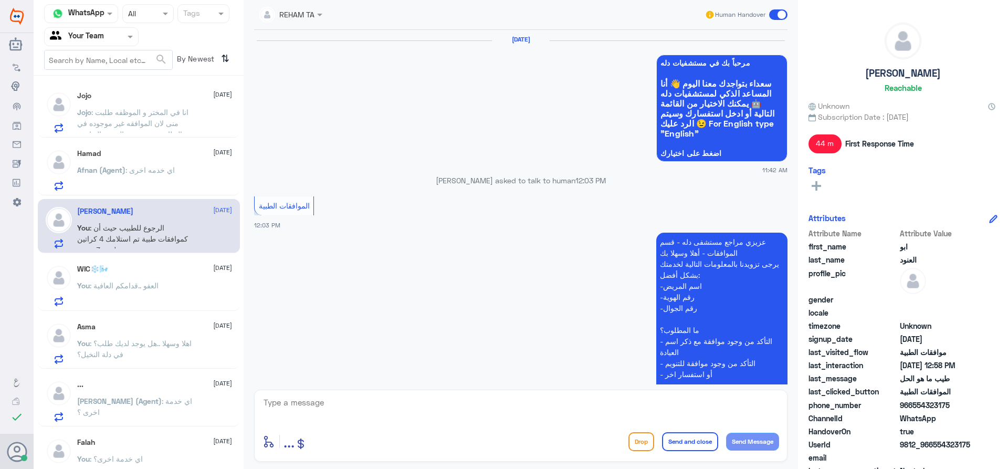
scroll to position [714, 0]
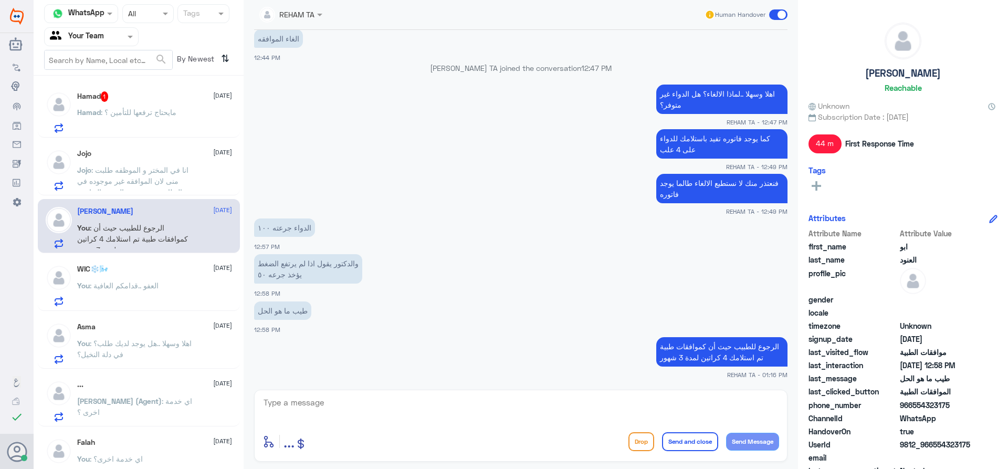
click at [110, 160] on div "Jojo 16 September Jojo : انا في المختر و الموظفه طلبت منى لان الموافقه غير موجو…" at bounding box center [154, 169] width 155 height 41
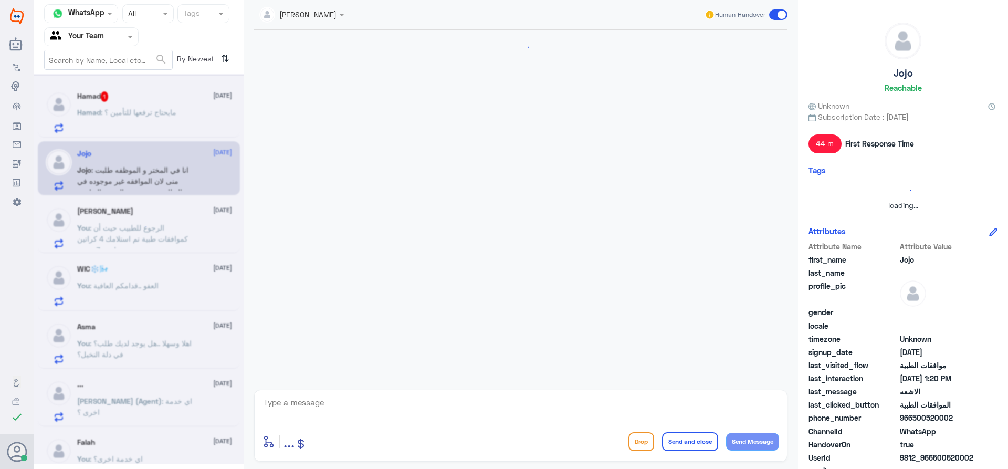
scroll to position [683, 0]
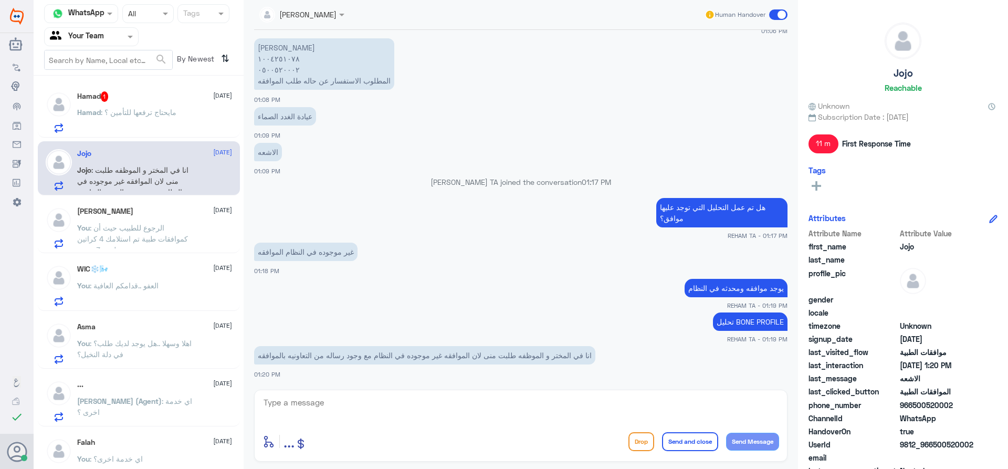
click at [119, 111] on span ": مايحتاج ترفعها للتأمين ؟" at bounding box center [139, 112] width 76 height 9
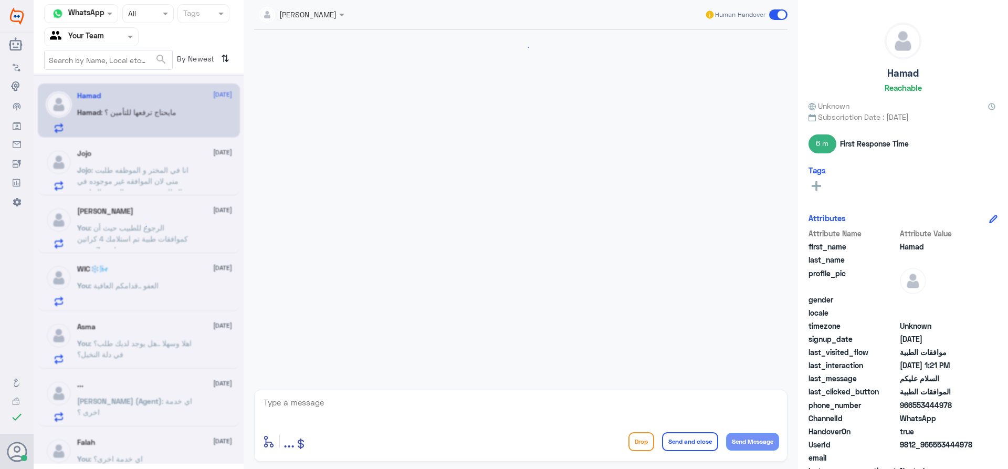
scroll to position [721, 0]
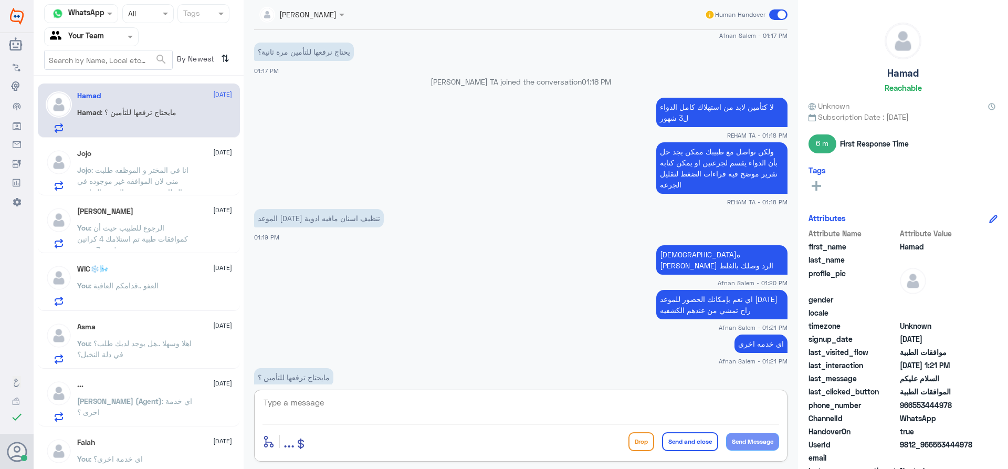
click at [325, 403] on textarea at bounding box center [520, 408] width 516 height 26
click at [136, 184] on span ": انا في المختر و الموظفه طلبت منى لان الموافقه غير موجوده في النظام مع وجود رس…" at bounding box center [132, 186] width 111 height 42
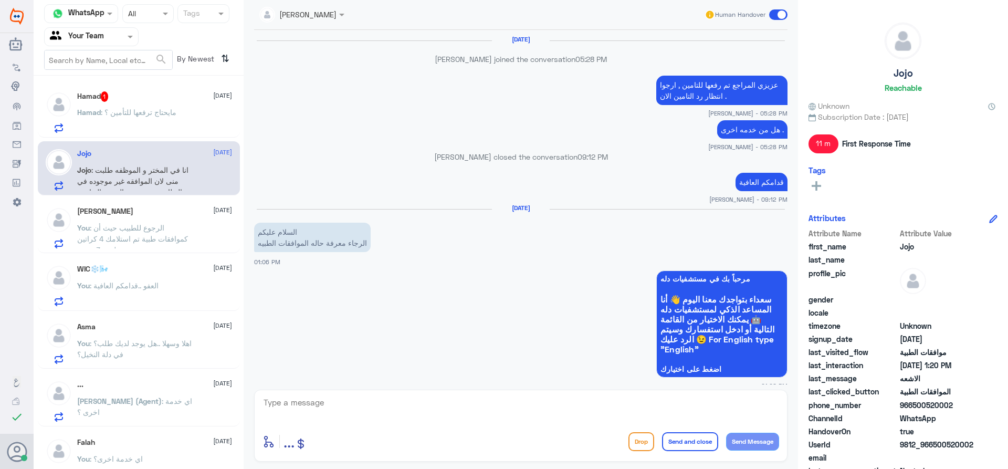
scroll to position [683, 0]
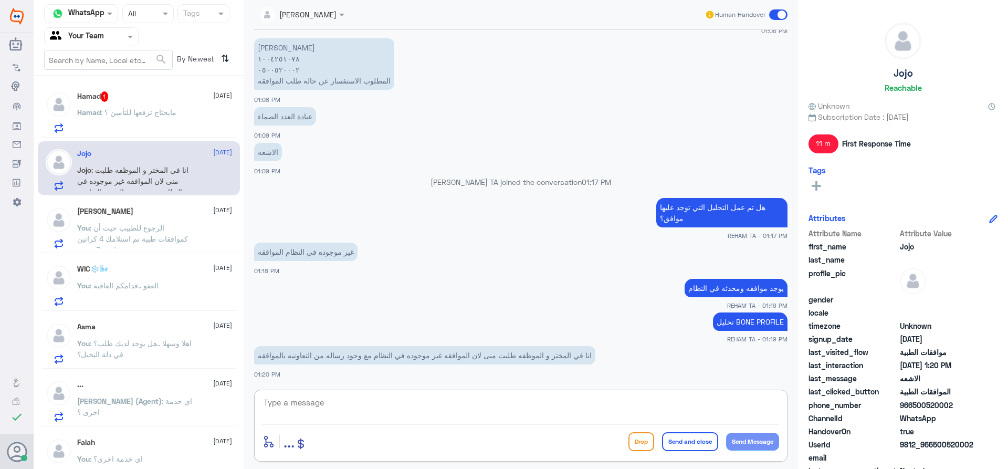
click at [352, 407] on textarea at bounding box center [520, 408] width 516 height 26
drag, startPoint x: 347, startPoint y: 409, endPoint x: 134, endPoint y: 376, distance: 215.7
click at [151, 383] on div "Channel WhatsApp Status × All Tags Agent Filter Your Team search By Newest ⇅ Ha…" at bounding box center [521, 236] width 974 height 472
click at [450, 424] on div "1004251078 enter flow name ... Drop Send and close Send Message" at bounding box center [520, 425] width 533 height 72
click at [448, 407] on textarea "1004251078" at bounding box center [520, 408] width 516 height 26
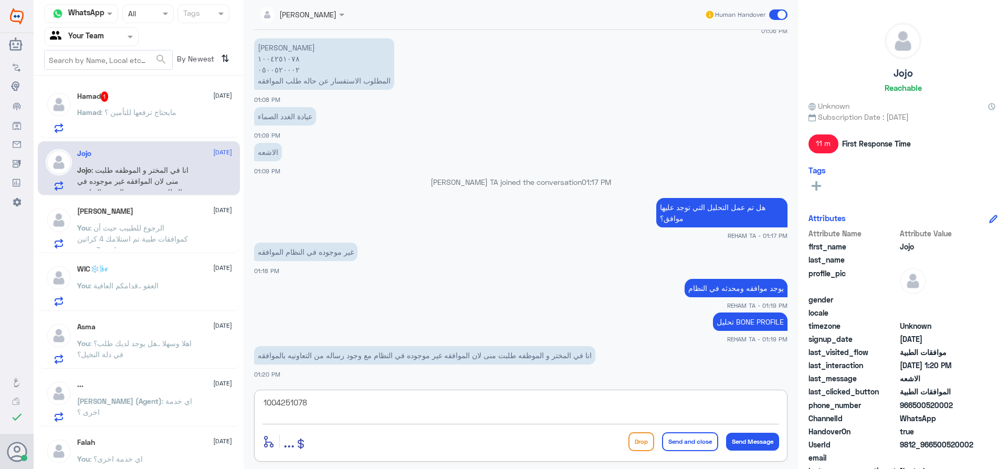
click at [448, 407] on textarea "1004251078" at bounding box center [520, 408] width 516 height 26
type textarea "محدثه الان في النظام"
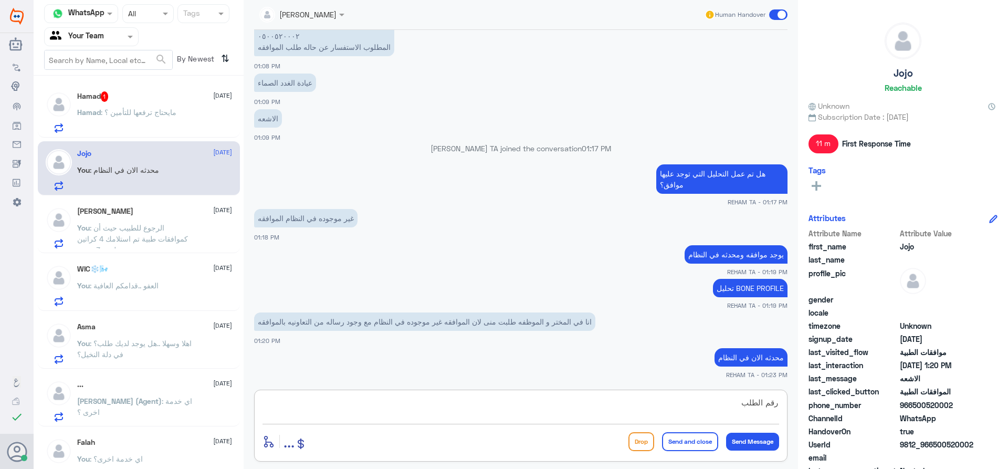
paste textarea "84362879"
type textarea "رقم الطلب 84362879"
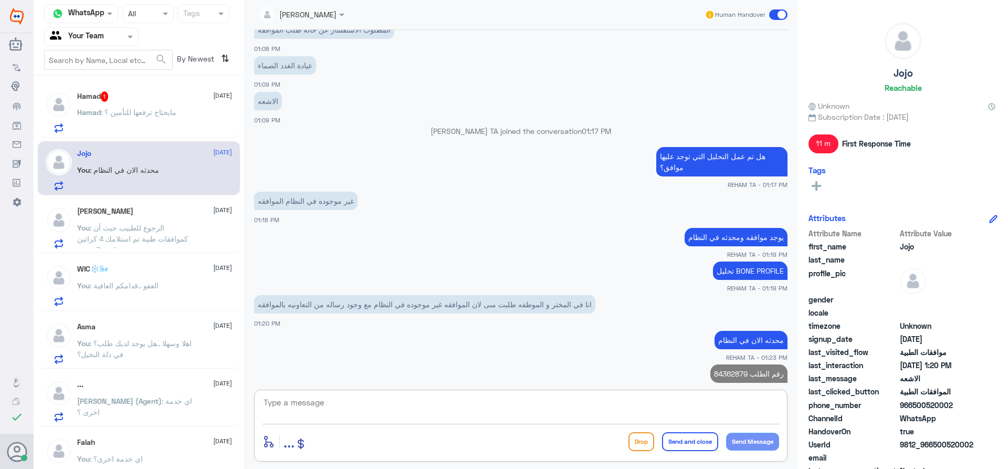
scroll to position [750, 0]
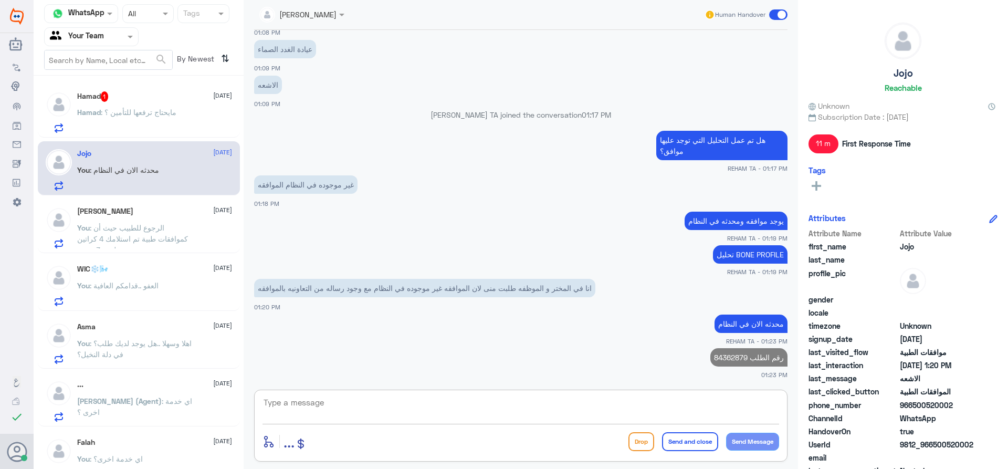
click at [151, 107] on p "Hamad : مايحتاج ترفعها للتأمين ؟" at bounding box center [126, 120] width 99 height 26
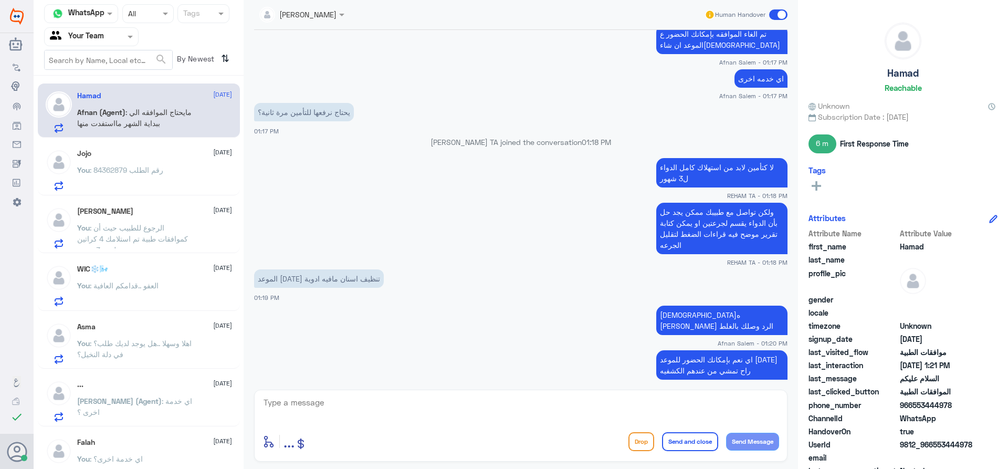
scroll to position [766, 0]
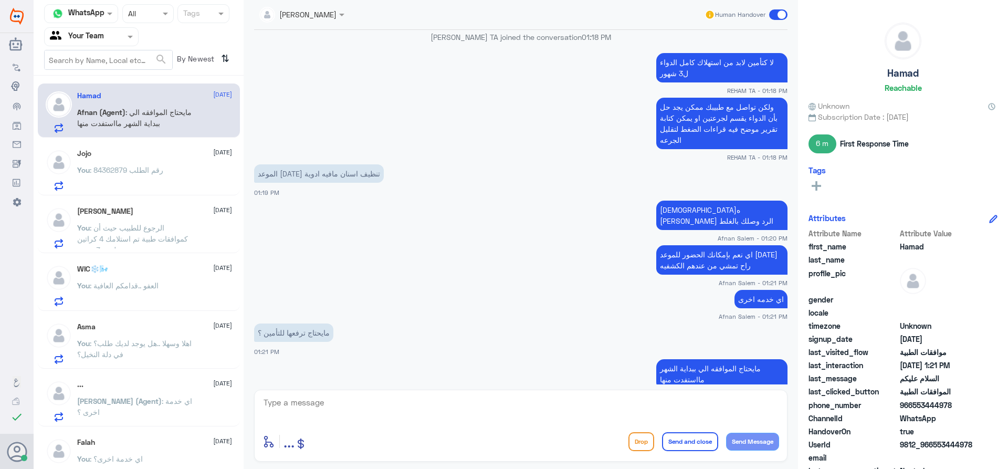
click at [156, 167] on span ": رقم الطلب 84362879" at bounding box center [126, 169] width 73 height 9
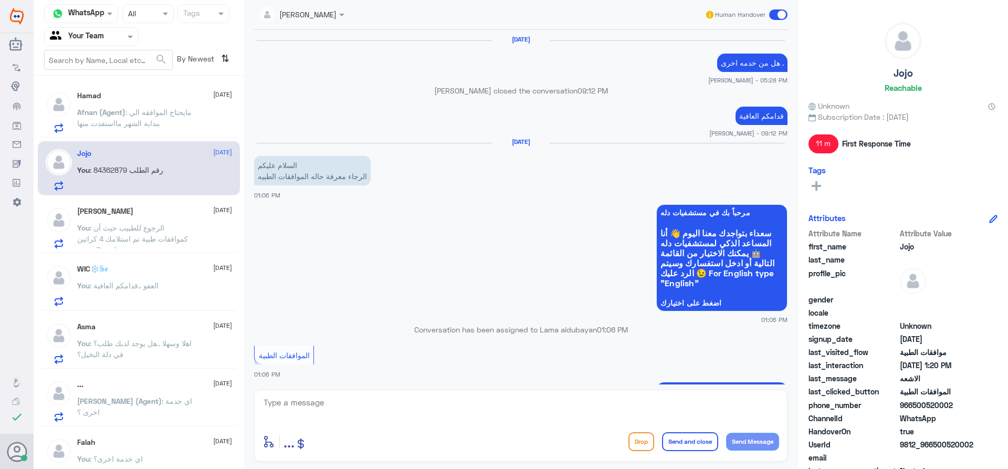
scroll to position [684, 0]
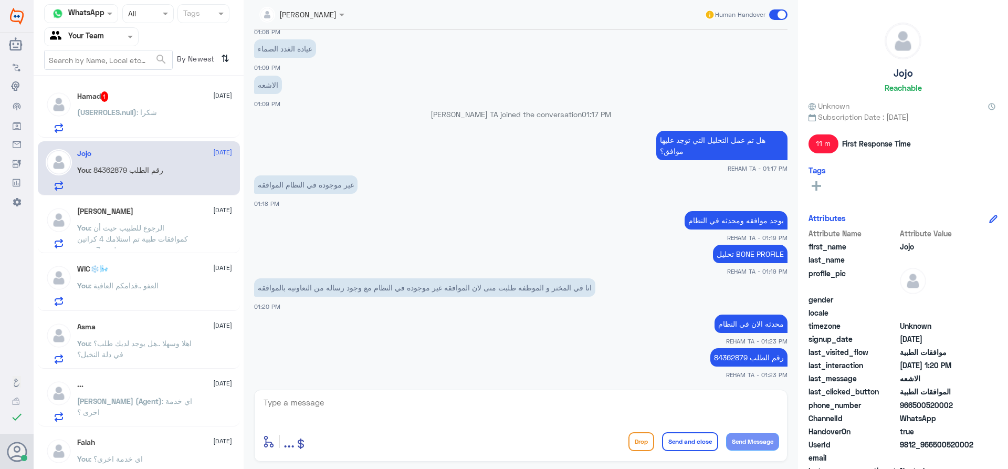
click at [131, 218] on div "ابو العنود 16 September You : الرجوع للطبيب حيث أن كموافقات طبية تم استلامك 4 ك…" at bounding box center [154, 227] width 155 height 41
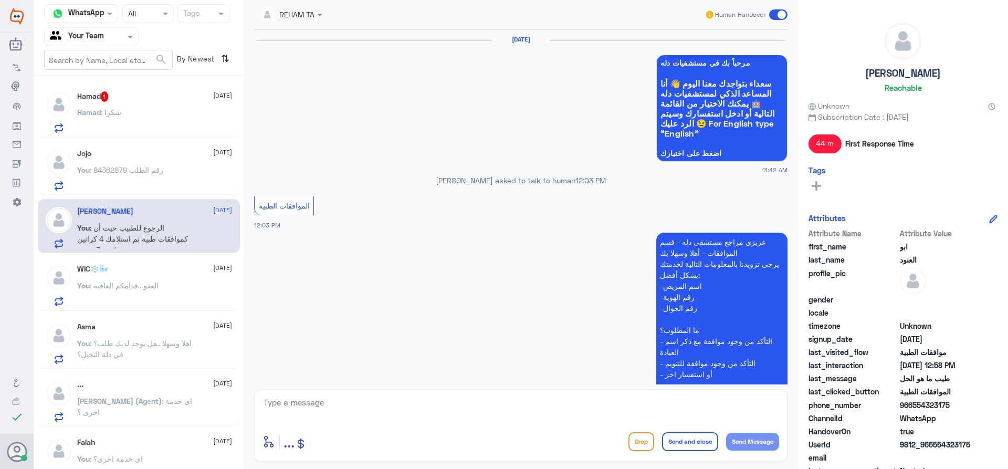
scroll to position [714, 0]
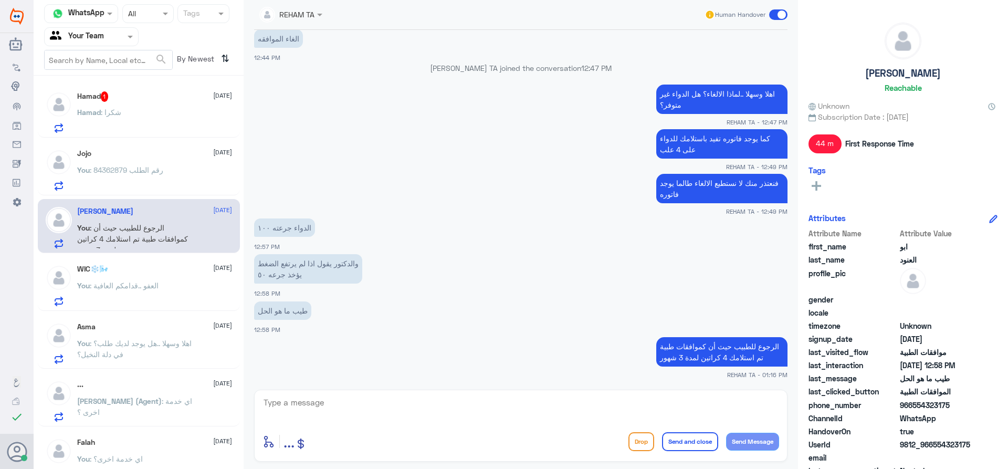
click at [141, 284] on span ": العفو ..قدامكم العافية" at bounding box center [124, 285] width 69 height 9
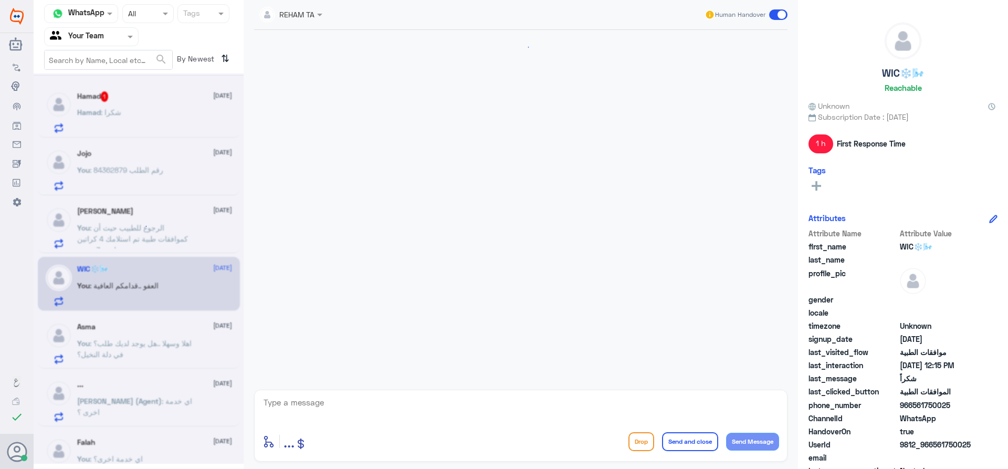
scroll to position [388, 0]
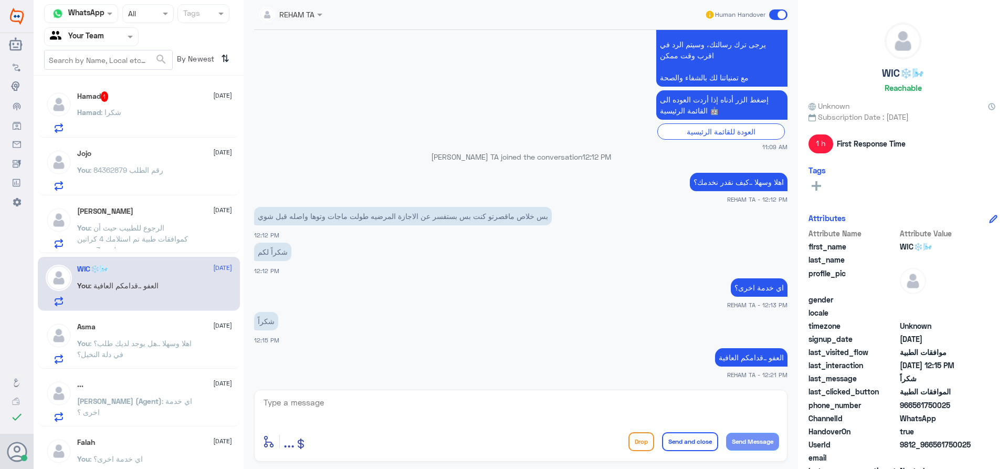
click at [126, 349] on span ": اهلا وسهلا ..هل يوجد لديك طلب؟ في دلة النخيل؟" at bounding box center [134, 348] width 114 height 20
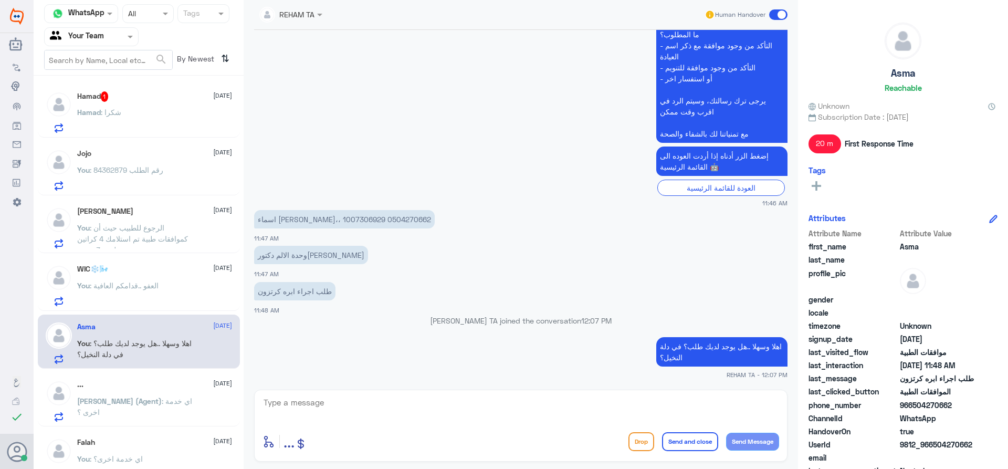
click at [124, 105] on div "Hamad 1 16 September Hamad : شكرا" at bounding box center [154, 111] width 155 height 41
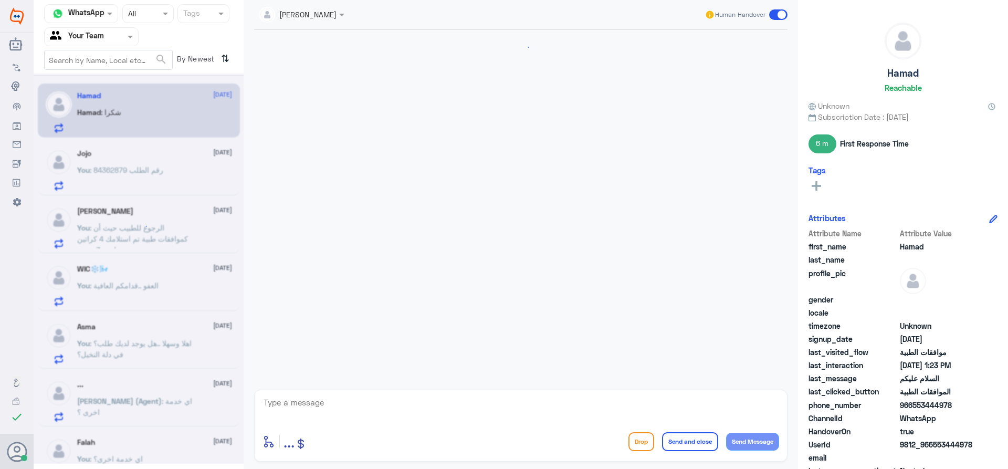
scroll to position [681, 0]
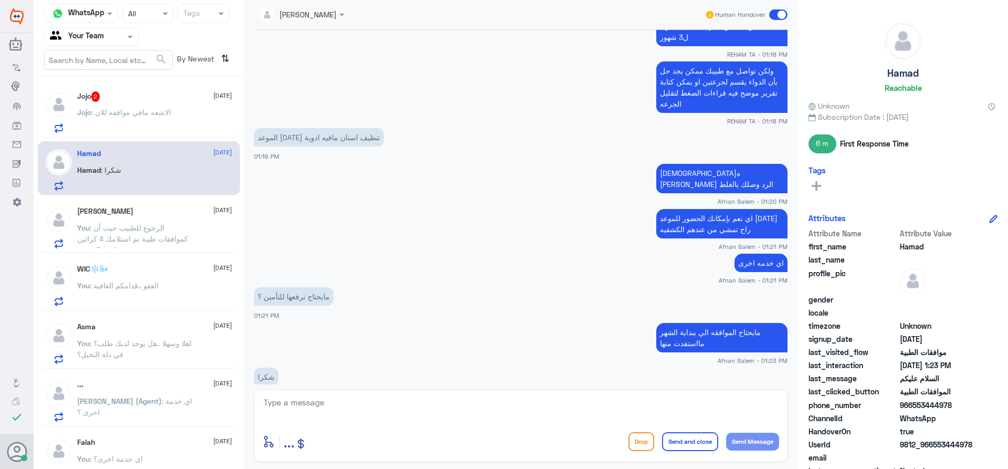
click at [137, 130] on p "Jojo : الاشعه مافي موافقه للان" at bounding box center [124, 120] width 94 height 26
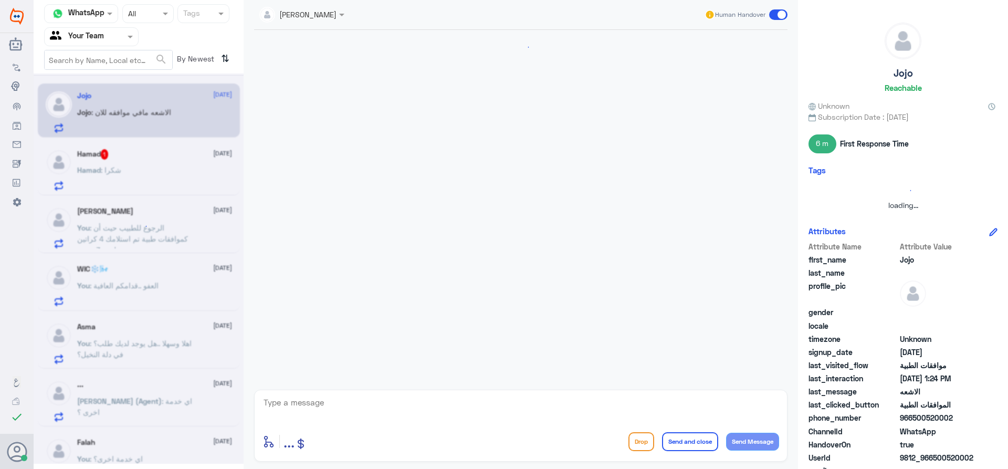
scroll to position [703, 0]
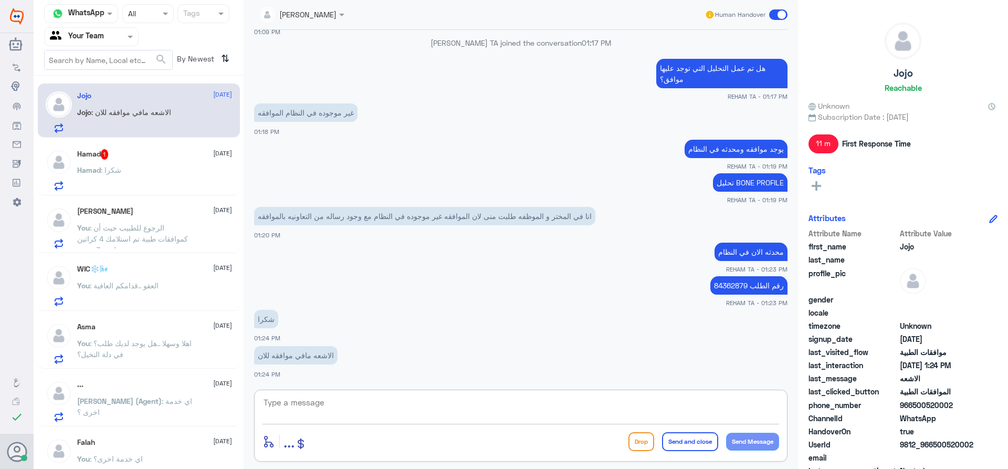
click at [390, 402] on textarea at bounding box center [520, 408] width 516 height 26
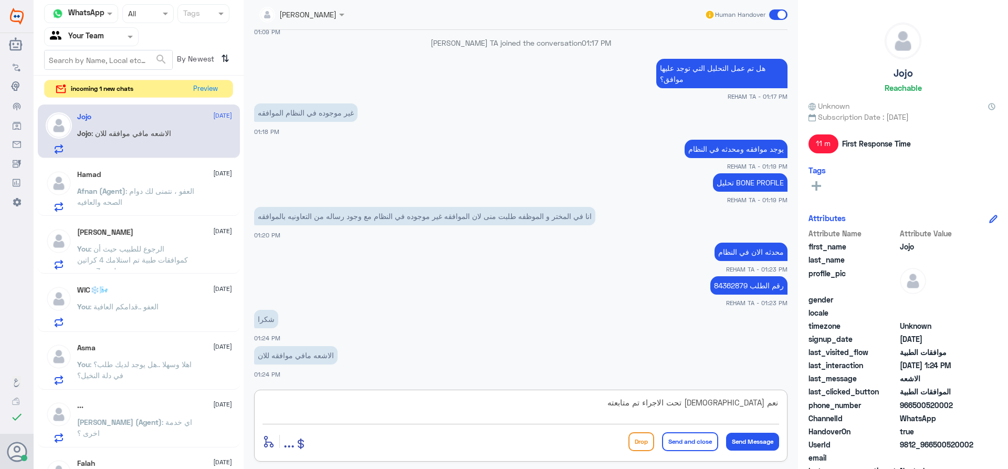
type textarea "نعم صحيح الاشعه تحت الاجراء تم متابعته"
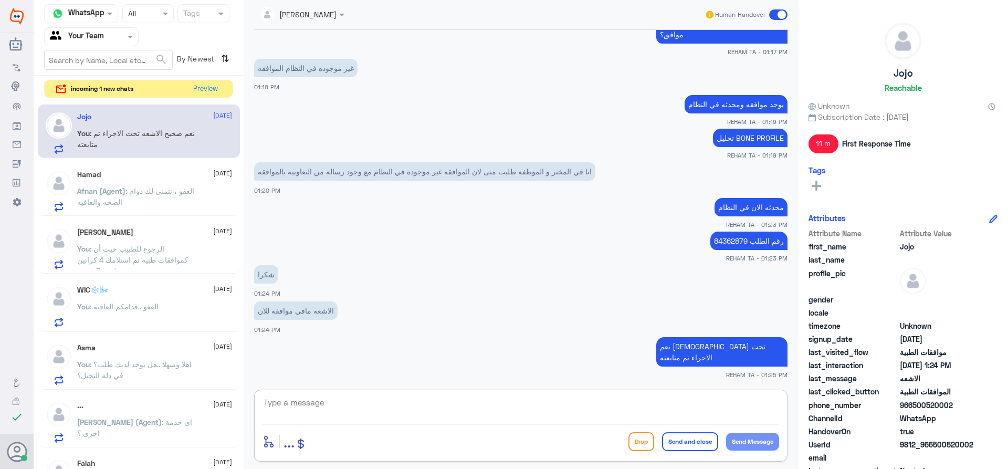
scroll to position [784, 0]
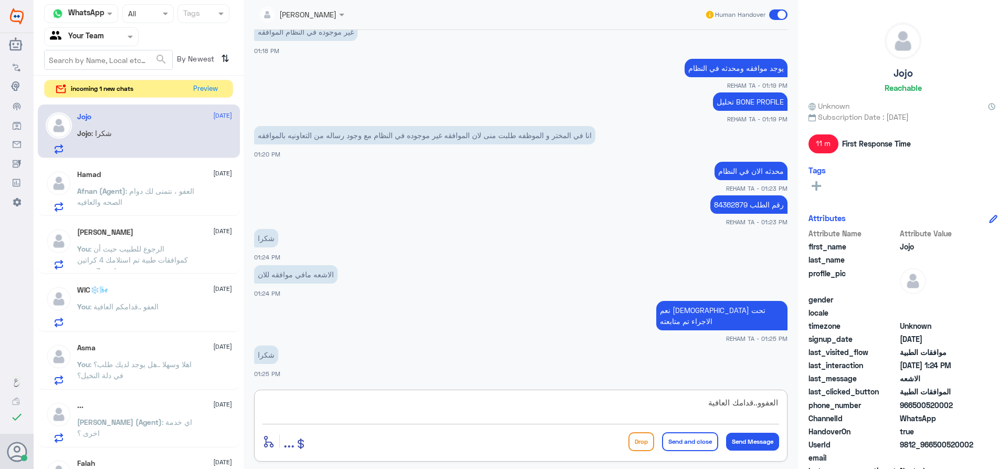
type textarea "العفوو..قدامك العافية"
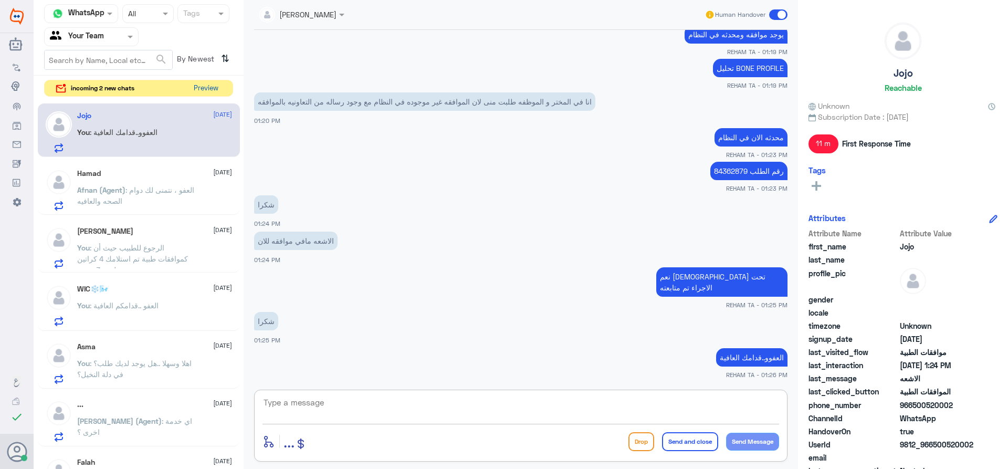
click at [196, 91] on button "Preview" at bounding box center [205, 88] width 33 height 16
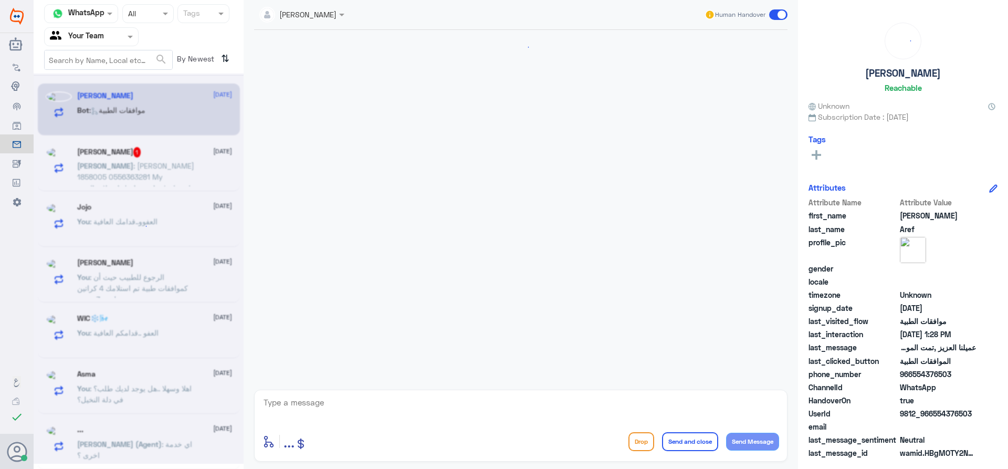
scroll to position [1130, 0]
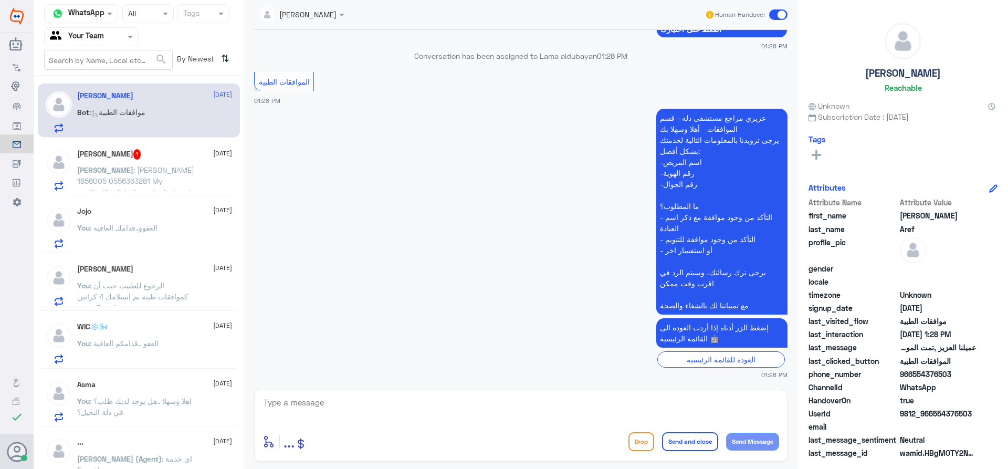
click at [103, 158] on h5 "Douglas Neudeck 1" at bounding box center [109, 154] width 64 height 10
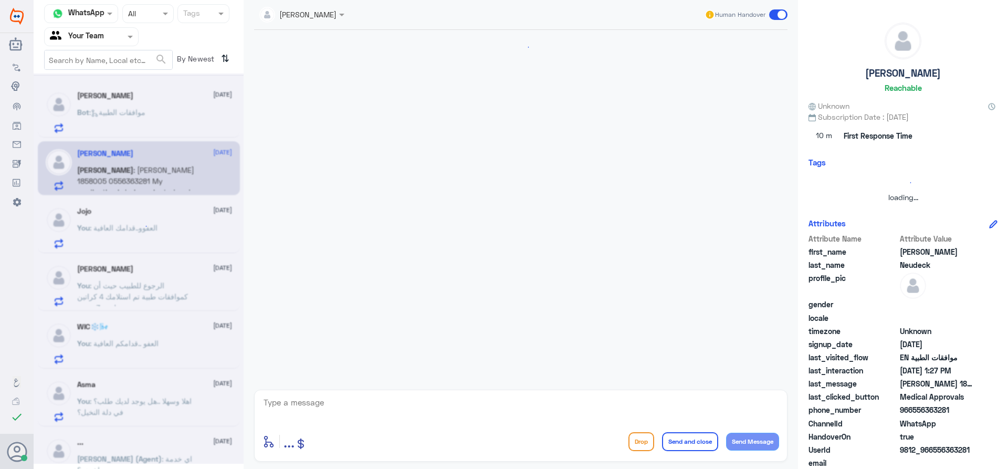
scroll to position [833, 0]
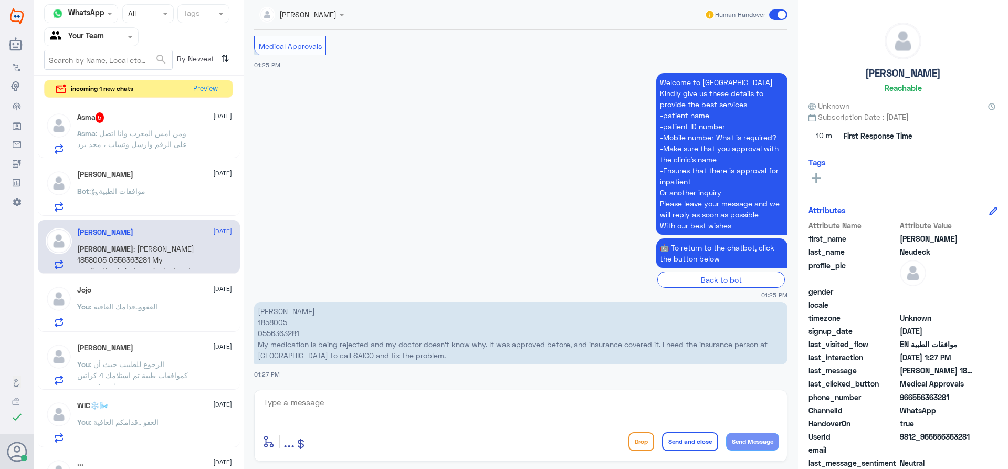
click at [173, 128] on p "Asma : ومن امس المغرب وانا اتصل على الرقم وارسل وتساب ، محد يرد" at bounding box center [136, 141] width 118 height 26
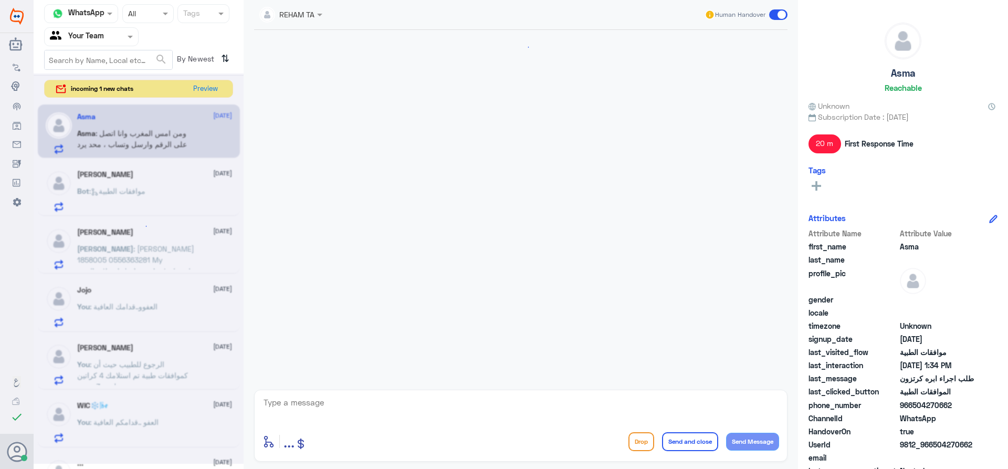
scroll to position [511, 0]
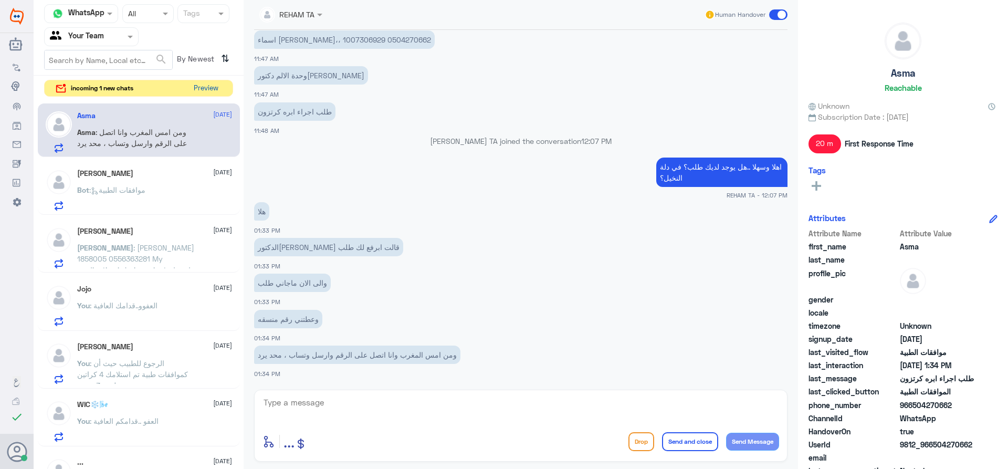
click at [211, 93] on button "Preview" at bounding box center [205, 88] width 33 height 16
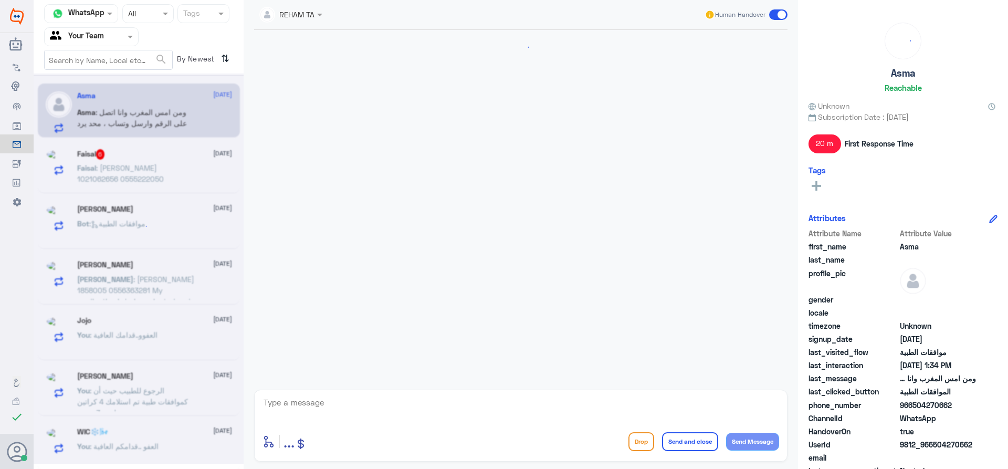
scroll to position [511, 0]
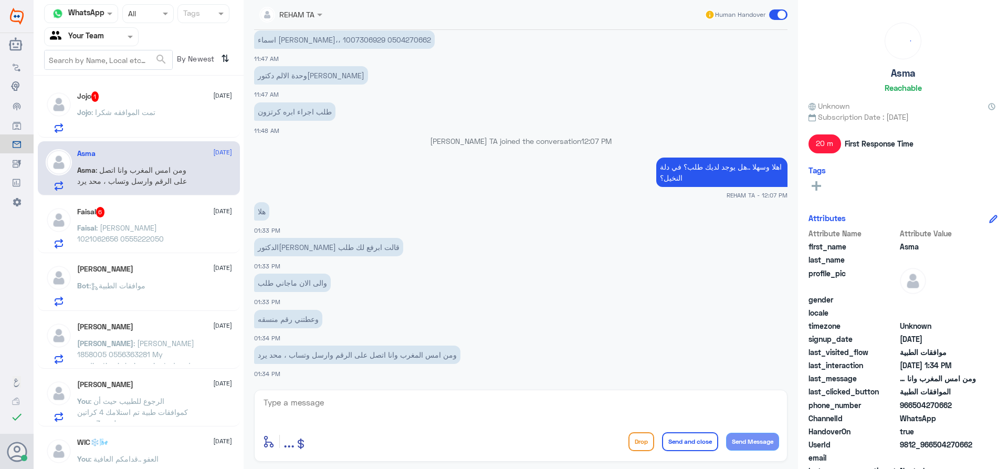
click at [344, 394] on div "enter flow name ... Drop Send and close Send Message" at bounding box center [520, 425] width 533 height 72
click at [345, 398] on textarea at bounding box center [520, 408] width 516 height 26
click at [323, 38] on p "اسماء [PERSON_NAME]،، 1007306929 0504270662" at bounding box center [344, 39] width 181 height 18
copy p "1007306929"
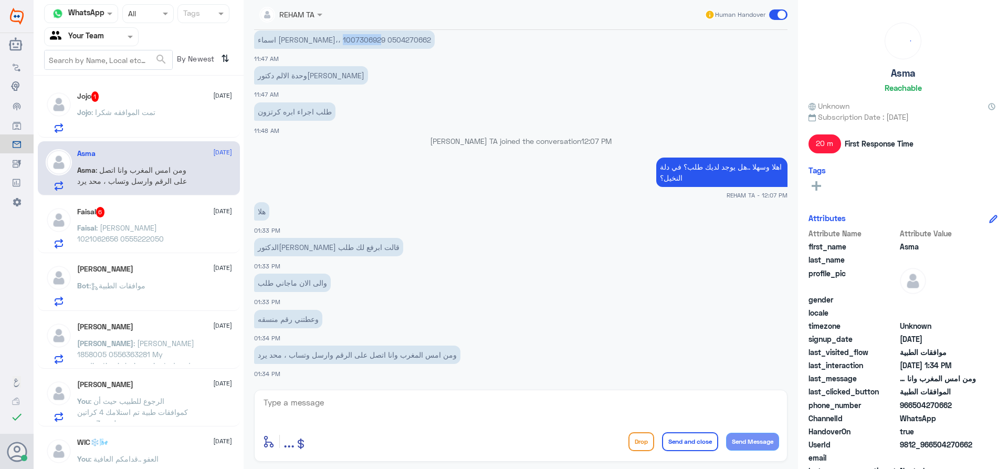
copy p "1007306929"
click at [456, 424] on div "enter flow name ... Drop Send and close Send Message" at bounding box center [520, 425] width 533 height 72
click at [456, 420] on textarea at bounding box center [520, 408] width 516 height 26
type textarea "p"
click at [310, 39] on p "اسماء [PERSON_NAME]،، 1007306929 0504270662" at bounding box center [344, 39] width 181 height 18
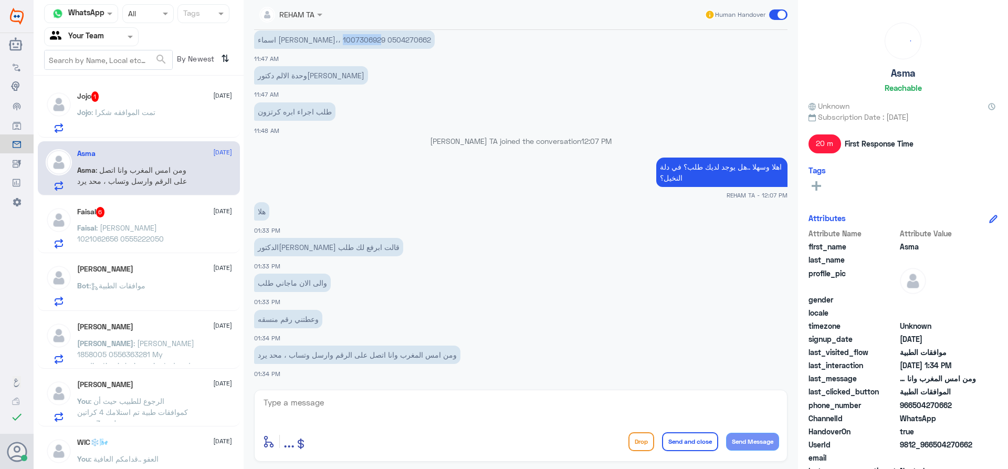
click at [310, 39] on p "اسماء [PERSON_NAME]،، 1007306929 0504270662" at bounding box center [344, 39] width 181 height 18
copy p "1007306929"
click at [361, 416] on textarea at bounding box center [520, 408] width 516 height 26
type textarea "p"
type textarea "ج"
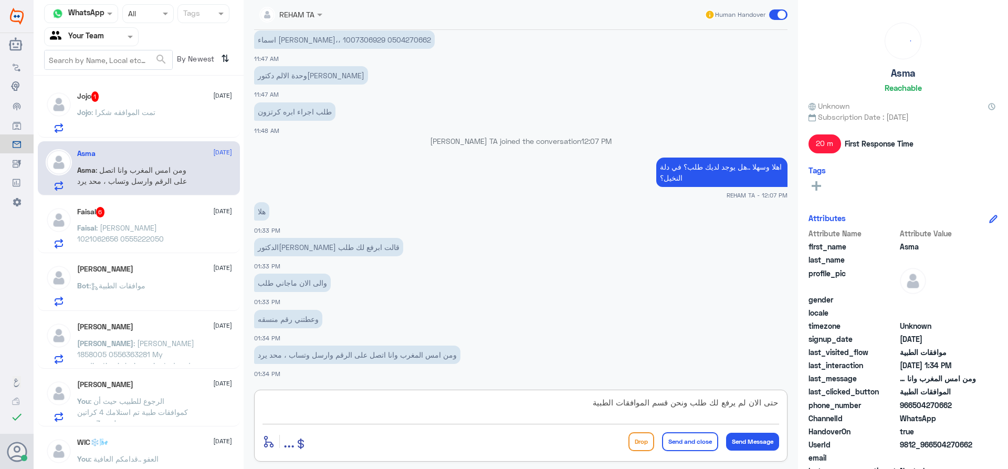
type textarea "حتى الان لم يرفع لك طلب ونحن قسم الموافقات الطبية"
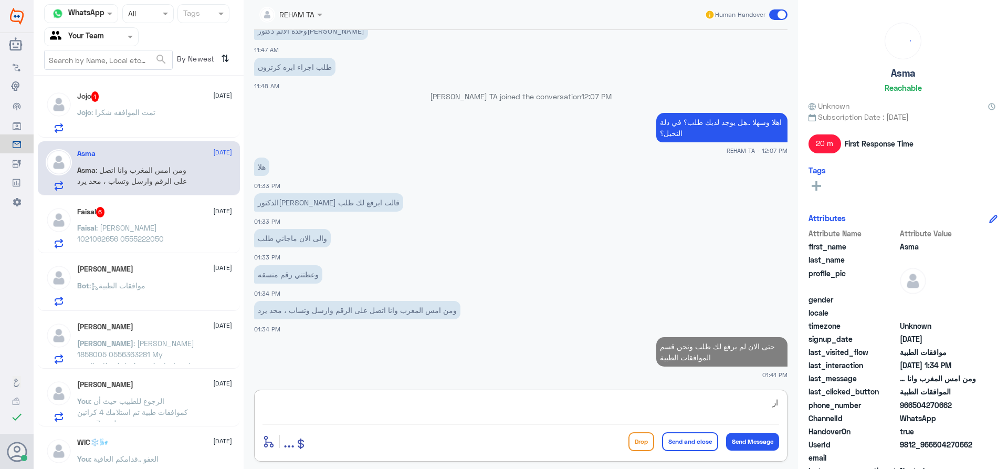
type textarea "ا"
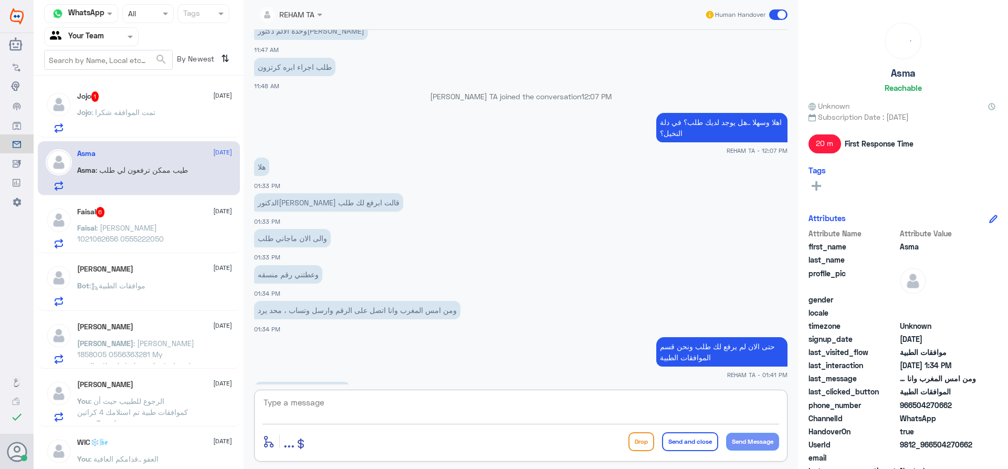
scroll to position [591, 0]
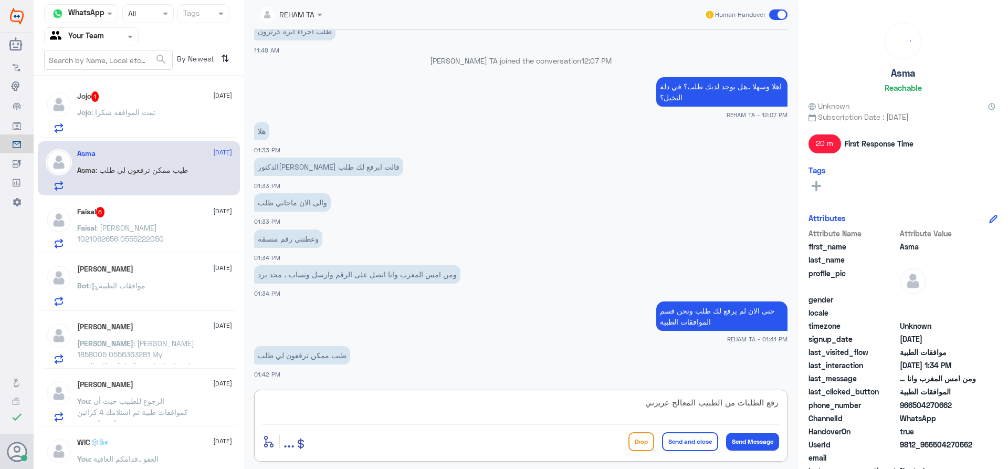
type textarea "رفع الطلبات من الطبيب المعالج عزيزتي"
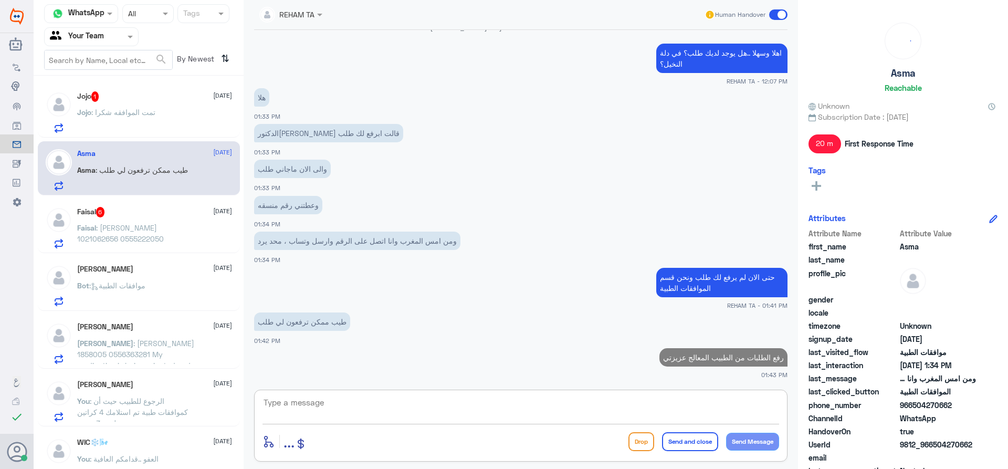
click at [122, 126] on p "Jojo : تمت الموافقه شكرا" at bounding box center [116, 120] width 78 height 26
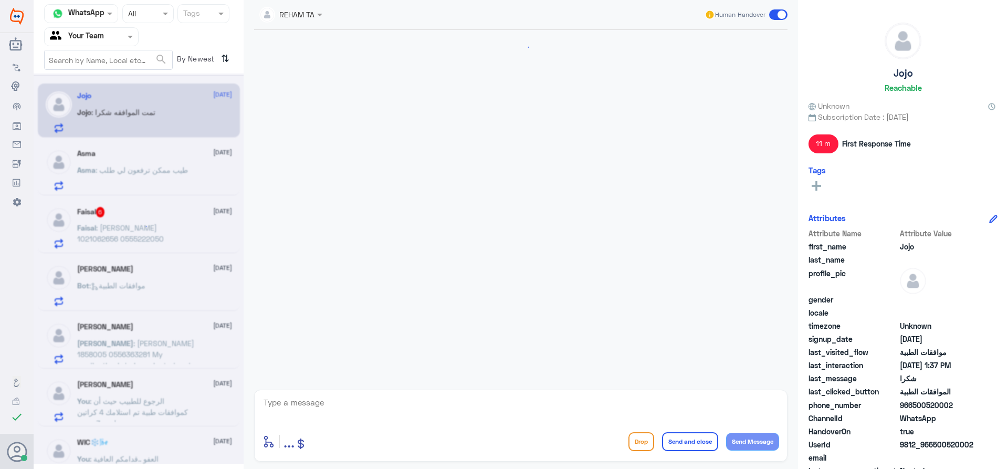
scroll to position [647, 0]
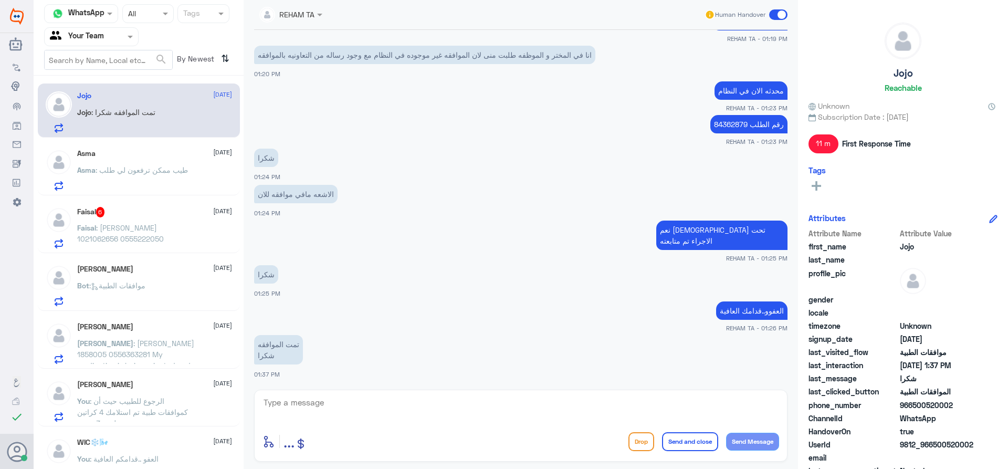
click at [312, 391] on div "enter flow name ... Drop Send and close Send Message" at bounding box center [520, 425] width 533 height 72
click at [313, 399] on textarea at bounding box center [520, 408] width 516 height 26
type textarea "العفو ..قدامكم العافية"
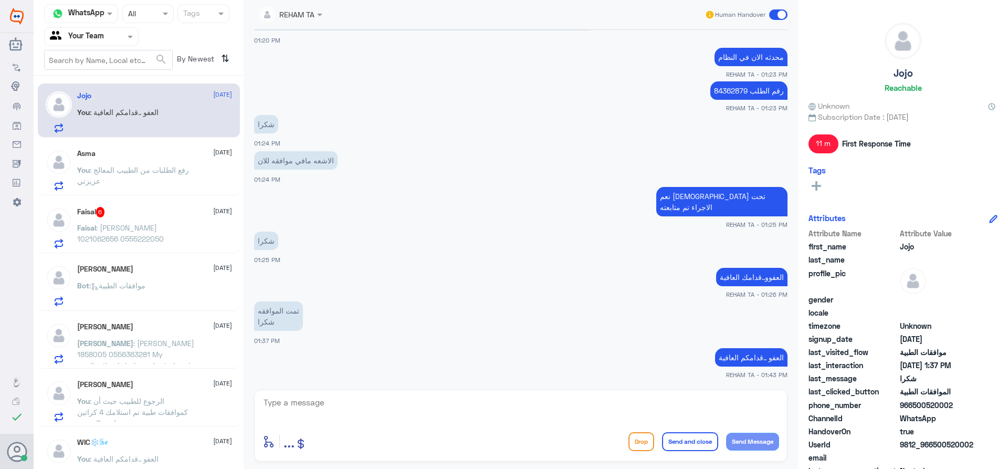
click at [114, 190] on p "You : رفع الطلبات من الطبيب المعالج عزيزتي" at bounding box center [136, 177] width 118 height 26
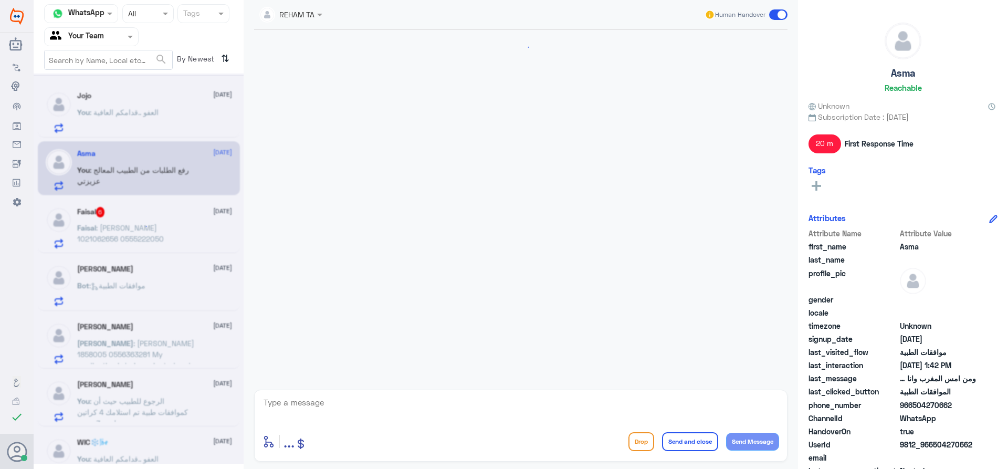
scroll to position [625, 0]
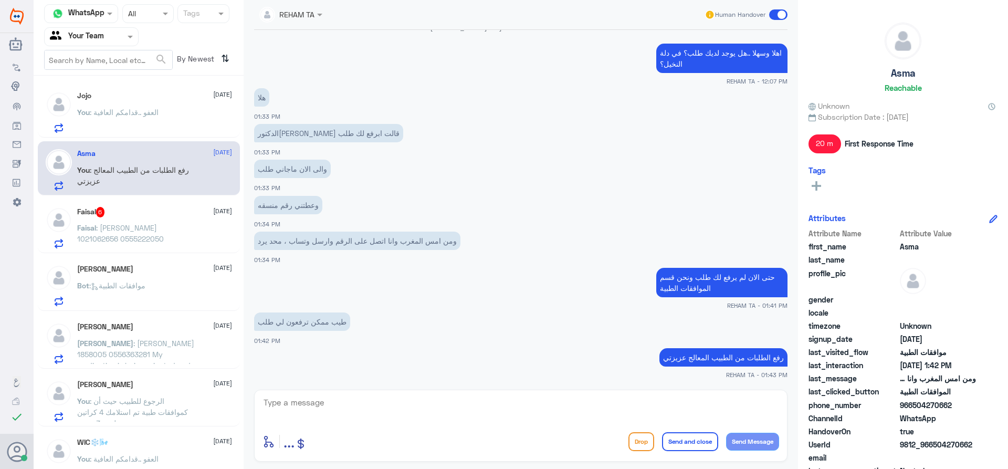
click at [136, 227] on span ": فيصل العنقري 1021062656 0555222050" at bounding box center [120, 233] width 87 height 20
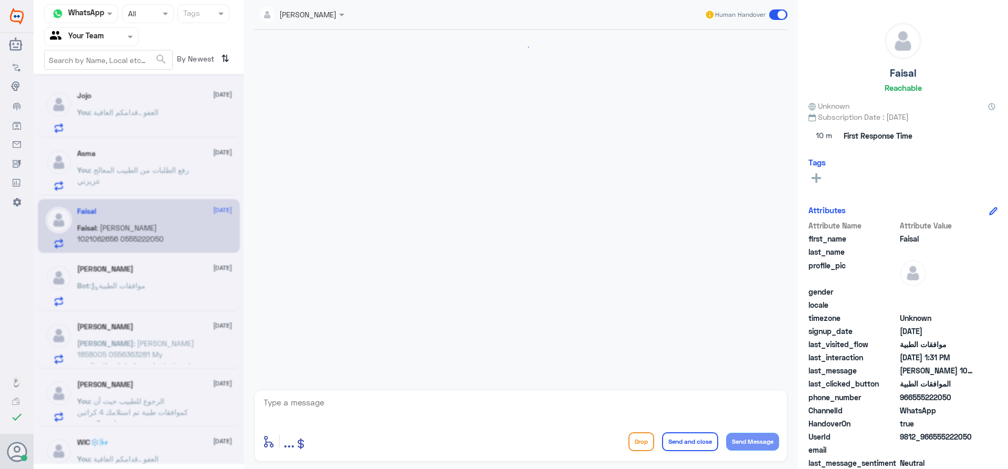
scroll to position [768, 0]
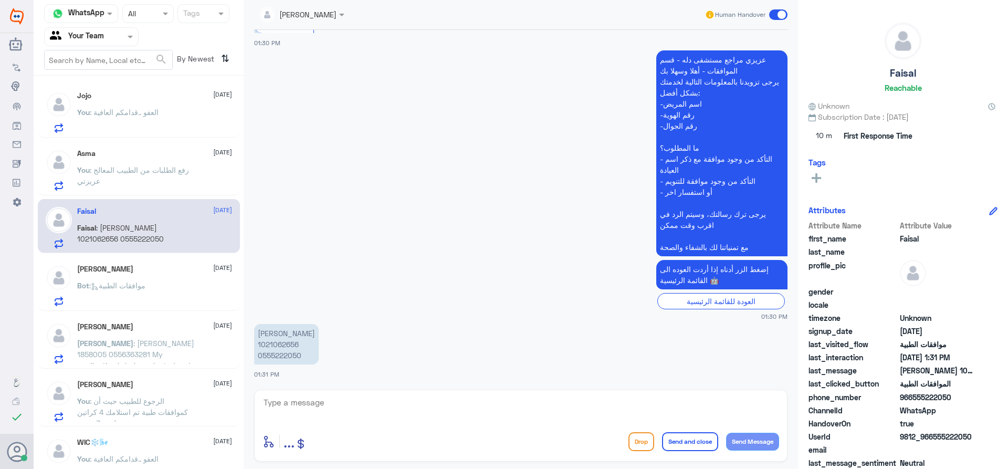
click at [288, 398] on textarea at bounding box center [520, 408] width 516 height 26
type textarea "اهلا وسهلا كيف نقدر نخدمك؟"
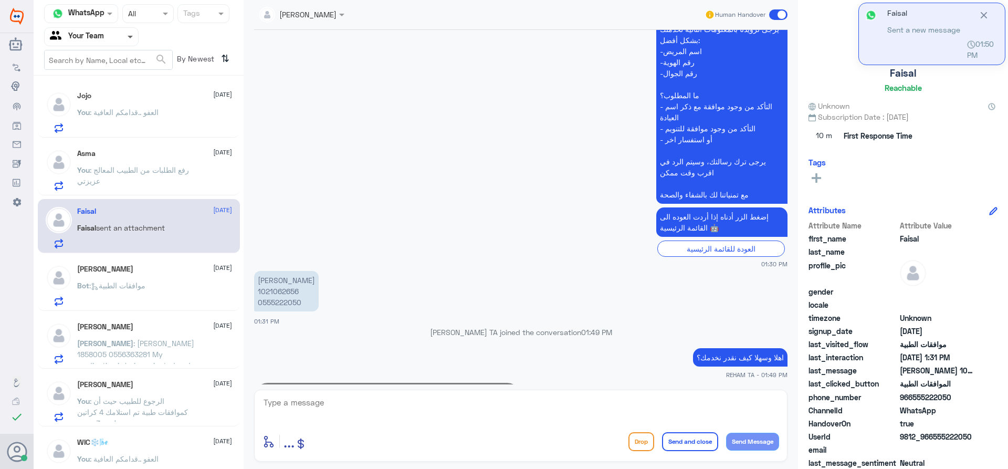
scroll to position [847, 0]
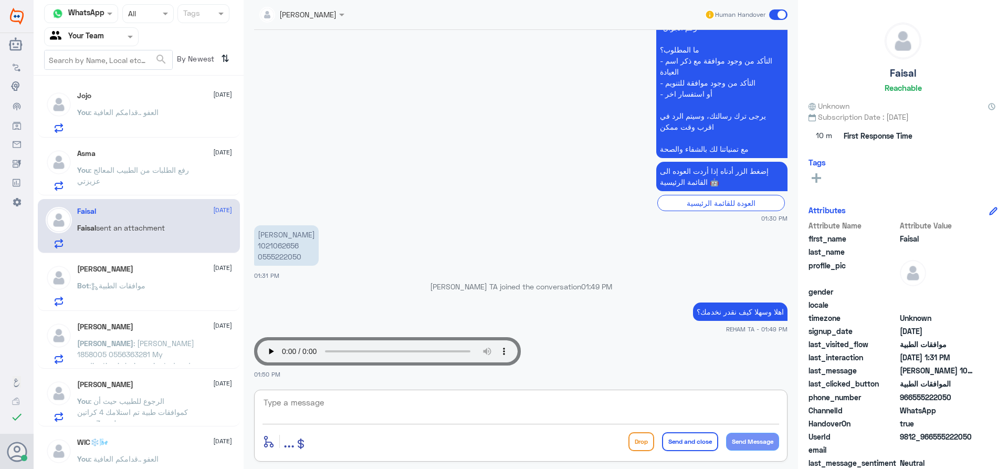
click at [347, 413] on textarea at bounding box center [520, 408] width 516 height 26
type textarea "ارجو الكتابه لخدمتك بشكل اسرع حيث ان الصوت لايعمل"
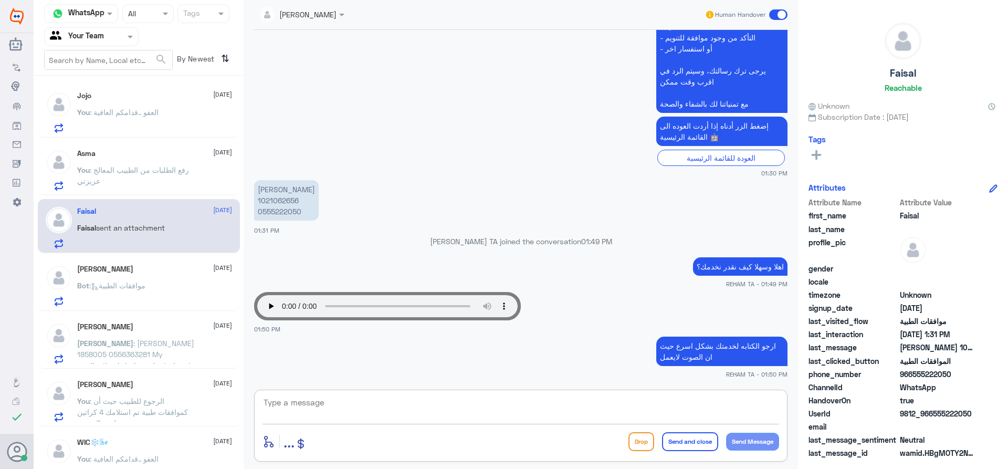
click at [174, 137] on div "Jojo 16 September You : العفو ..قدامكم العافية Asma 16 September You : رفع الطل…" at bounding box center [139, 276] width 210 height 393
click at [191, 162] on div "Asma 16 September You : رفع الطلبات من الطبيب المعالج عزيزتي" at bounding box center [154, 169] width 155 height 41
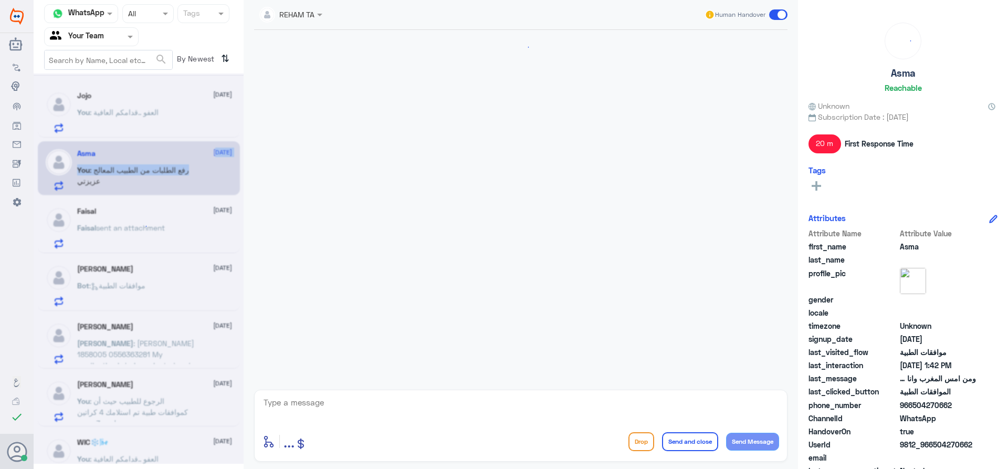
scroll to position [625, 0]
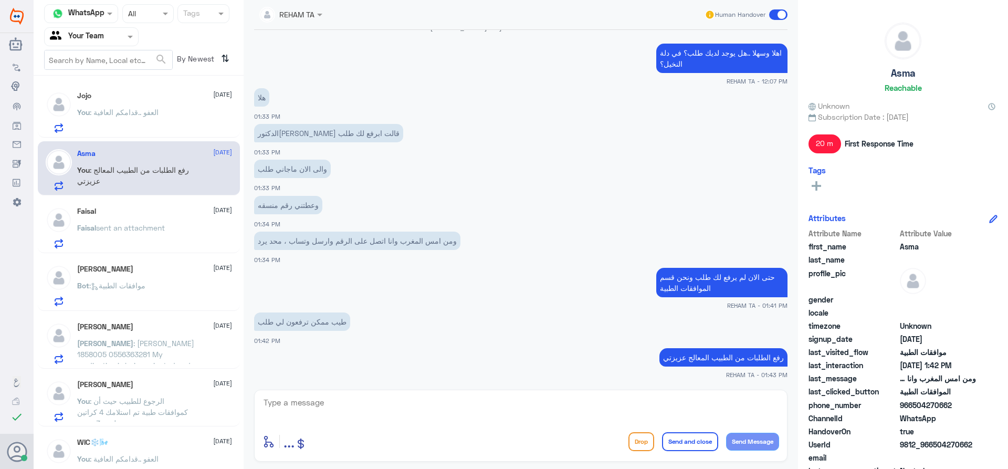
click at [180, 106] on div "Jojo 16 September You : العفو ..قدامكم العافية" at bounding box center [154, 111] width 155 height 41
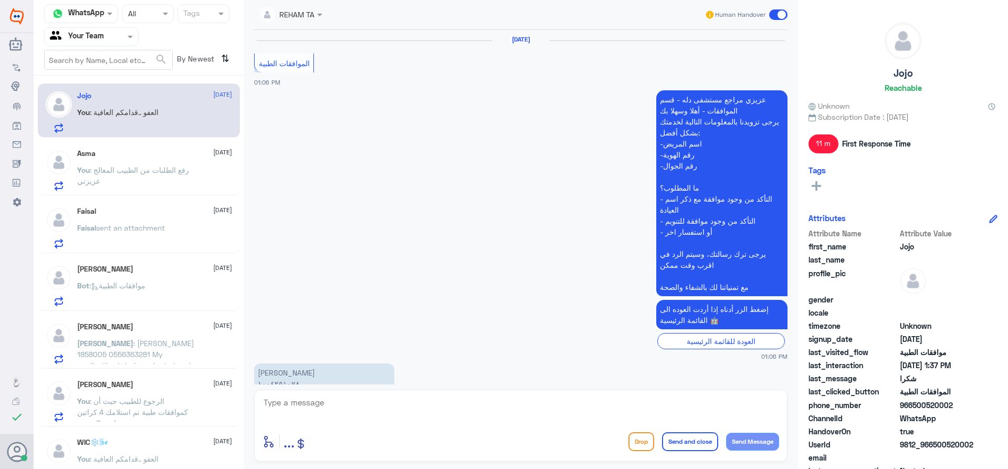
scroll to position [659, 0]
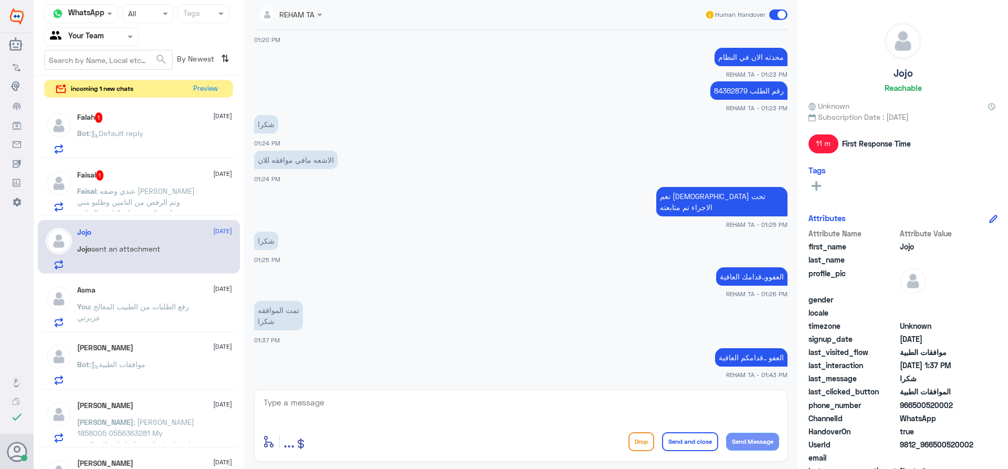
click at [150, 134] on div "Bot : Default reply" at bounding box center [154, 142] width 155 height 24
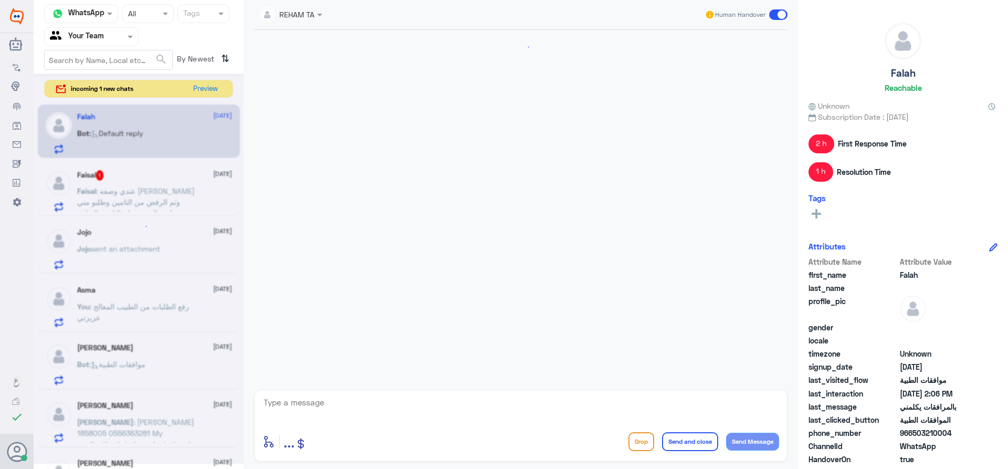
scroll to position [1008, 0]
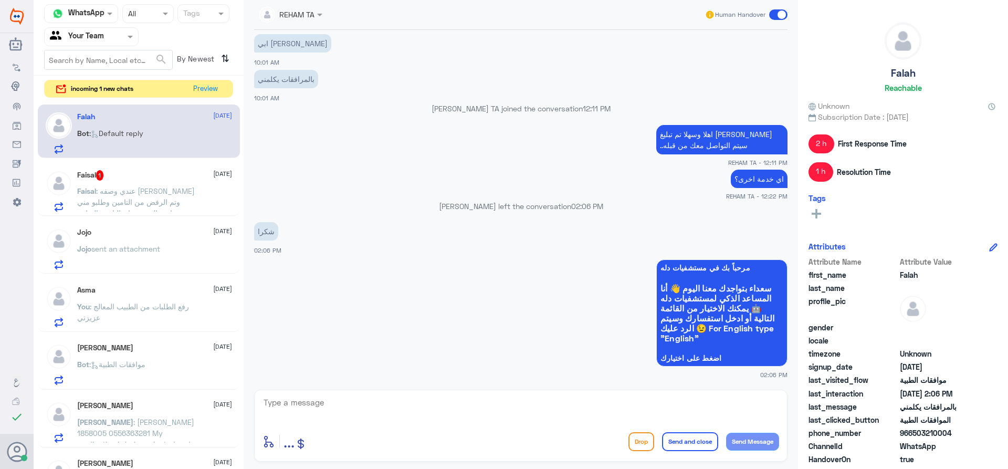
click at [112, 92] on span "incoming 1 new chats" at bounding box center [102, 88] width 62 height 9
click at [236, 86] on div "Channel WhatsApp Status × All Tags Agent Filter Your Team search By Newest ⇅ in…" at bounding box center [139, 236] width 210 height 472
click at [205, 88] on button "Preview" at bounding box center [205, 88] width 33 height 16
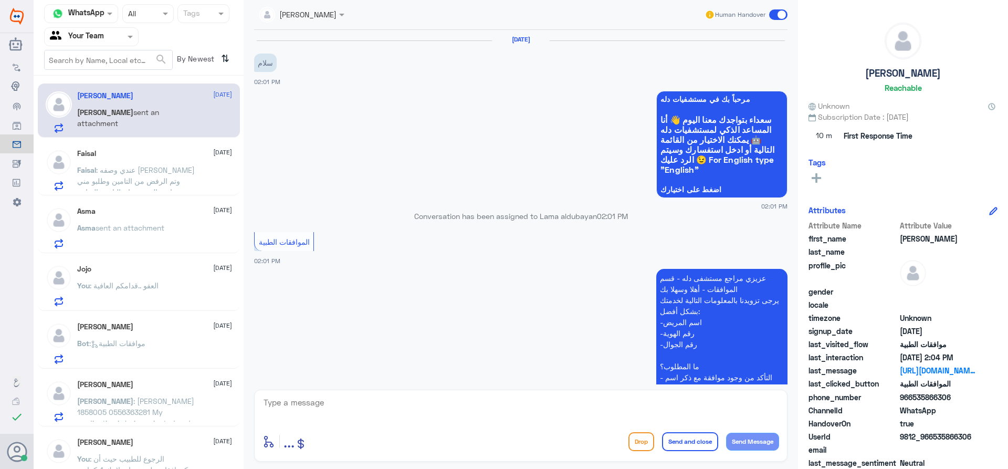
scroll to position [435, 0]
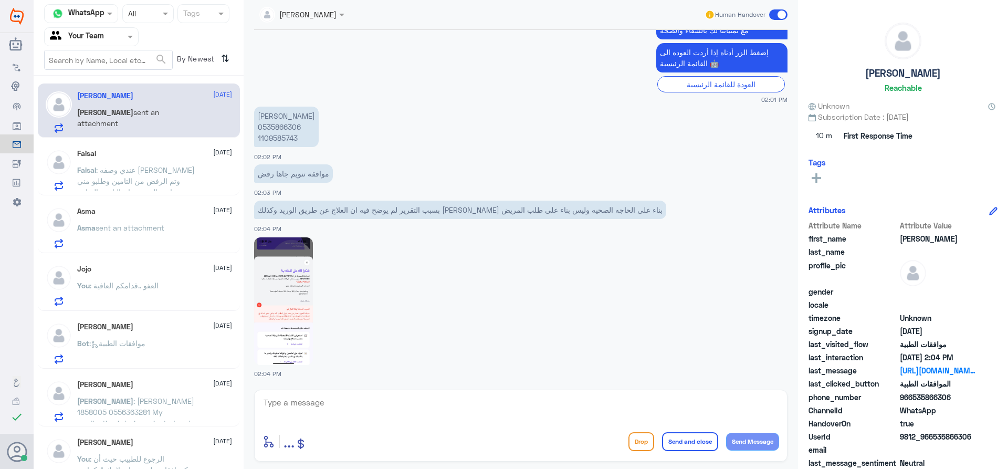
click at [311, 411] on textarea at bounding box center [520, 408] width 516 height 26
type textarea "h"
drag, startPoint x: 685, startPoint y: 401, endPoint x: 695, endPoint y: 419, distance: 20.4
click at [685, 401] on textarea "اهلا..ٍسيتم تحويلها للقسم لامختص لمتبعتها" at bounding box center [520, 408] width 516 height 26
type textarea "اهلا..ٍسيتم تحويلها للقسم للمختص لمتبعتها"
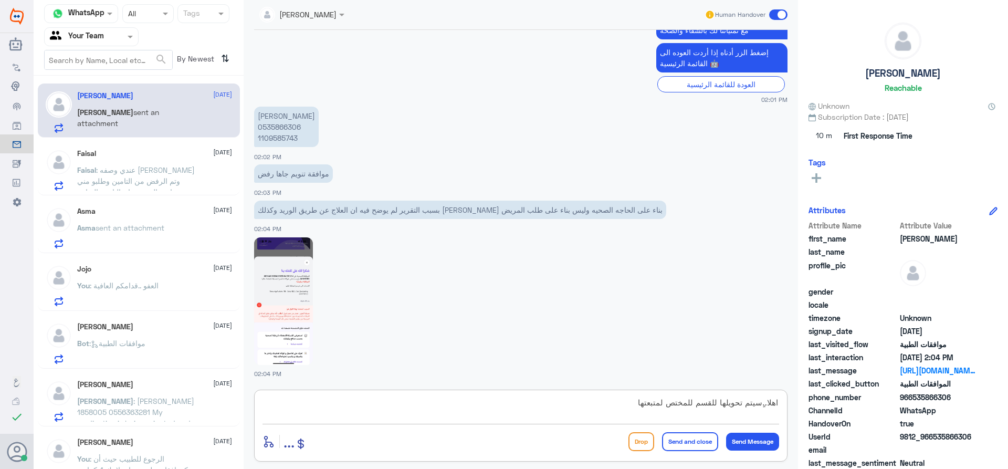
click at [510, 401] on textarea "اهلا..ٍسيتم تحويلها للقسم للمختص لمتبعتها" at bounding box center [520, 408] width 516 height 26
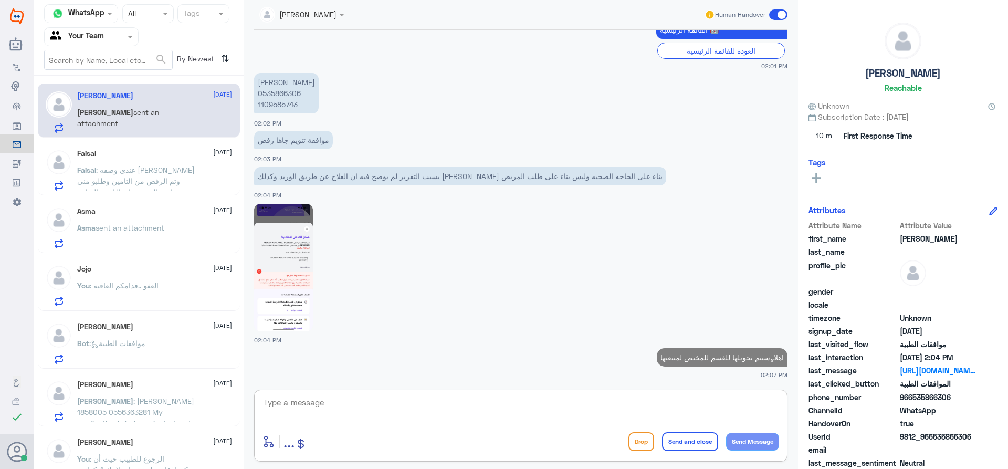
click at [277, 78] on p "عائشة محمد علي الشهري 0535866306 1109585743" at bounding box center [286, 93] width 65 height 40
copy p "0535866306"
click at [283, 93] on p "عائشة محمد علي الشهري 0535866306 1109585743" at bounding box center [286, 93] width 65 height 40
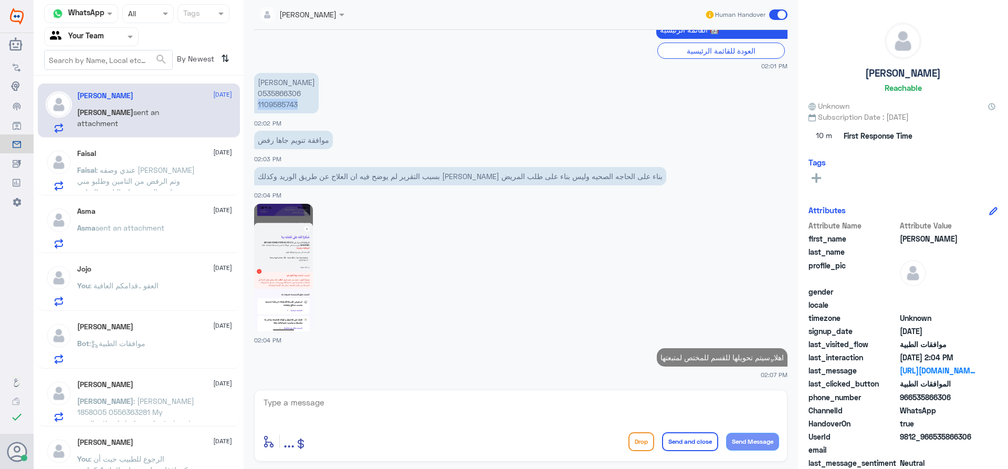
copy p "1109585743"
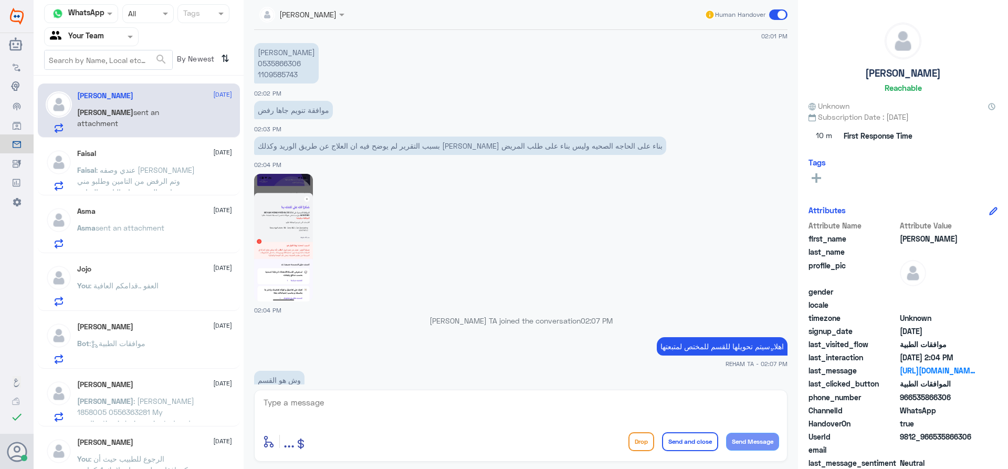
scroll to position [551, 0]
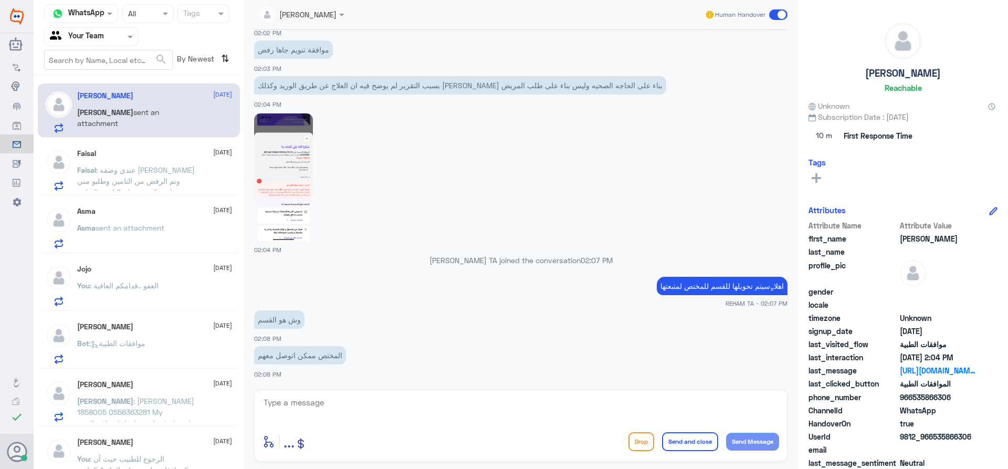
click at [380, 425] on div "enter flow name ... Drop Send and close Send Message" at bounding box center [520, 425] width 533 height 72
click at [378, 411] on textarea at bounding box center [520, 408] width 516 height 26
type textarea "r"
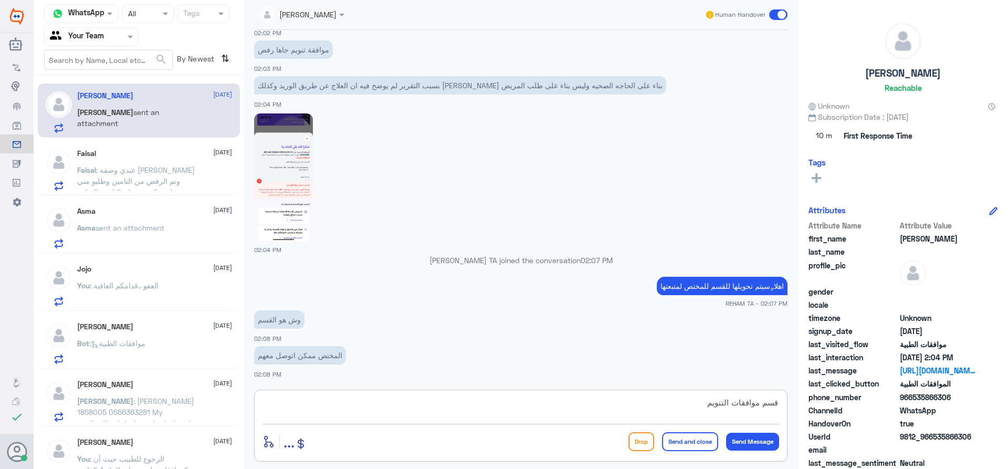
type textarea "قسم موافقات التنويم"
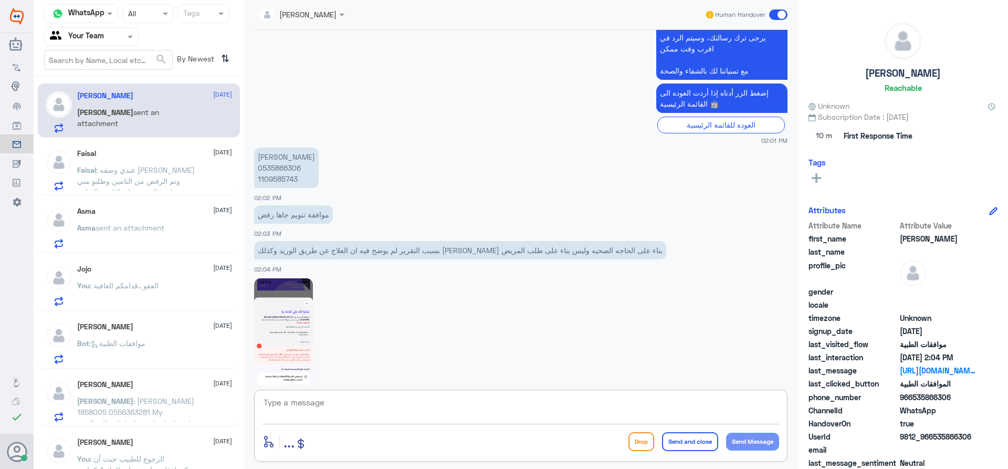
scroll to position [585, 0]
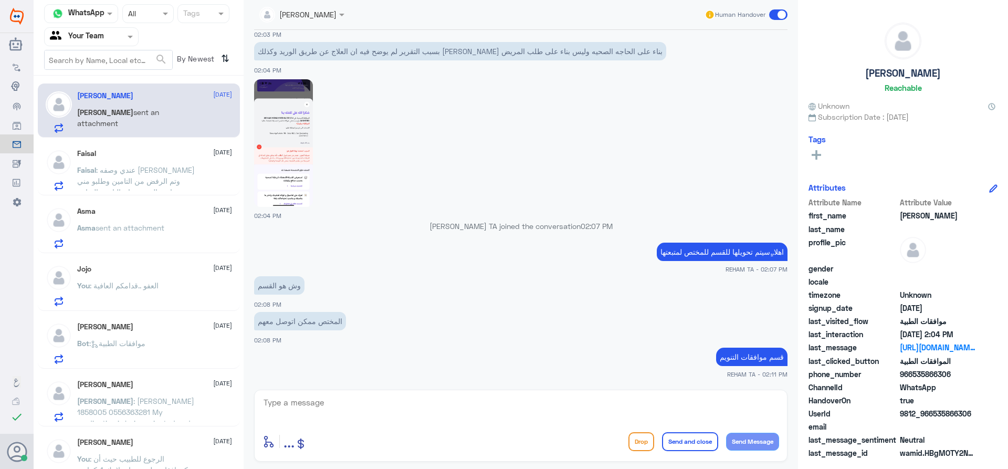
click at [124, 163] on div "Faisal 16 September Faisal : عندي وصفه اوزنيك وتم الرفض من التامين وطلبو مني تو…" at bounding box center [154, 169] width 155 height 41
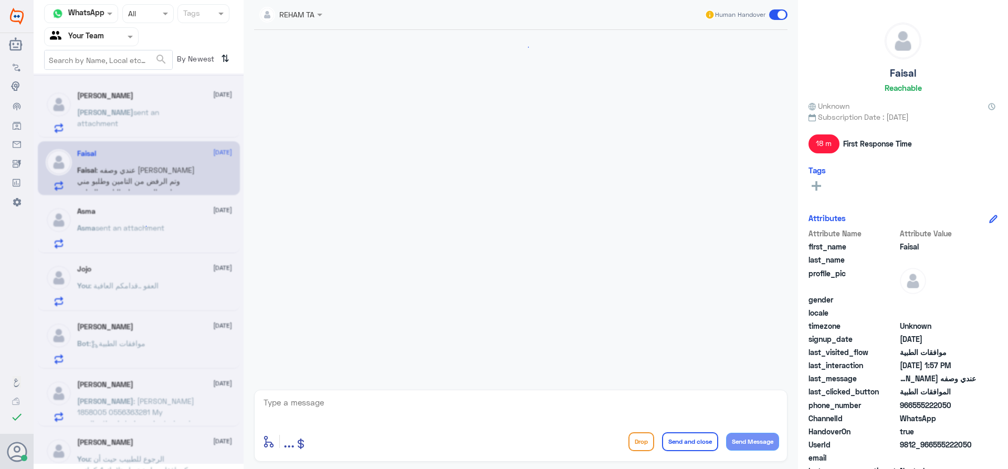
scroll to position [947, 0]
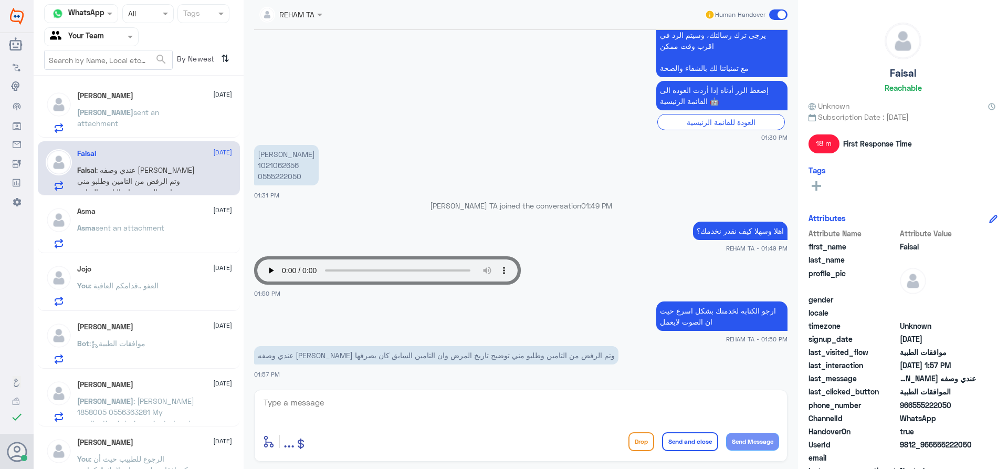
click at [152, 100] on div "Ahmad 16 September" at bounding box center [154, 95] width 155 height 9
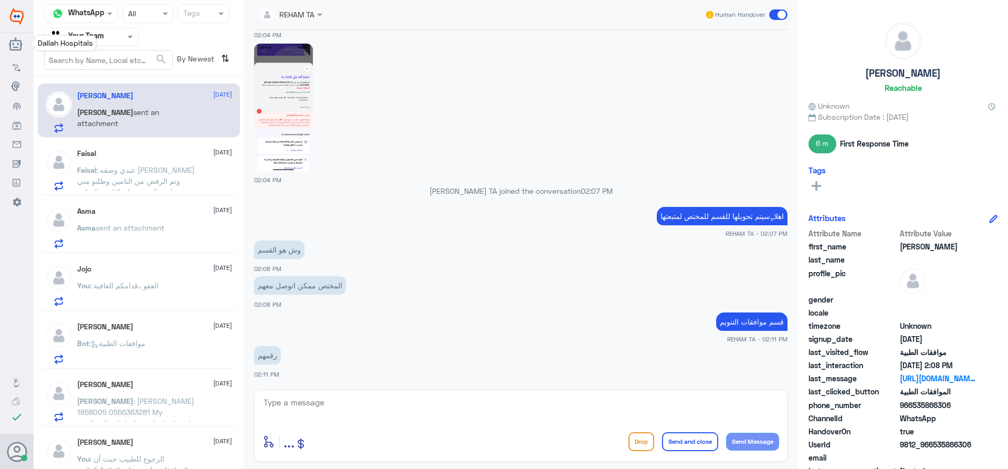
scroll to position [676, 0]
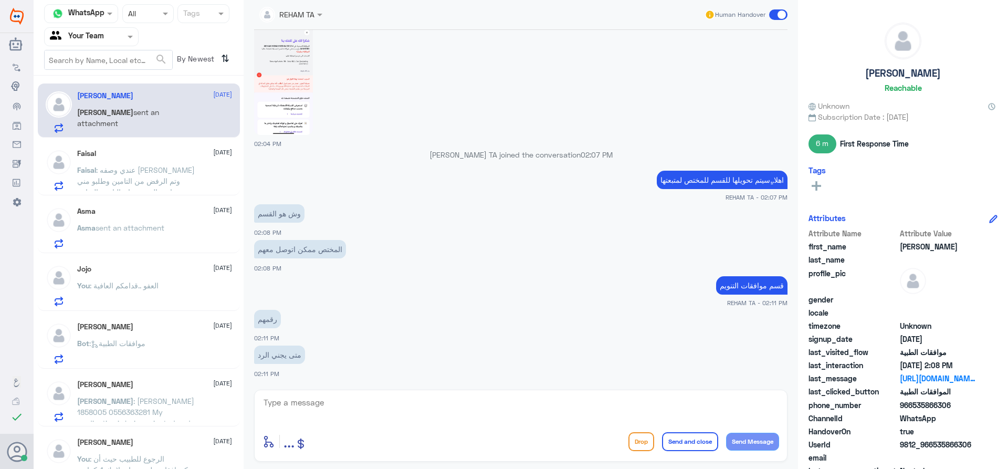
click at [329, 408] on textarea at bounding box center [520, 408] width 516 height 26
click at [330, 406] on textarea at bounding box center [520, 408] width 516 height 26
click at [111, 161] on div "Faisal 16 September Faisal : عندي وصفه اوزنيك وتم الرفض من التامين وطلبو مني تو…" at bounding box center [154, 169] width 155 height 41
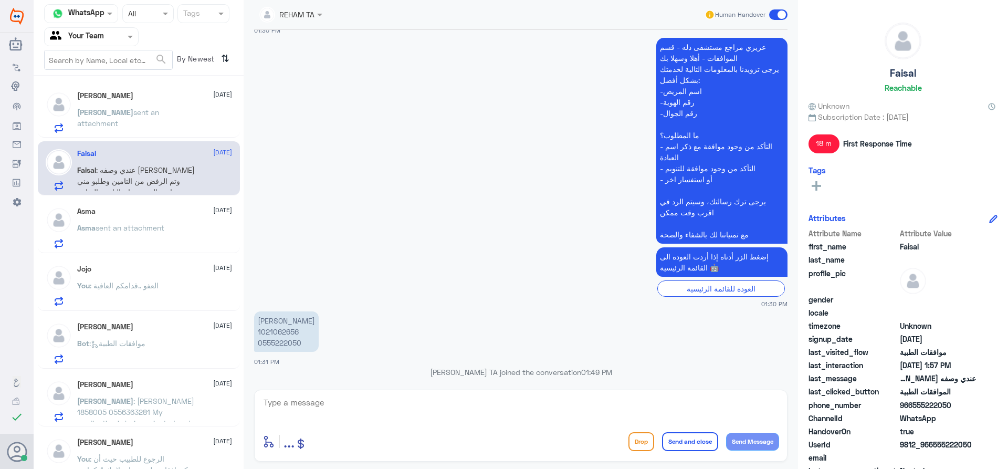
click at [152, 106] on div "Ahmad 16 September Ahmad sent an attachment" at bounding box center [154, 111] width 155 height 41
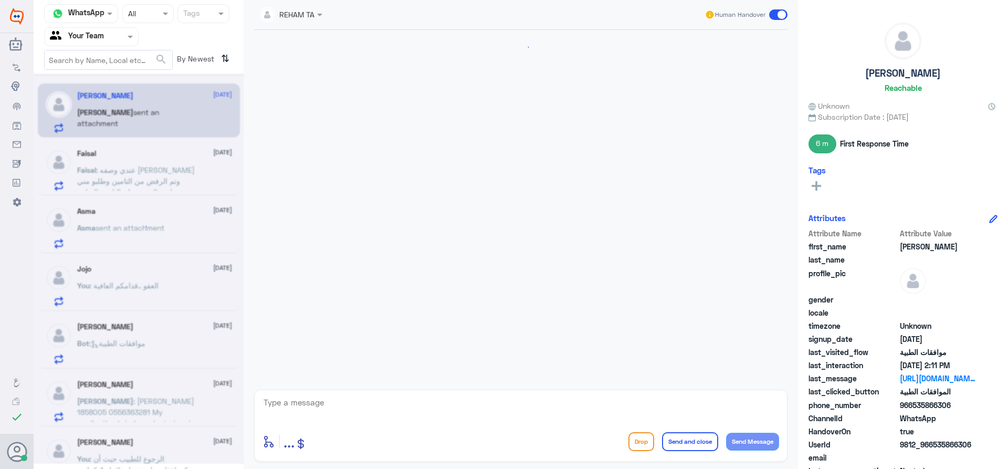
scroll to position [676, 0]
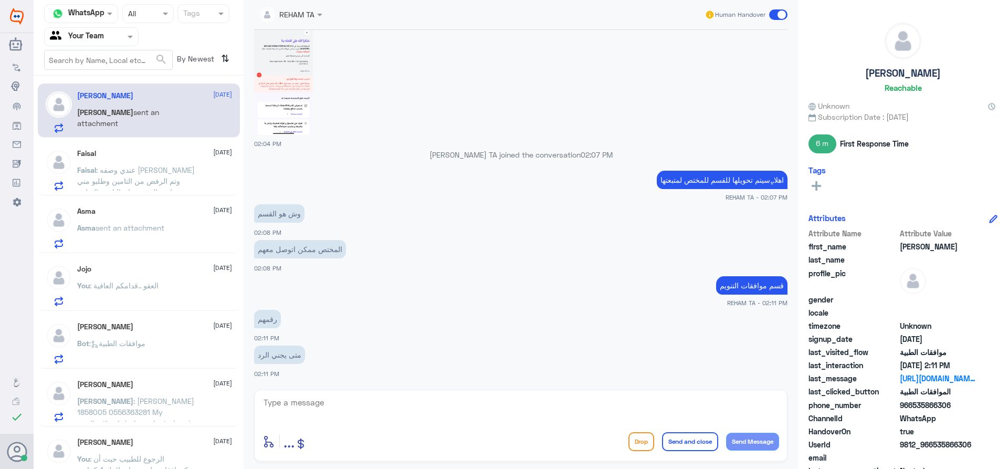
click at [129, 174] on span ": عندي وصفه اوزنيك وتم الرفض من التامين وطلبو مني توضيح تاريخ المرض وان التامين…" at bounding box center [136, 186] width 118 height 42
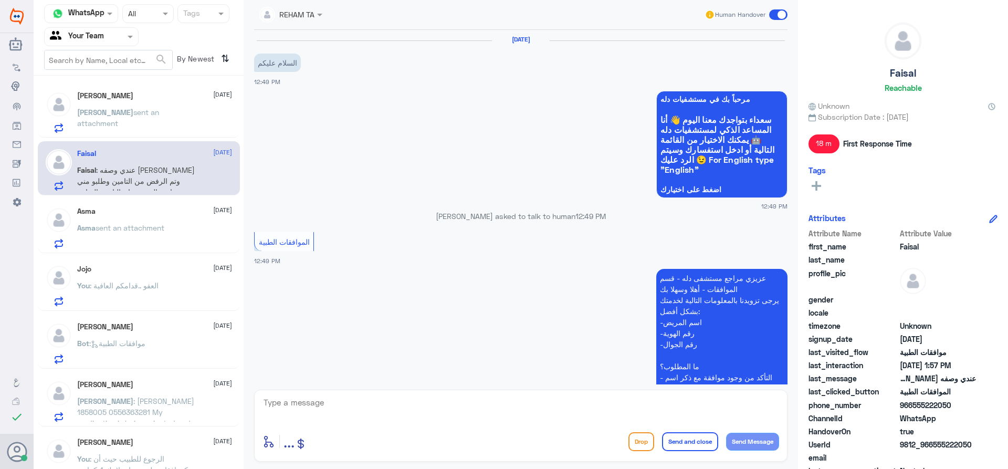
scroll to position [947, 0]
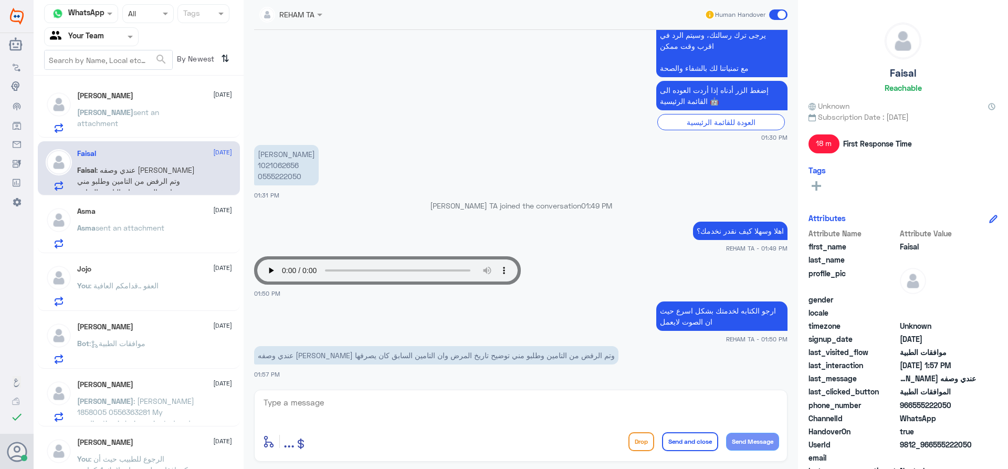
click at [301, 402] on textarea at bounding box center [520, 408] width 516 height 26
click at [301, 401] on textarea at bounding box center [520, 408] width 516 height 26
click at [283, 166] on p "فيصل العنقري 1021062656 0555222050" at bounding box center [286, 165] width 65 height 40
click at [282, 165] on p "فيصل العنقري 1021062656 0555222050" at bounding box center [286, 165] width 65 height 40
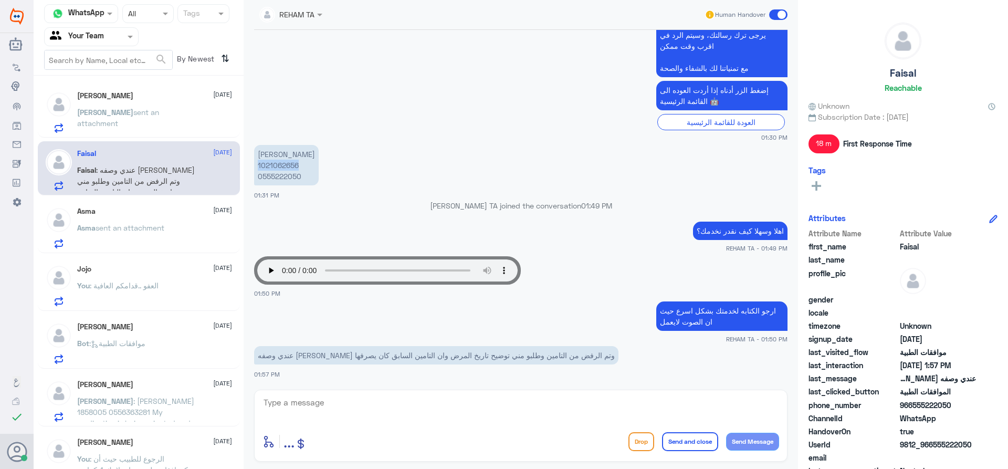
copy p "1021062656"
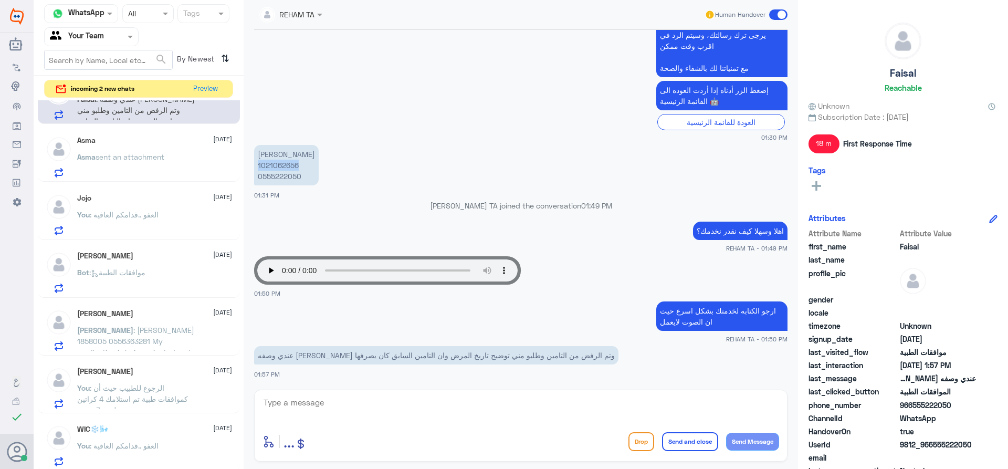
scroll to position [0, 0]
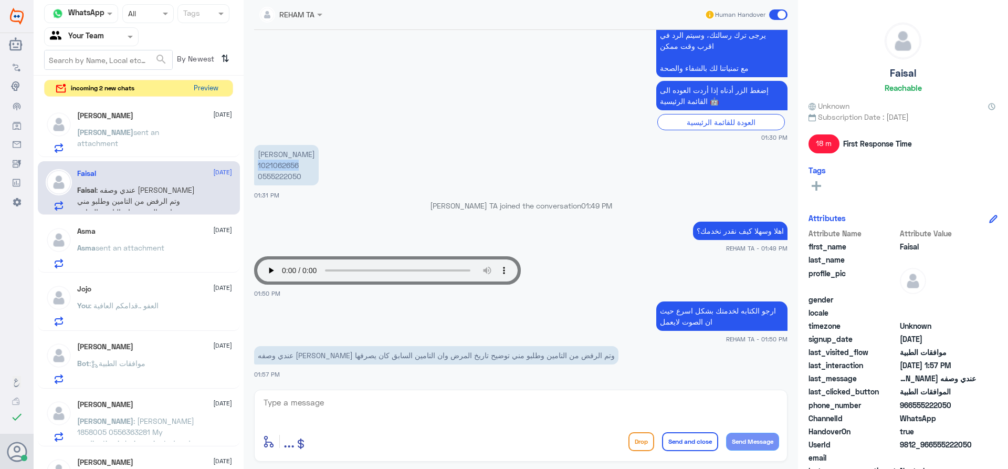
click at [211, 86] on button "Preview" at bounding box center [205, 88] width 33 height 16
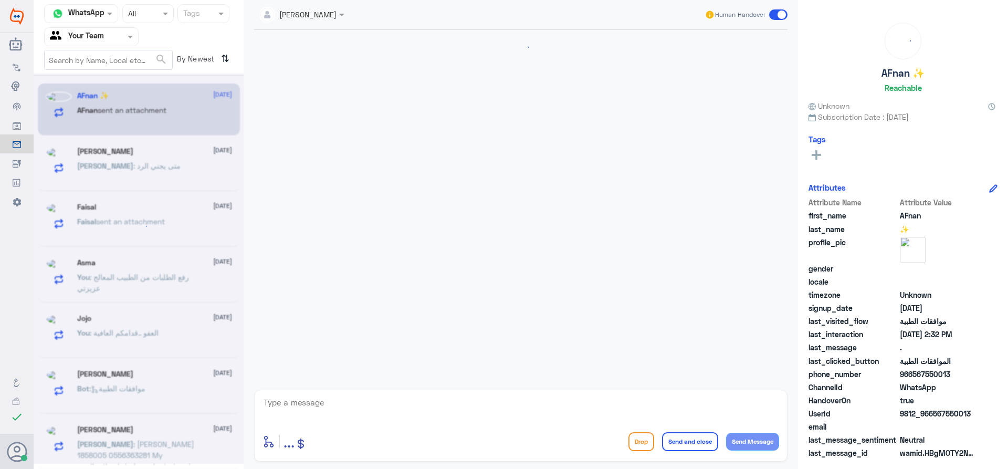
scroll to position [996, 0]
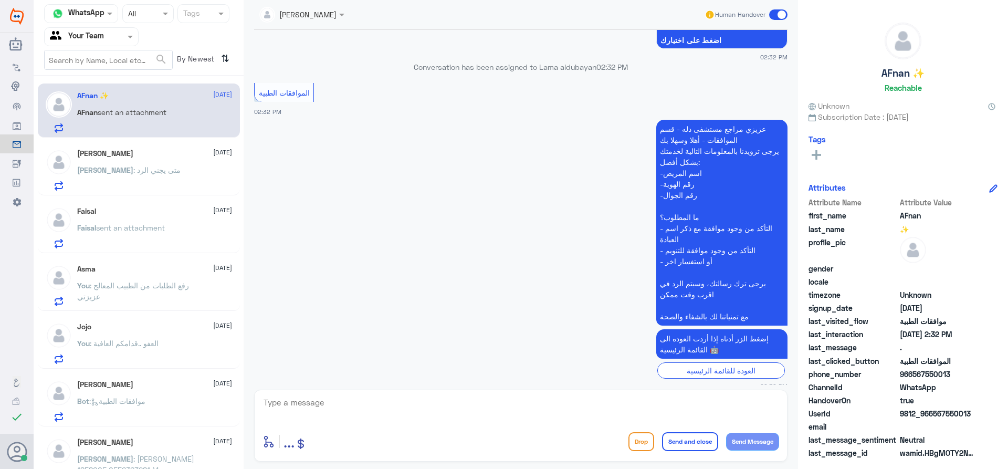
click at [134, 187] on p "Ahmad : متى يجني الرد" at bounding box center [128, 177] width 103 height 26
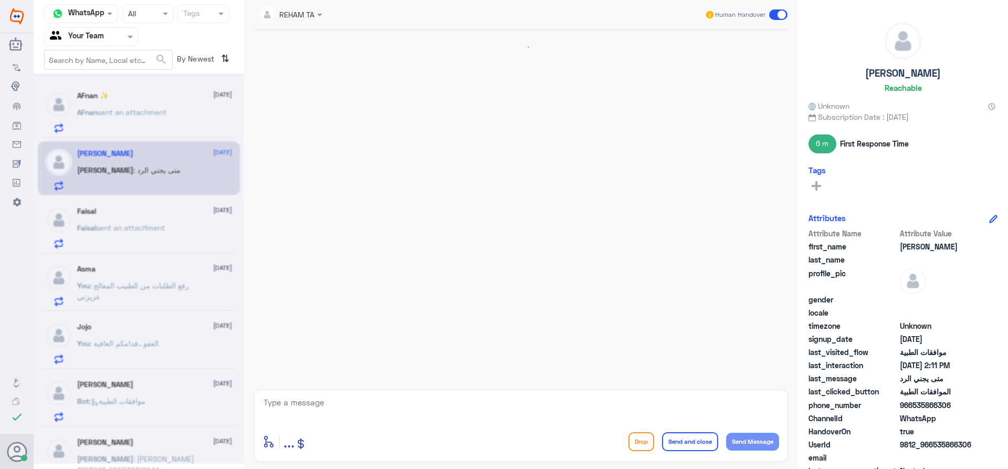
scroll to position [676, 0]
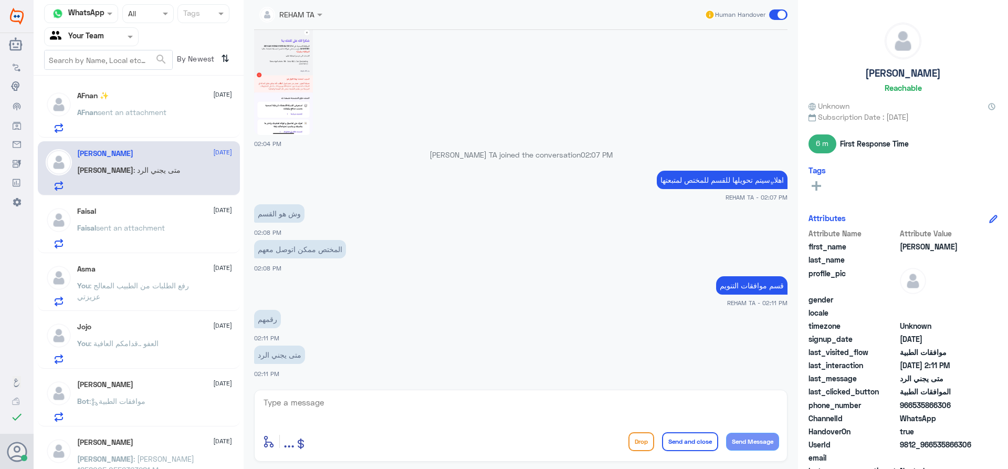
click at [108, 221] on div "Faisal 16 September Faisal sent an attachment" at bounding box center [154, 227] width 155 height 41
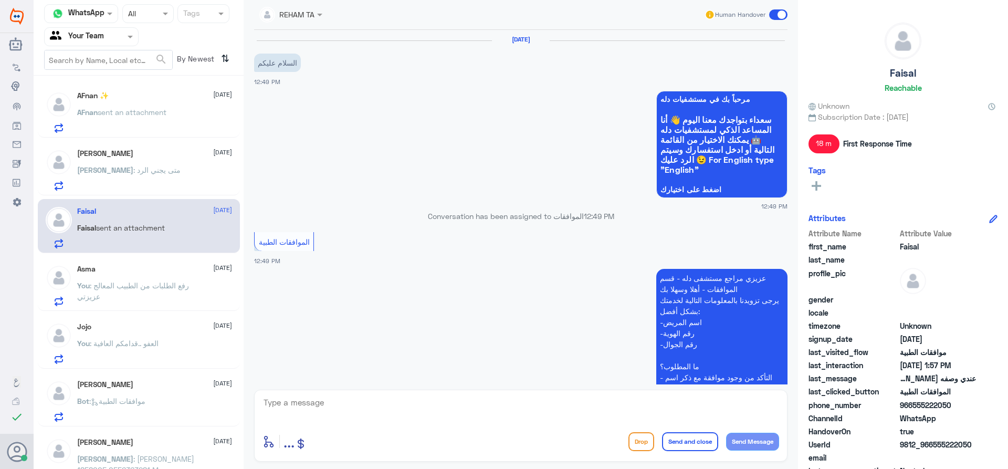
scroll to position [947, 0]
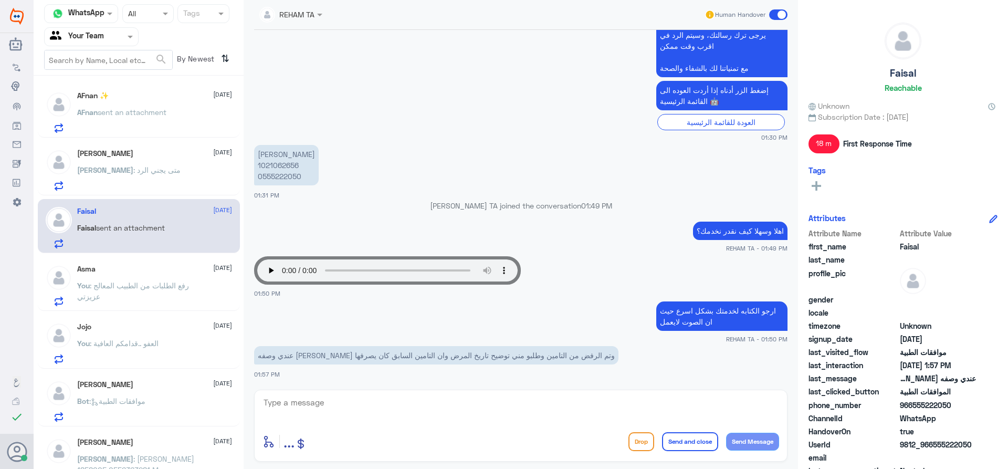
click at [119, 96] on div "AFnan ✨ 16 September" at bounding box center [154, 95] width 155 height 9
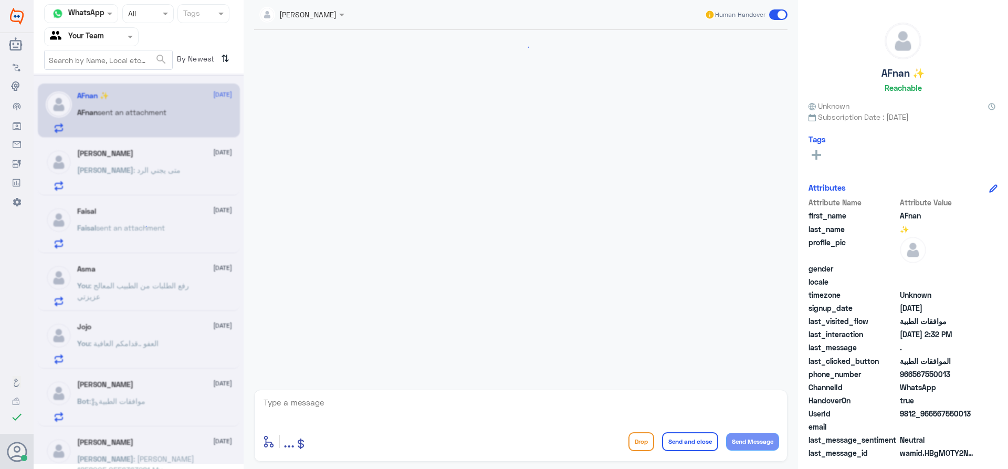
scroll to position [996, 0]
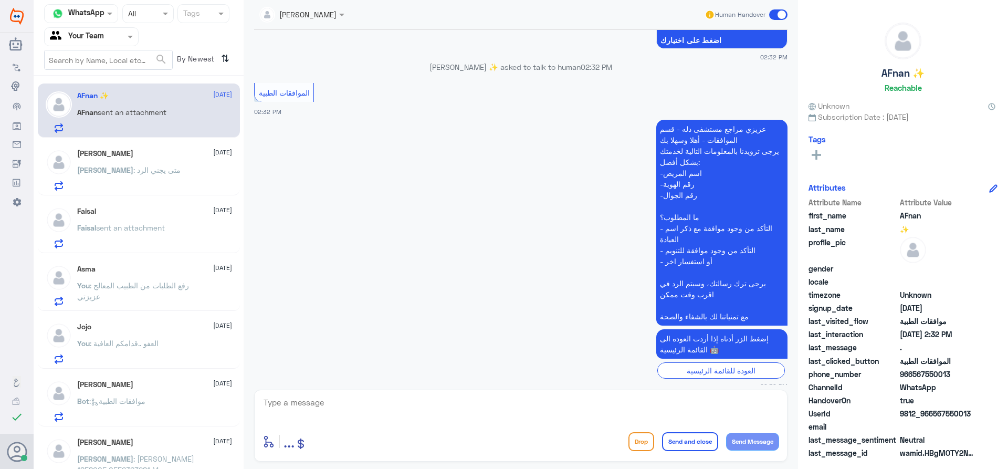
click at [127, 161] on div "Ahmad 16 September Ahmad : متى يجني الرد" at bounding box center [154, 169] width 155 height 41
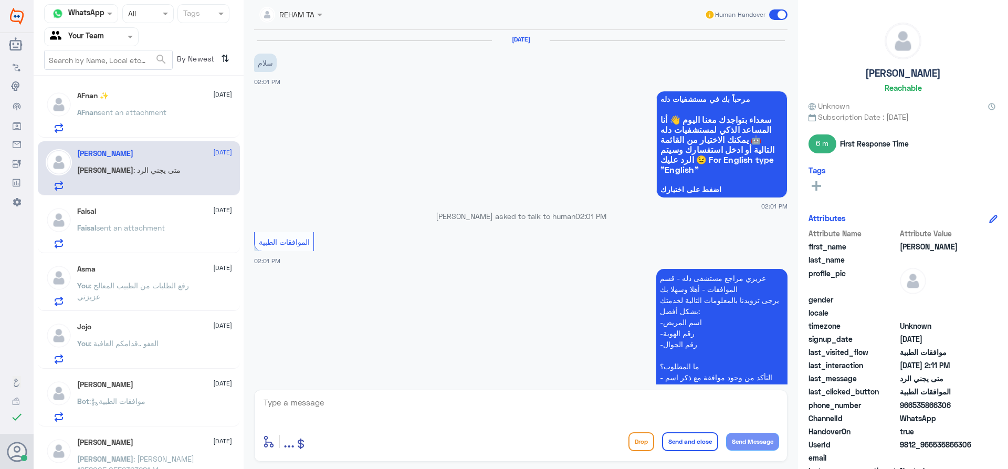
scroll to position [676, 0]
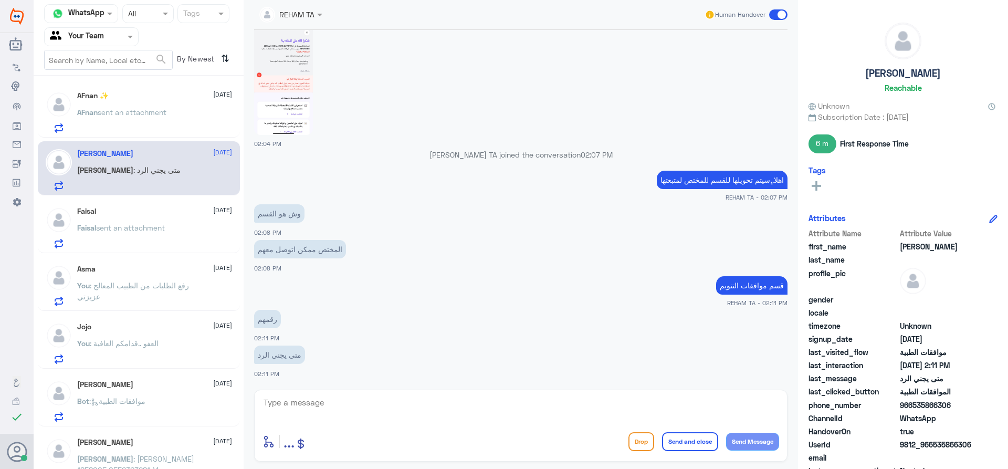
click at [136, 224] on span "sent an attachment" at bounding box center [130, 227] width 69 height 9
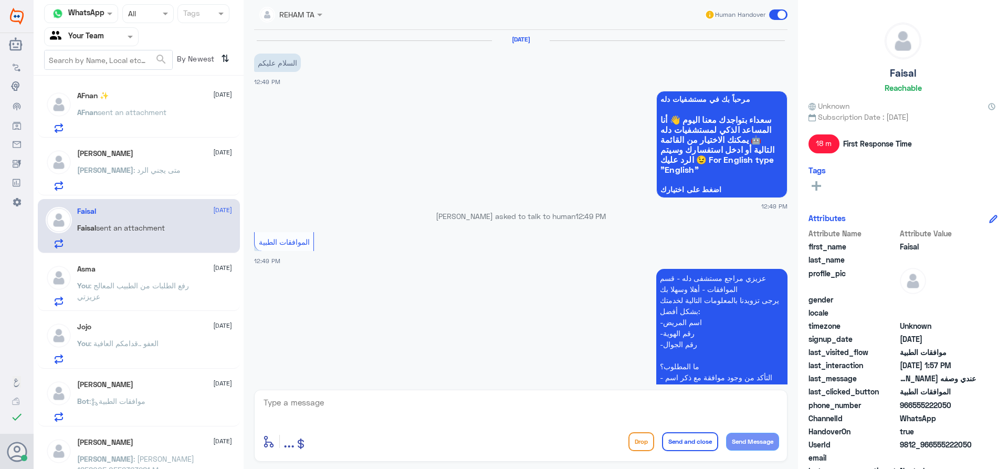
scroll to position [947, 0]
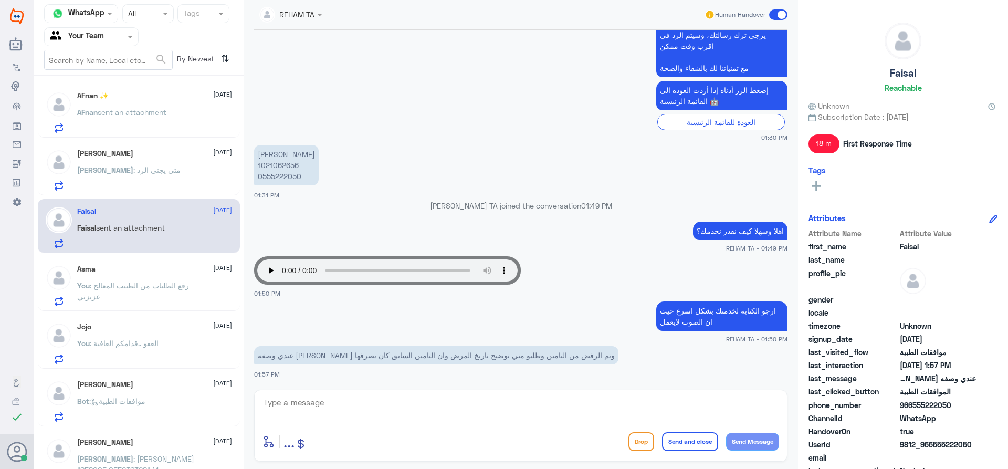
click at [355, 395] on textarea at bounding box center [520, 408] width 516 height 26
type textarea "ت"
type textarea "تم تحويل حالتك للتأمين وإرفاق نتائج السكر .وحتى الان لم يصلنا رد من قبلهم"
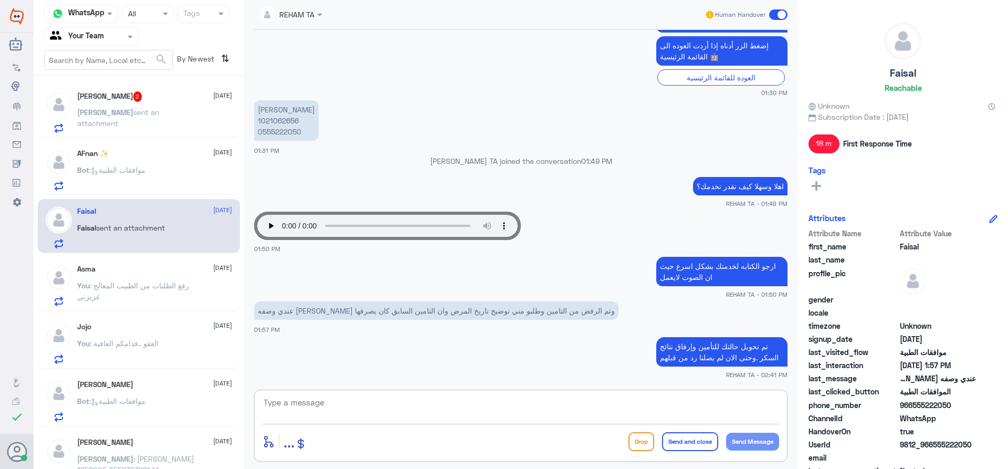
click at [123, 117] on p "Ahmad sent an attachment" at bounding box center [136, 120] width 118 height 26
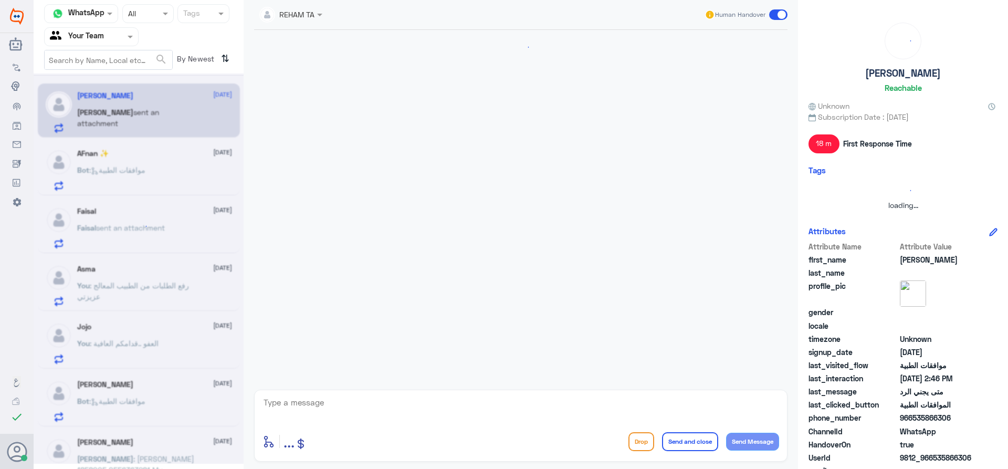
scroll to position [747, 0]
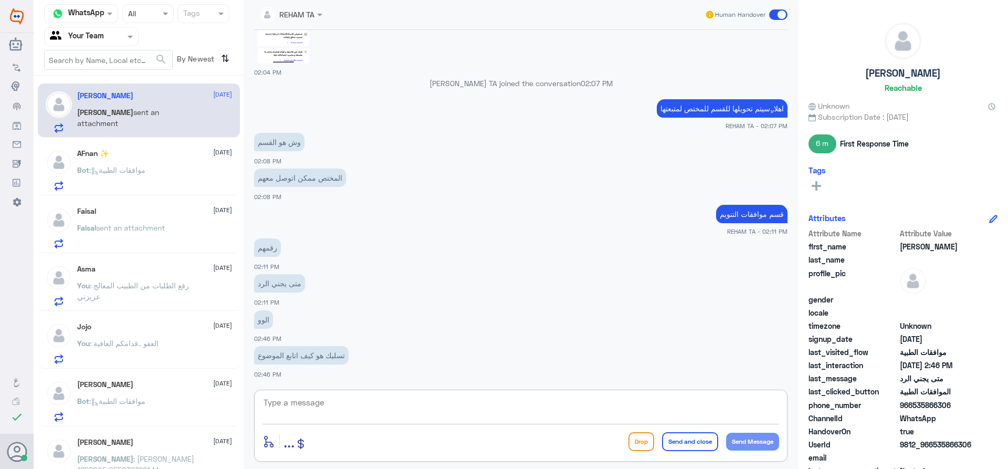
click at [323, 401] on textarea at bounding box center [520, 408] width 516 height 26
type textarea "ي"
type textarea "ا"
type textarea "لا يوجد وسيلة تواصل مع القسم مباشر ولكن يمكنك التواصل معنا للتحقق منهم أو عن طر…"
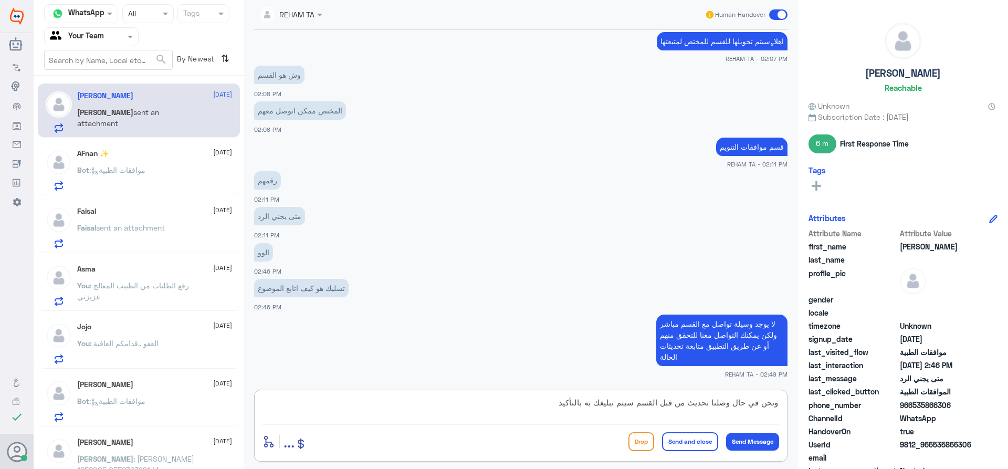
type textarea "ونحن في حال وصلنا تحديث من قبل القسم سيتم تبليغك به بالتأكيد"
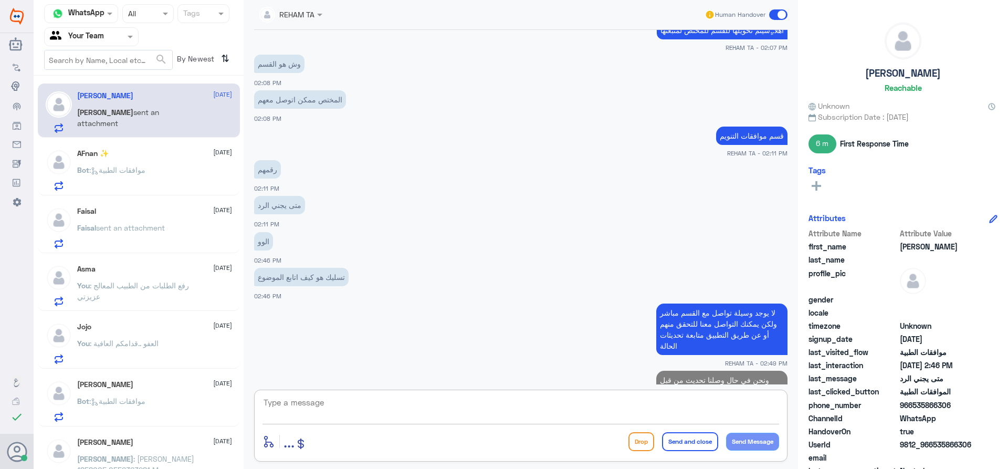
scroll to position [859, 0]
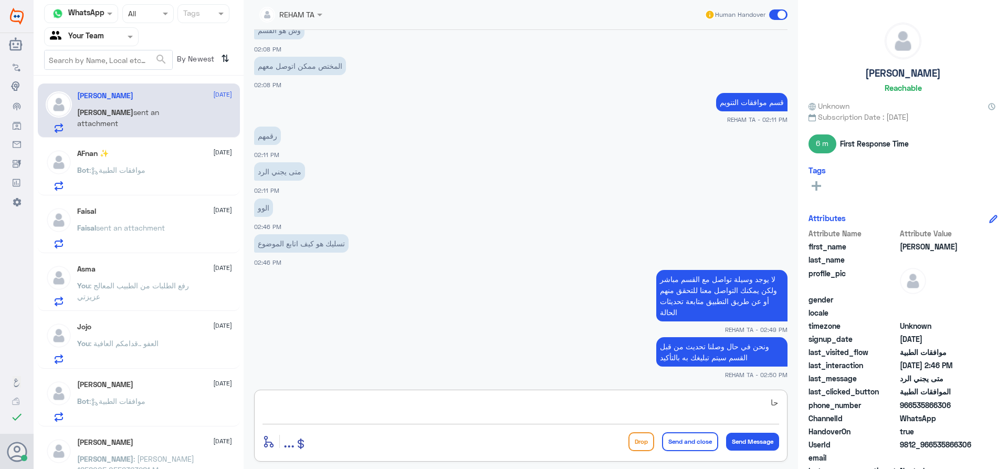
type textarea "ح"
type textarea "الان الحاله مع القسم ولم يصلنا رد من قبلهم"
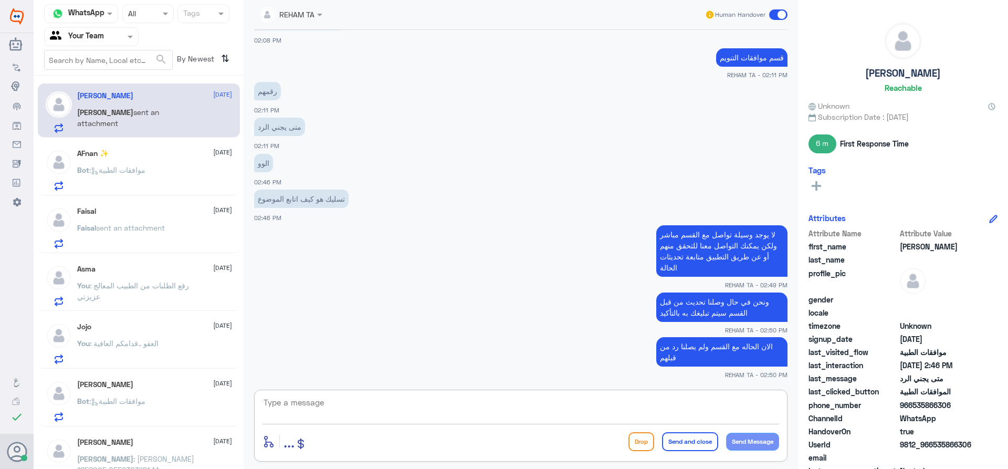
click at [151, 160] on div "AFnan ✨ 16 September Bot : موافقات الطبية" at bounding box center [154, 169] width 155 height 41
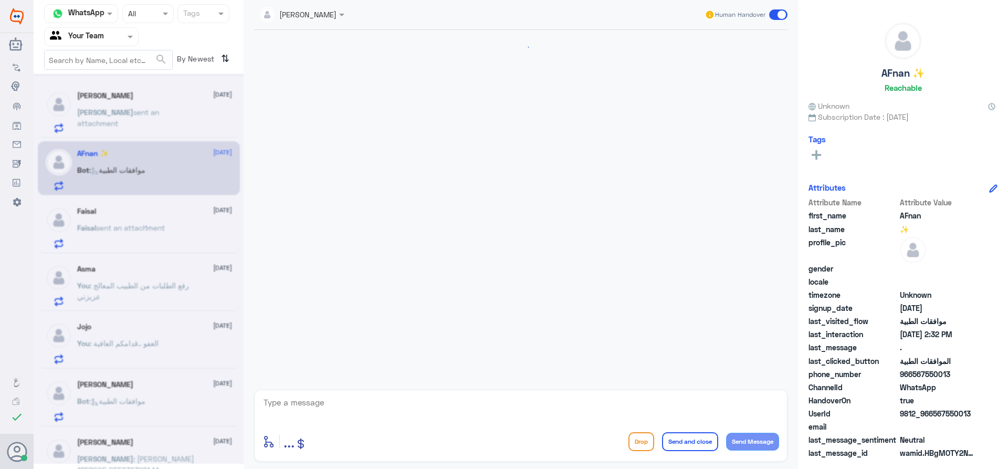
scroll to position [966, 0]
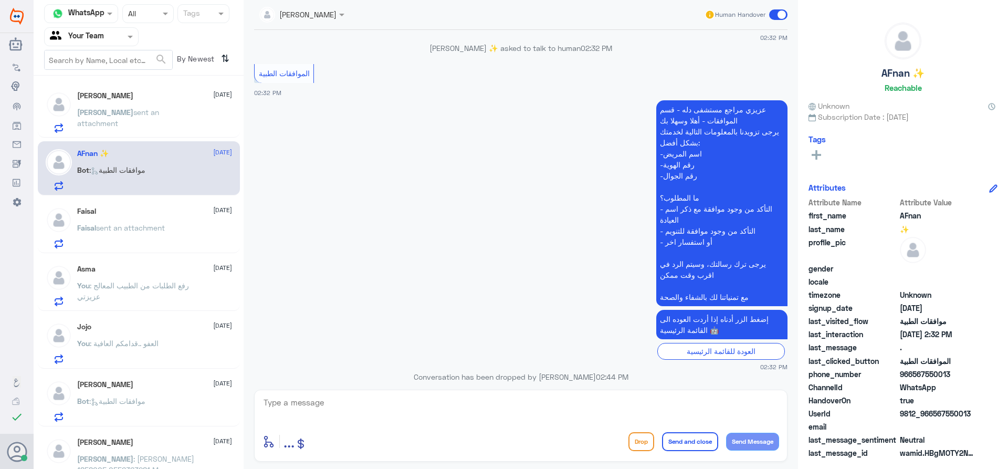
click at [150, 105] on div "Ahmad 16 September Ahmad sent an attachment" at bounding box center [154, 111] width 155 height 41
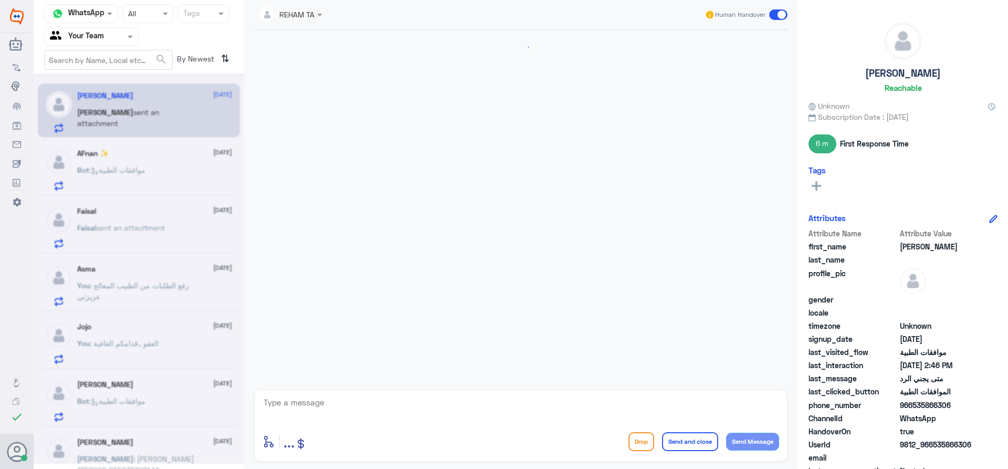
scroll to position [747, 0]
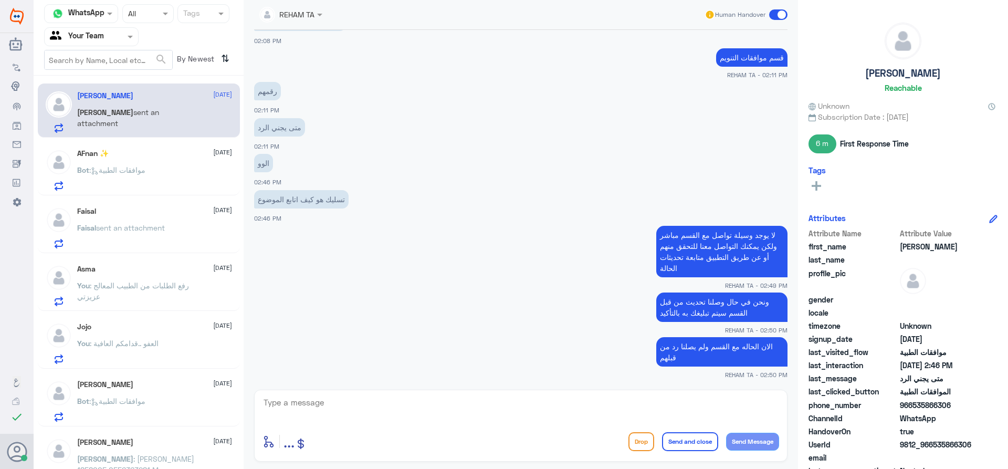
click at [118, 171] on span ": موافقات الطبية" at bounding box center [117, 169] width 56 height 9
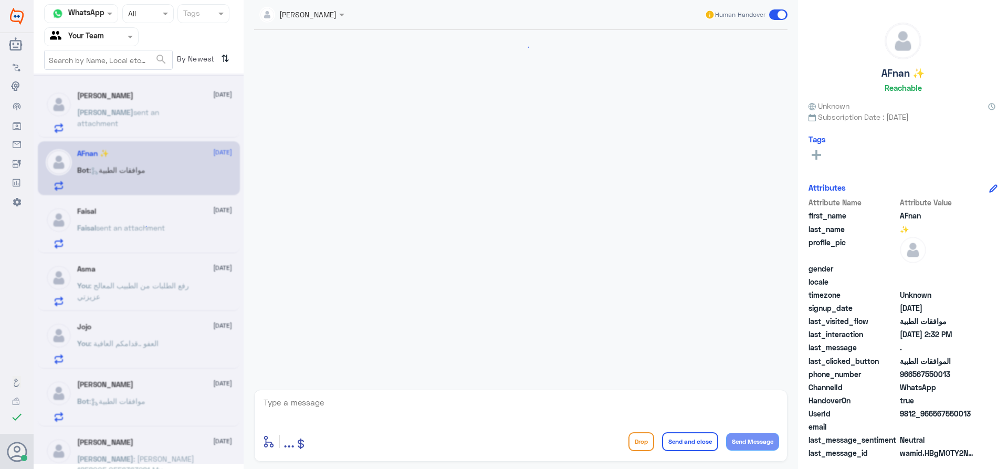
scroll to position [966, 0]
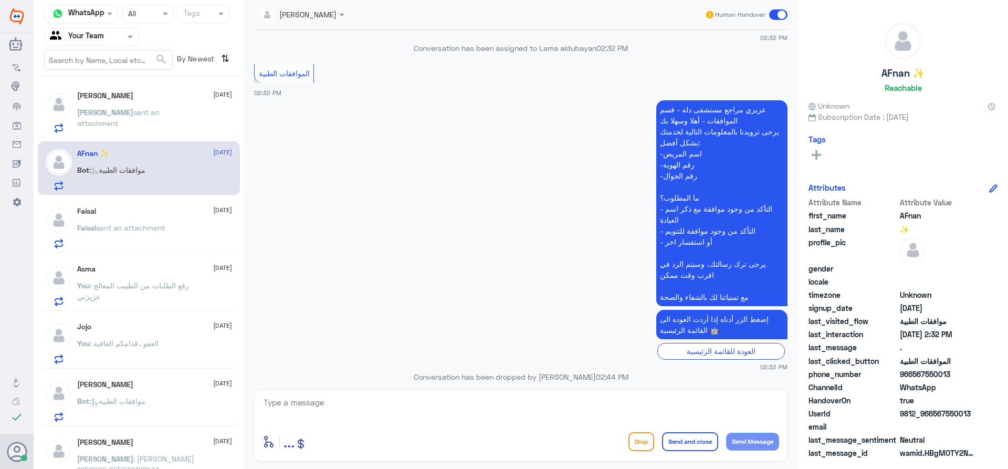
click at [139, 116] on span "sent an attachment" at bounding box center [118, 118] width 82 height 20
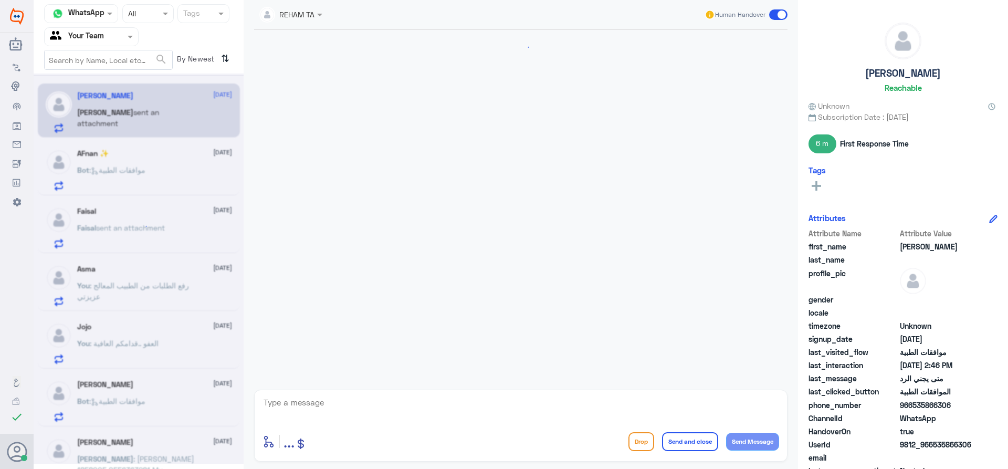
scroll to position [747, 0]
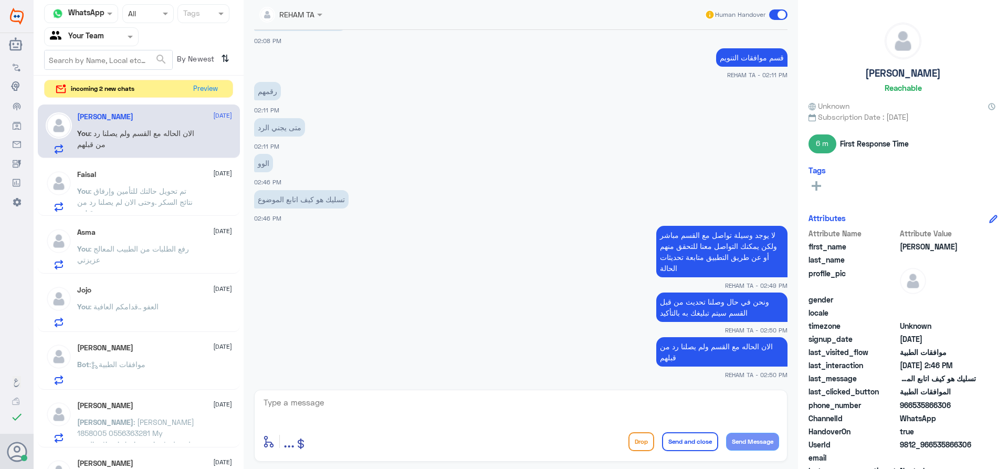
click at [123, 189] on span ": تم تحويل حالتك للتأمين وإرفاق نتائج السكر .وحتى الان لم يصلنا رد من قبلهم" at bounding box center [134, 201] width 115 height 31
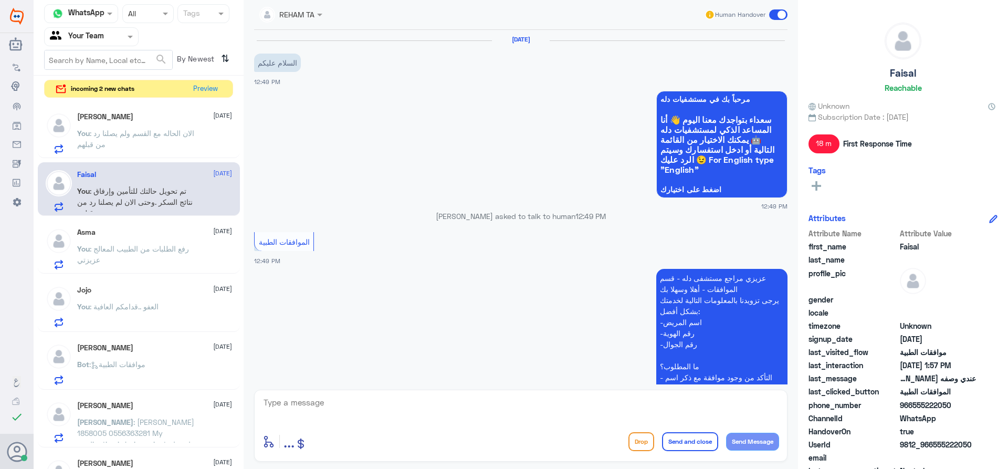
scroll to position [991, 0]
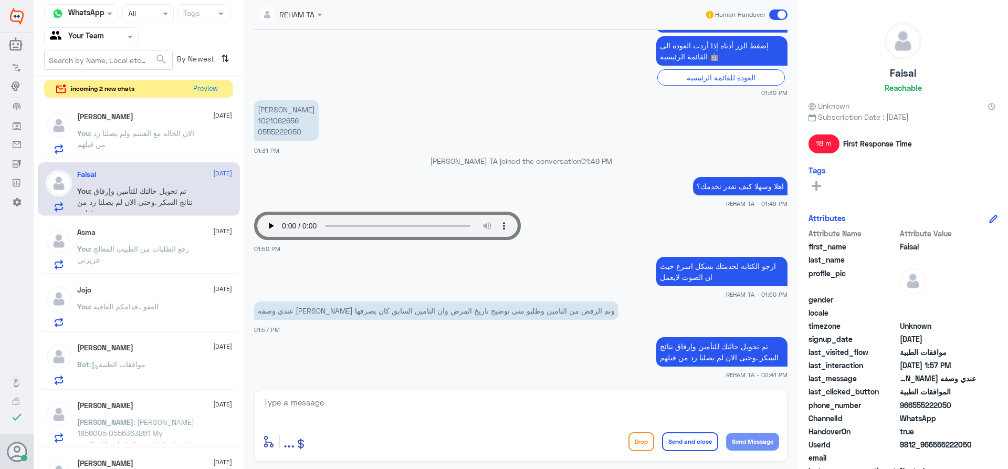
click at [326, 399] on textarea at bounding box center [520, 408] width 516 height 26
type textarea "تمت الموافقه على الاوزمبك"
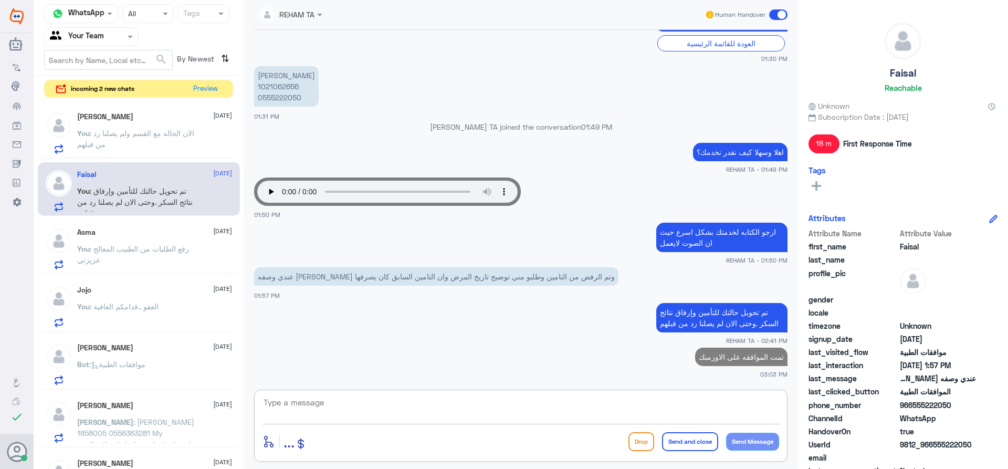
click at [163, 130] on span ": الان الحاله مع القسم ولم يصلنا رد من قبلهم" at bounding box center [135, 139] width 117 height 20
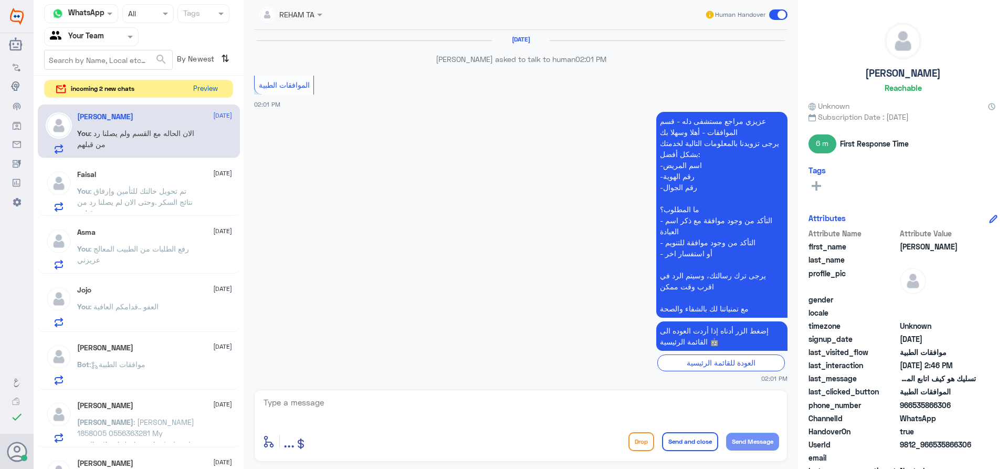
scroll to position [747, 0]
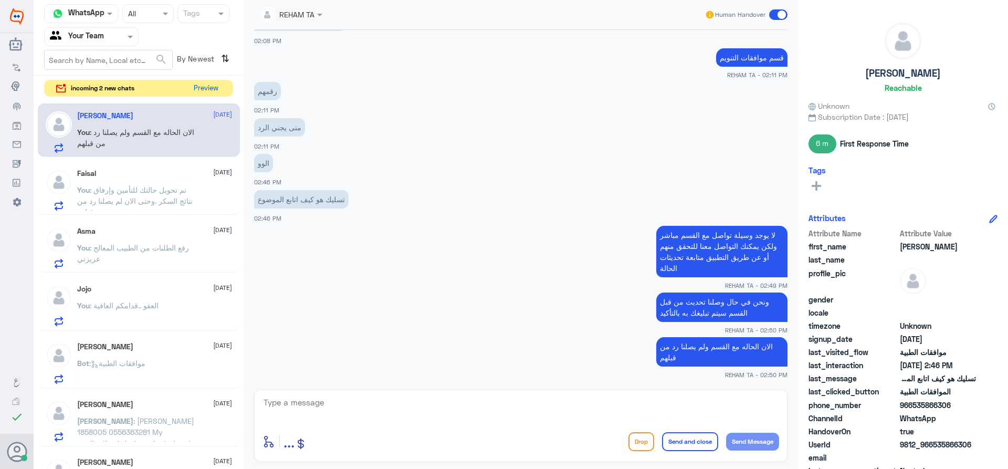
click at [207, 89] on button "Preview" at bounding box center [205, 88] width 33 height 16
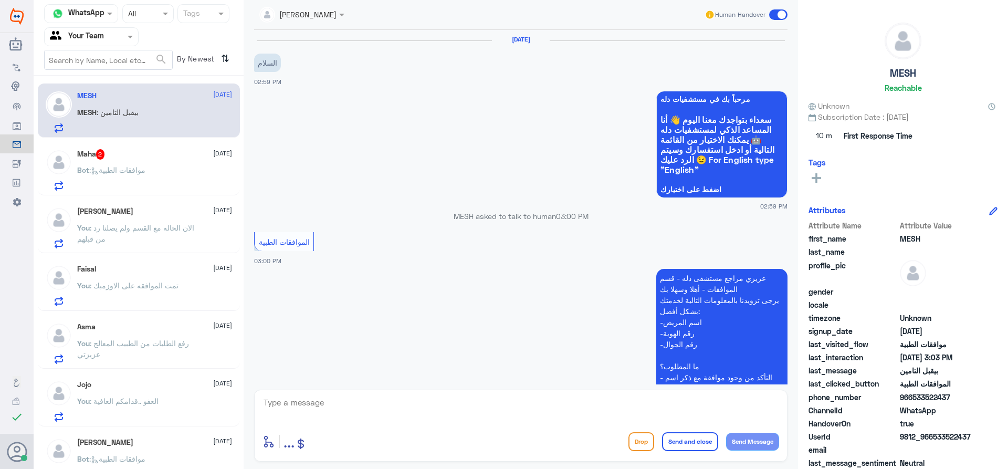
scroll to position [232, 0]
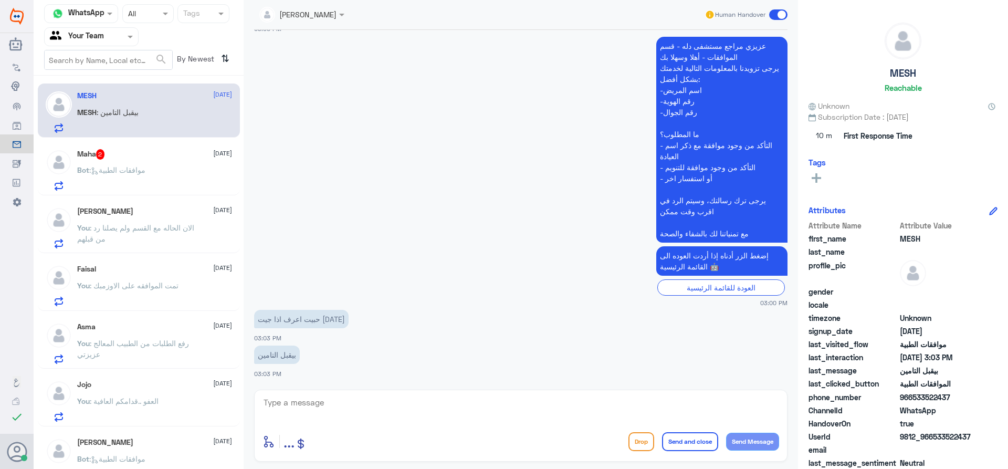
click at [96, 185] on p "Bot : موافقات الطبية" at bounding box center [111, 177] width 68 height 26
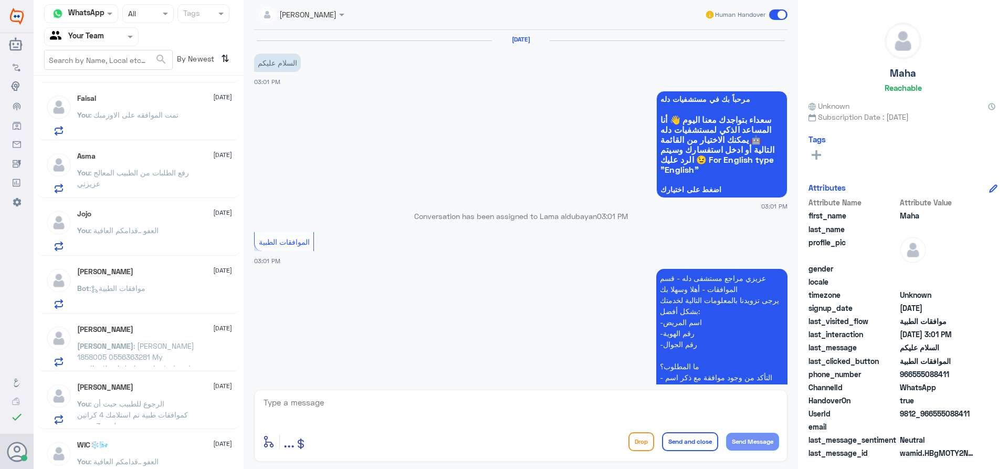
scroll to position [157, 0]
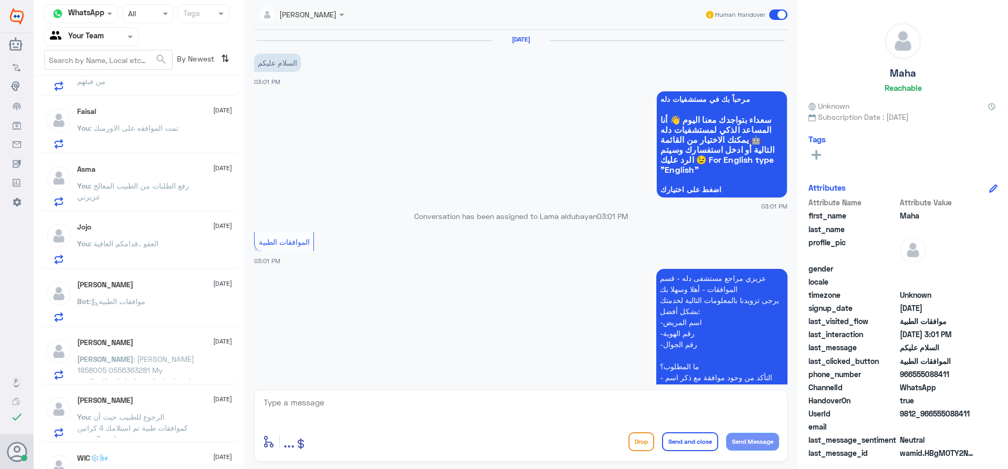
click at [75, 34] on input "text" at bounding box center [79, 36] width 58 height 12
click at [101, 101] on div "Your Inbox" at bounding box center [91, 107] width 94 height 24
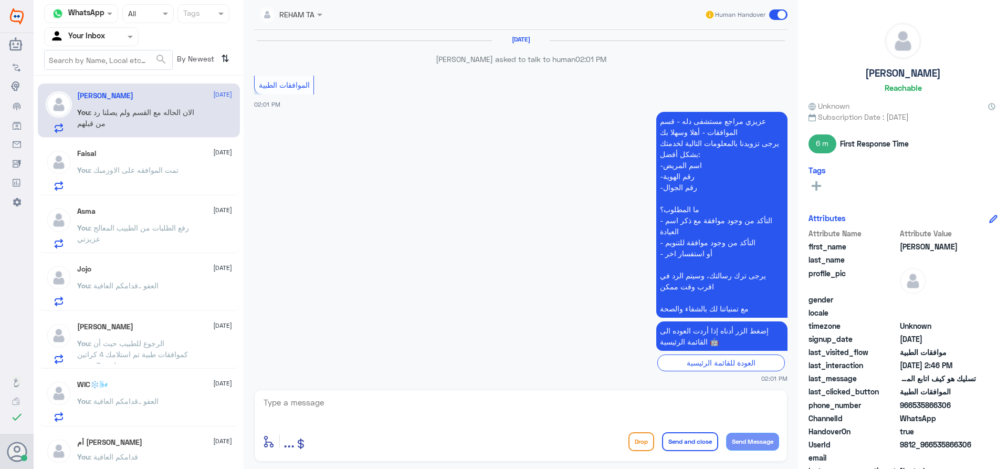
scroll to position [747, 0]
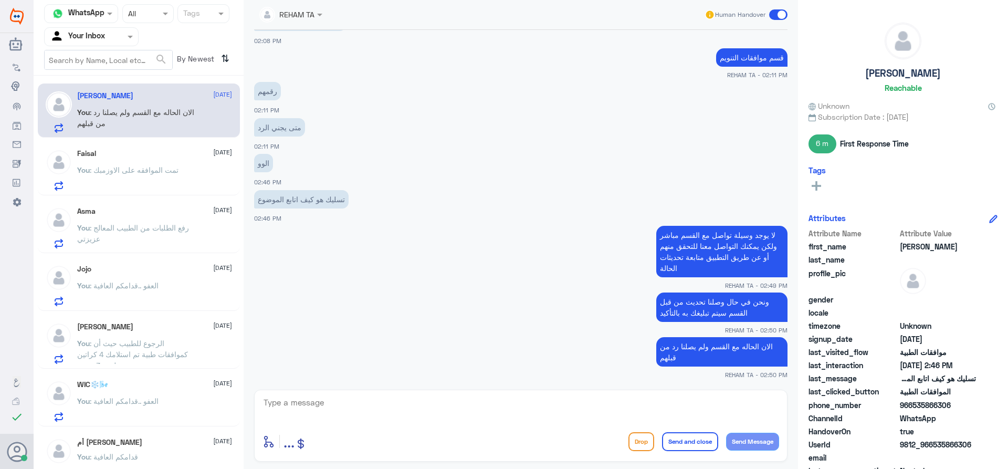
click at [72, 48] on nav "Channel WhatsApp Status × All Tags Agent Filter Your Inbox search By Newest ⇅" at bounding box center [139, 39] width 210 height 71
click at [75, 44] on div "Your Inbox" at bounding box center [77, 37] width 55 height 16
click at [78, 108] on div "Your Team" at bounding box center [91, 118] width 94 height 24
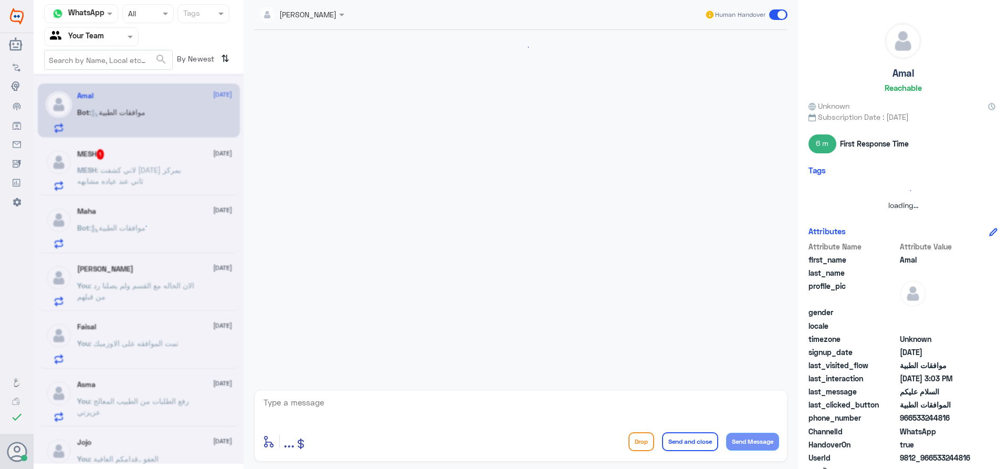
scroll to position [160, 0]
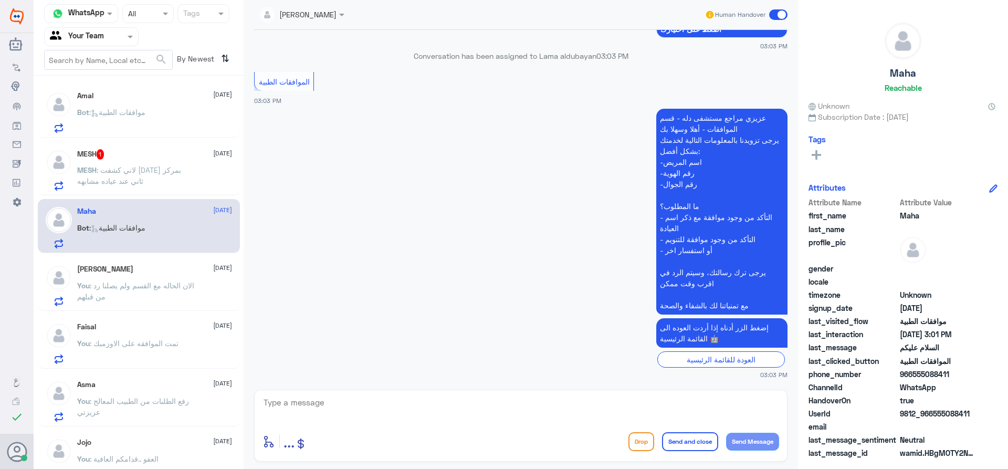
click at [122, 173] on span ": لاني كشفت اليوم بمركز ثاني عند عياده مشابهه" at bounding box center [129, 175] width 104 height 20
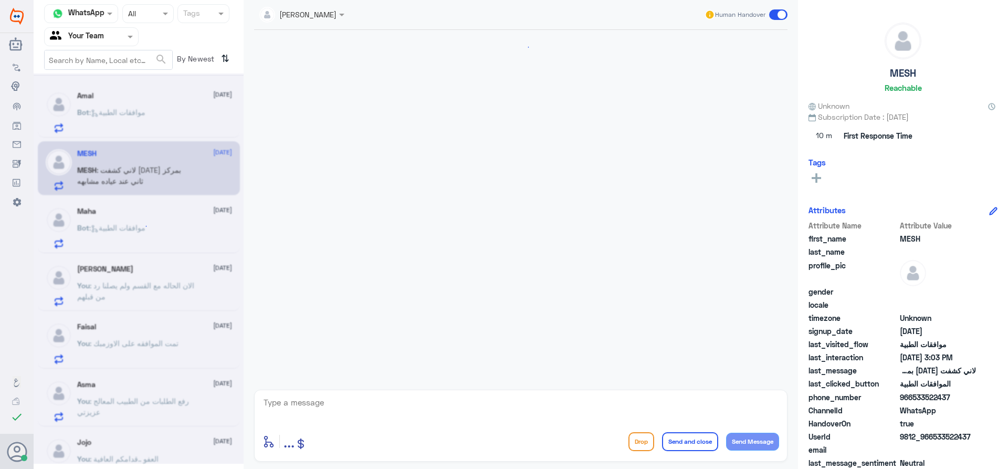
scroll to position [268, 0]
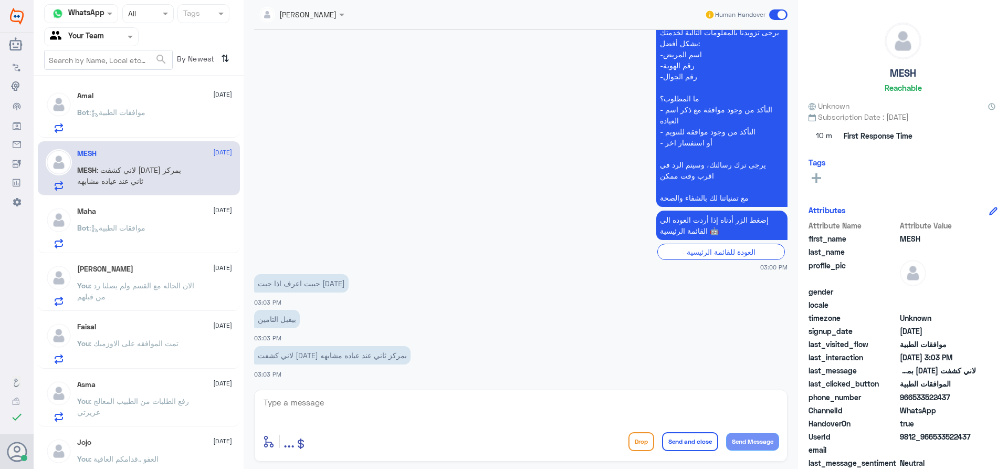
click at [121, 108] on span ": موافقات الطبية" at bounding box center [117, 112] width 56 height 9
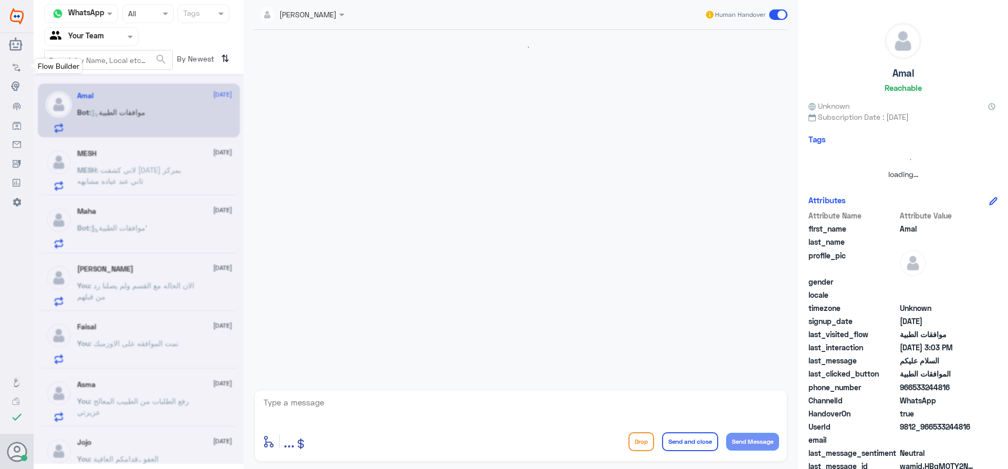
scroll to position [160, 0]
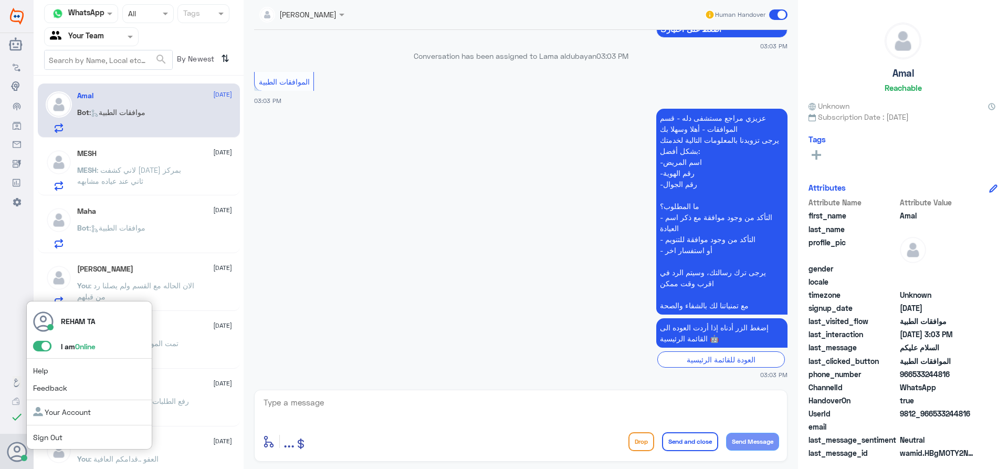
click at [48, 342] on span at bounding box center [42, 346] width 18 height 10
click at [0, 0] on input "checkbox" at bounding box center [0, 0] width 0 height 0
click at [53, 442] on span "Sign Out" at bounding box center [65, 436] width 65 height 11
click at [55, 441] on link "Sign Out" at bounding box center [47, 436] width 29 height 9
